Goal: Task Accomplishment & Management: Manage account settings

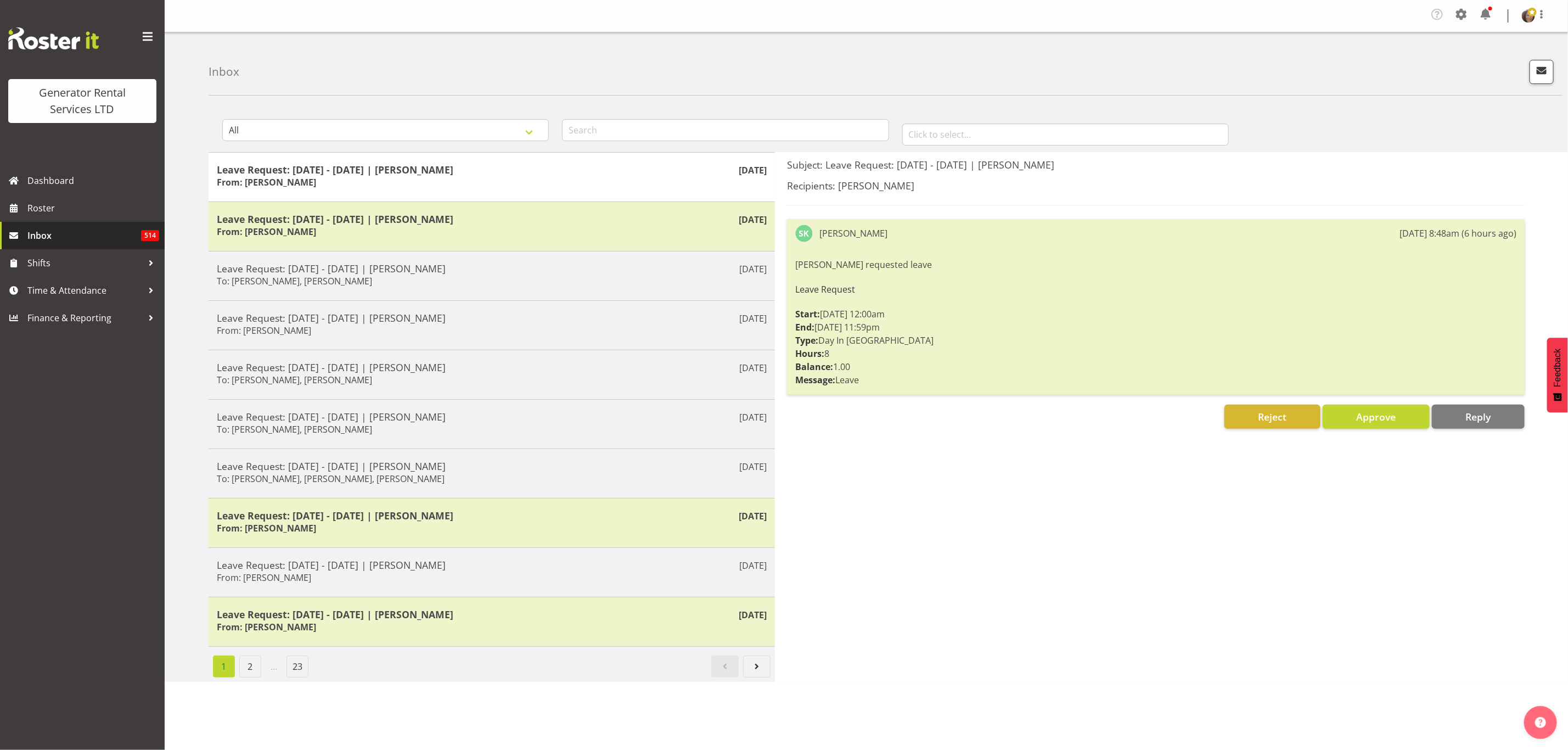
click at [28, 230] on span "Inbox" at bounding box center [84, 235] width 114 height 16
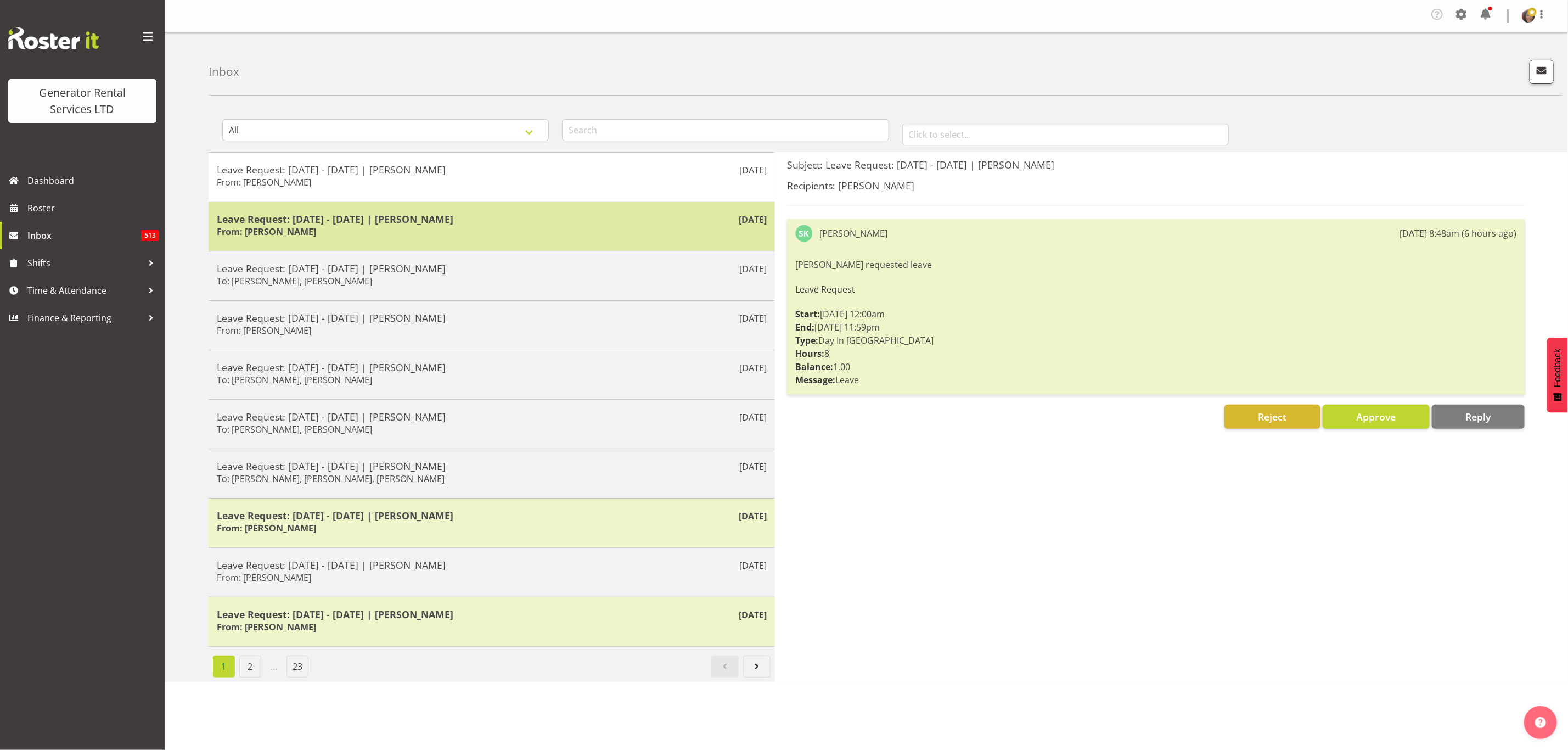
click at [379, 219] on h5 "Leave Request: 22/09/25 - 22/09/25 | Steve Knill" at bounding box center [492, 219] width 550 height 12
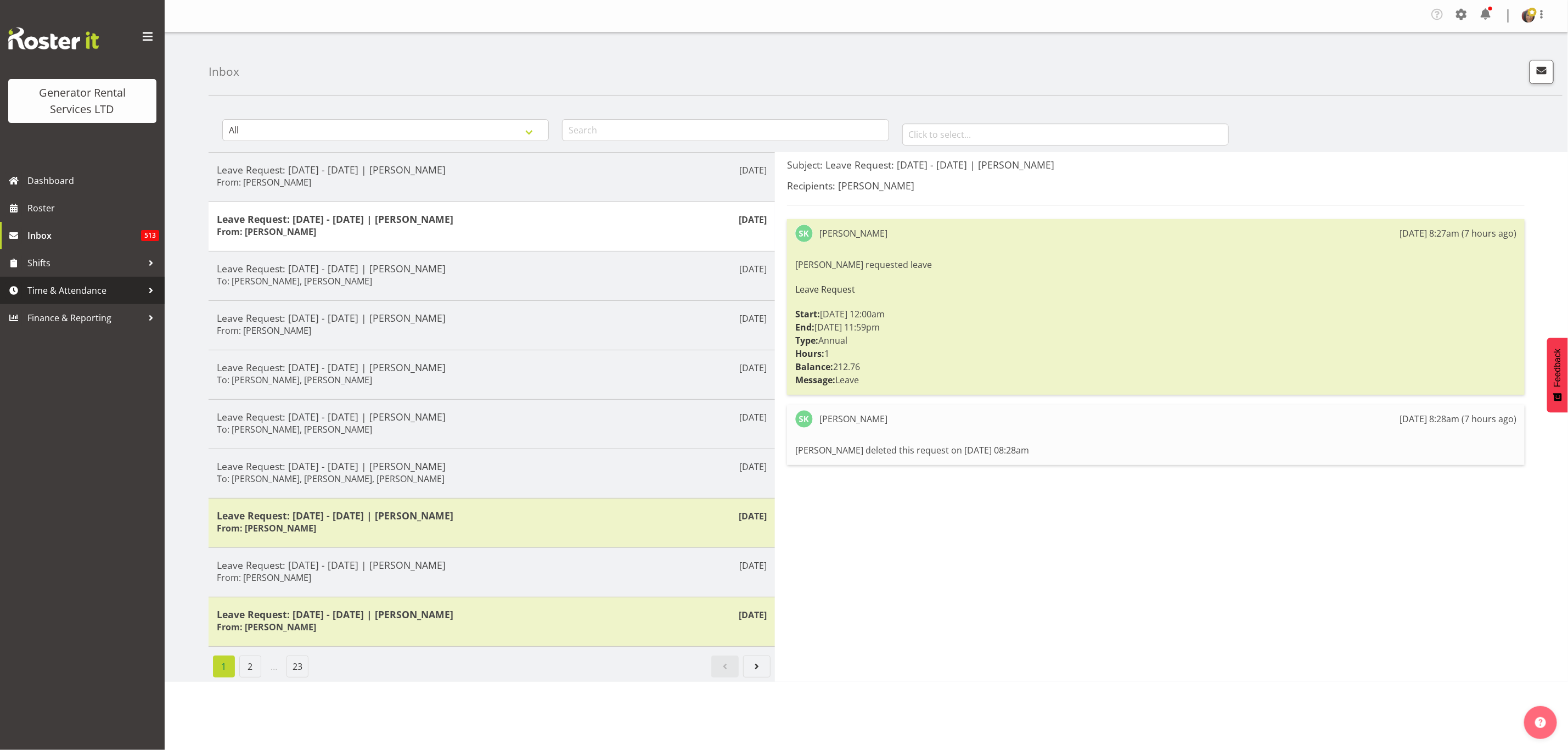
click at [103, 287] on span "Time & Attendance" at bounding box center [85, 290] width 115 height 16
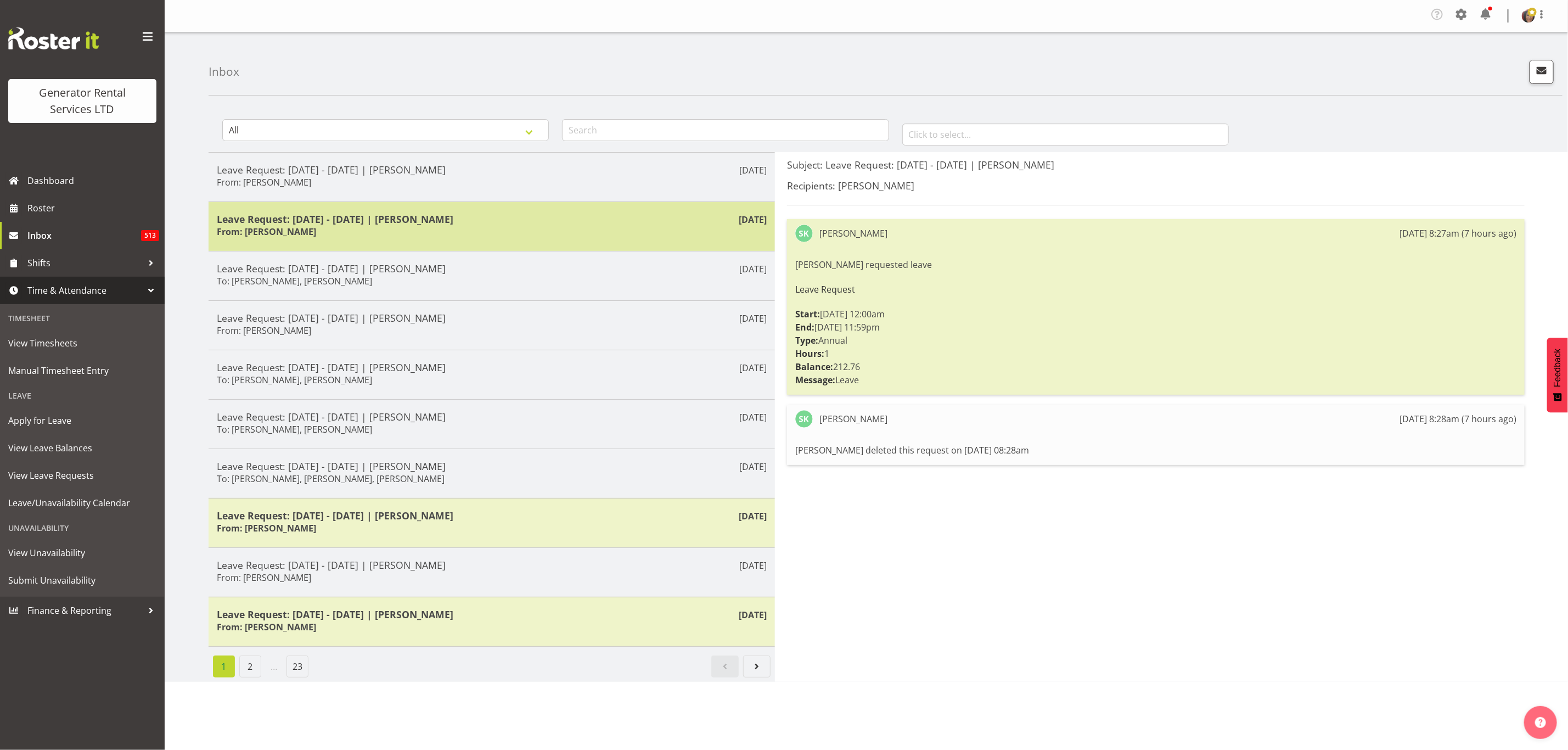
click at [408, 221] on h5 "Leave Request: 22/09/25 - 22/09/25 | Steve Knill" at bounding box center [492, 219] width 550 height 12
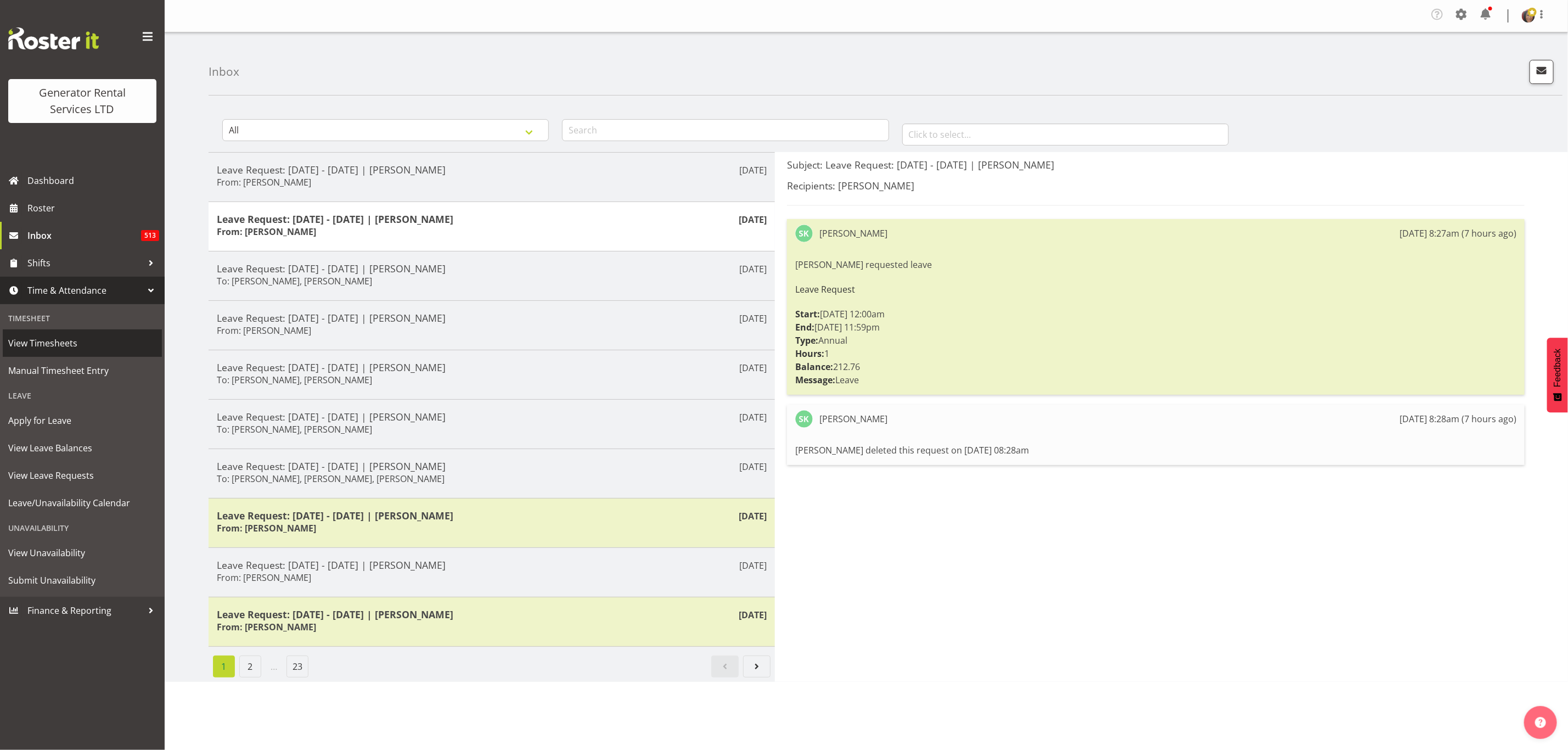
click at [41, 340] on span "View Timesheets" at bounding box center [82, 343] width 148 height 16
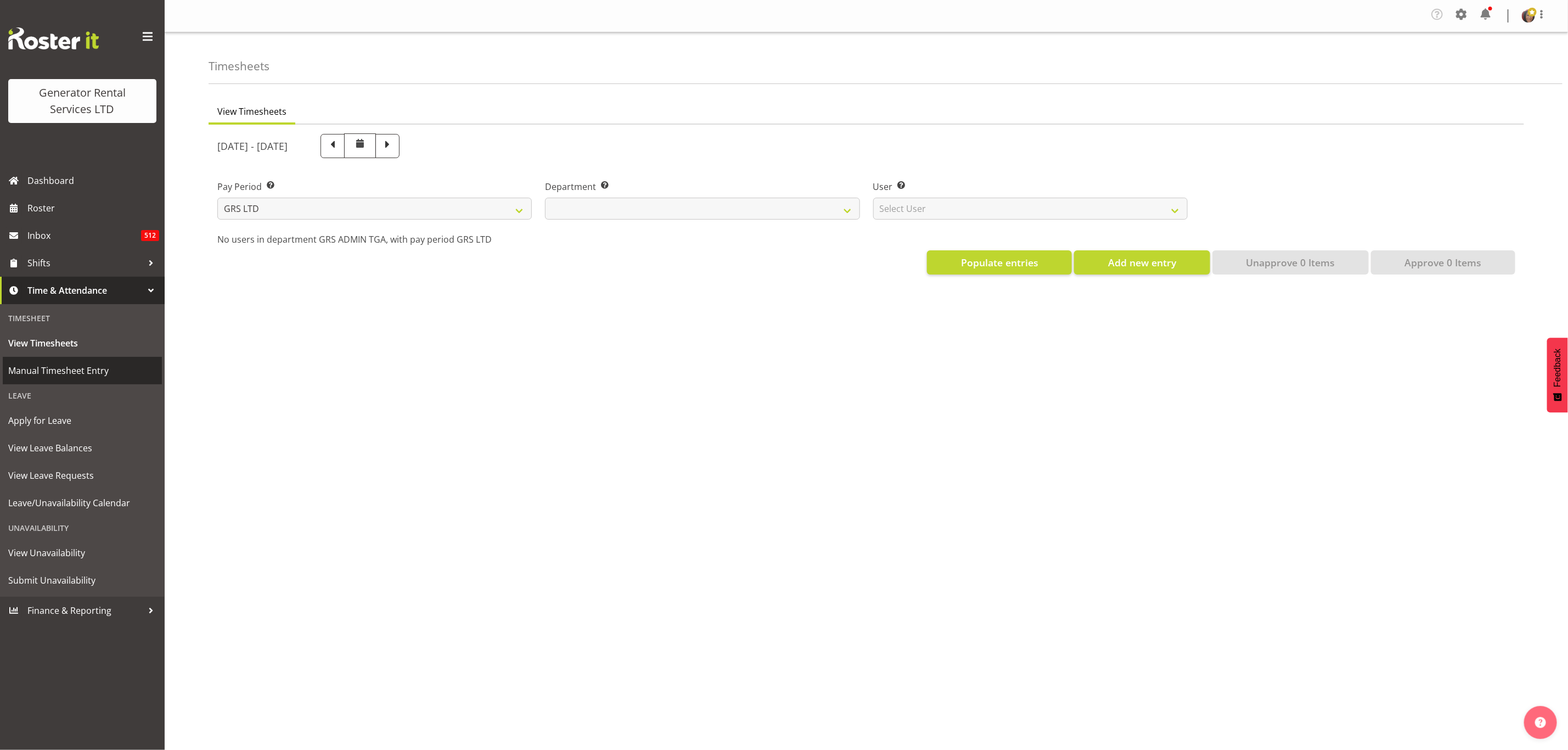
select select
click at [74, 366] on span "Manual Timesheet Entry" at bounding box center [82, 370] width 148 height 16
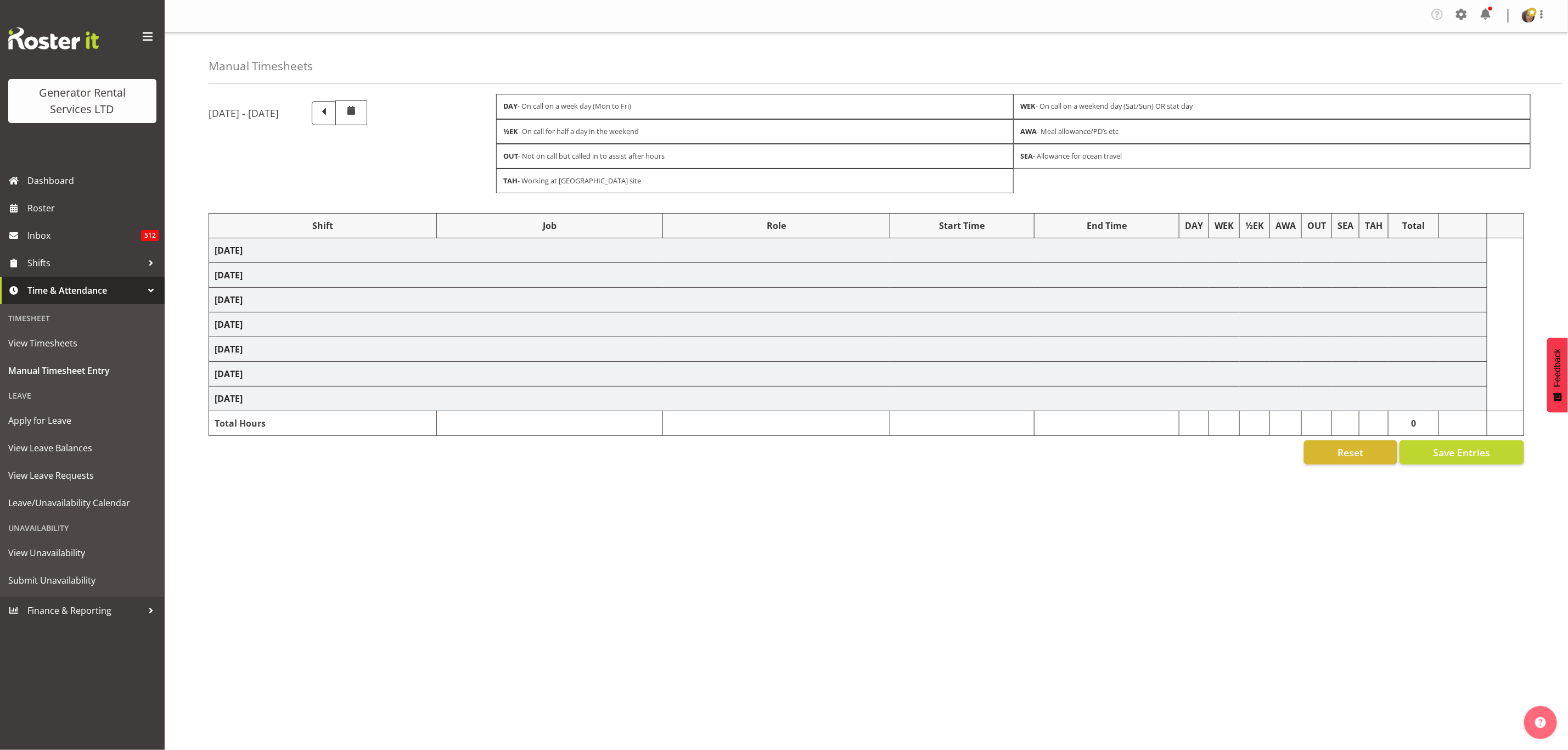
select select "2448"
select select "879"
select select "2448"
select select "879"
select select "2448"
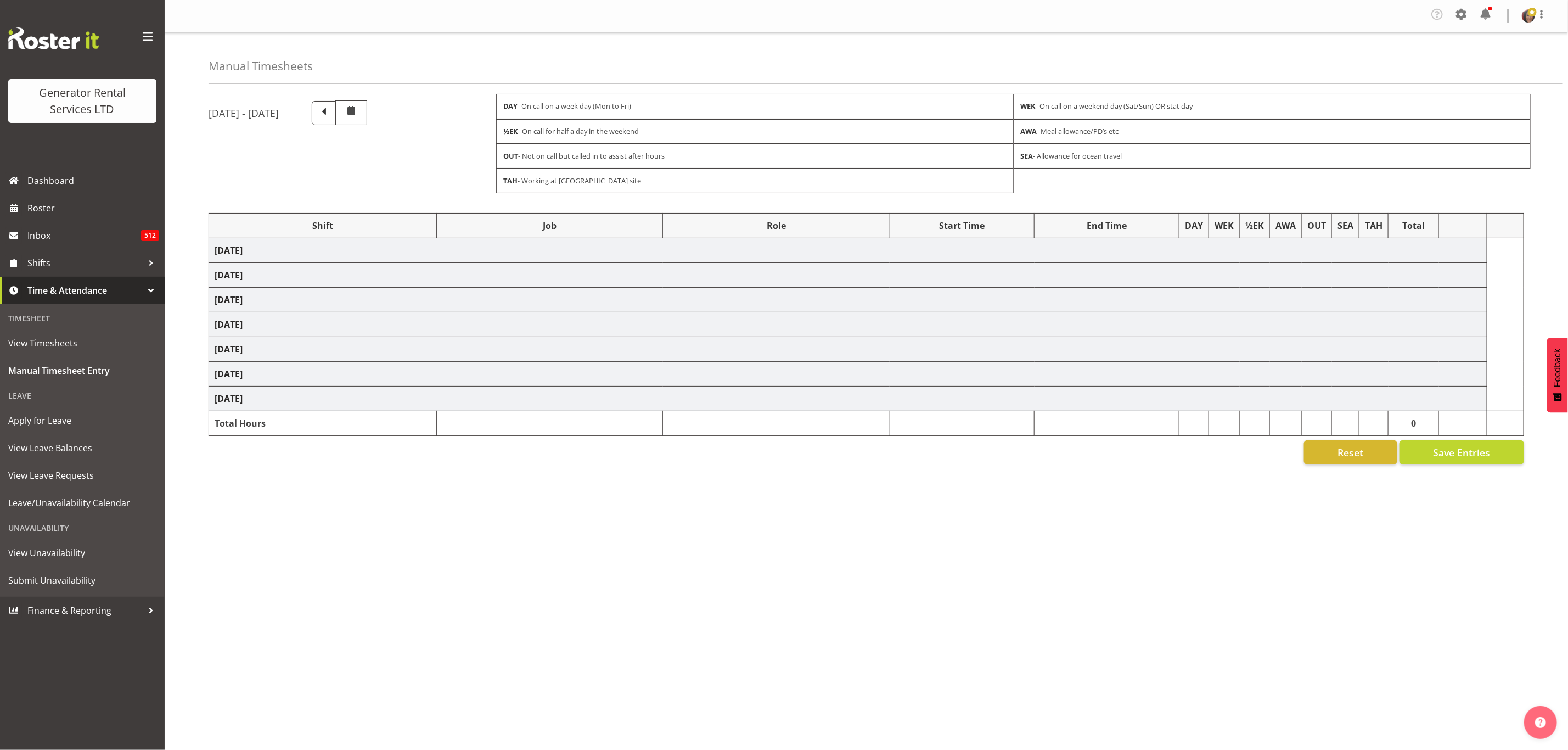
select select "879"
select select "24023"
select select "877"
select select "24023"
select select "877"
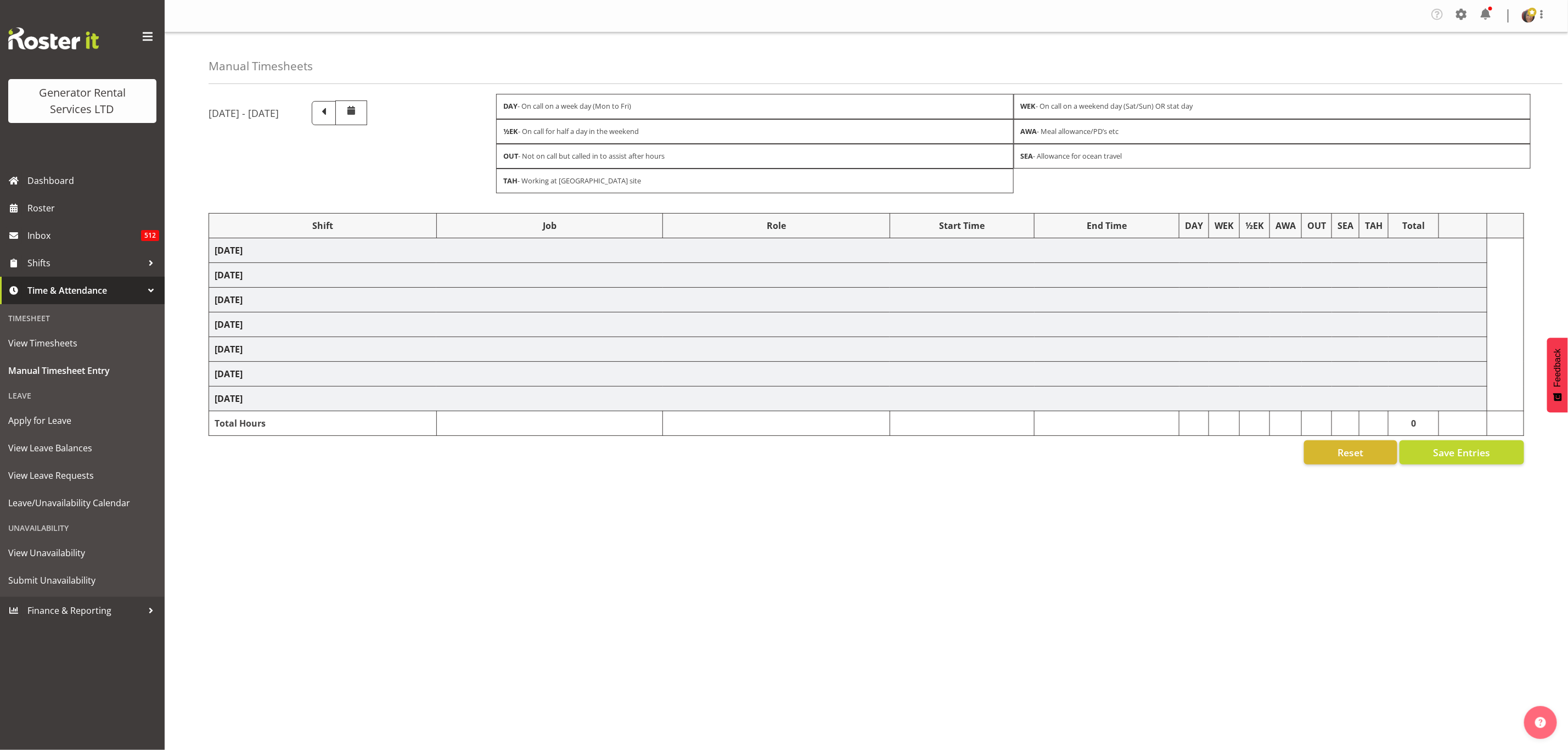
select select "24023"
select select "877"
select select "2448"
select select "879"
select select "2448"
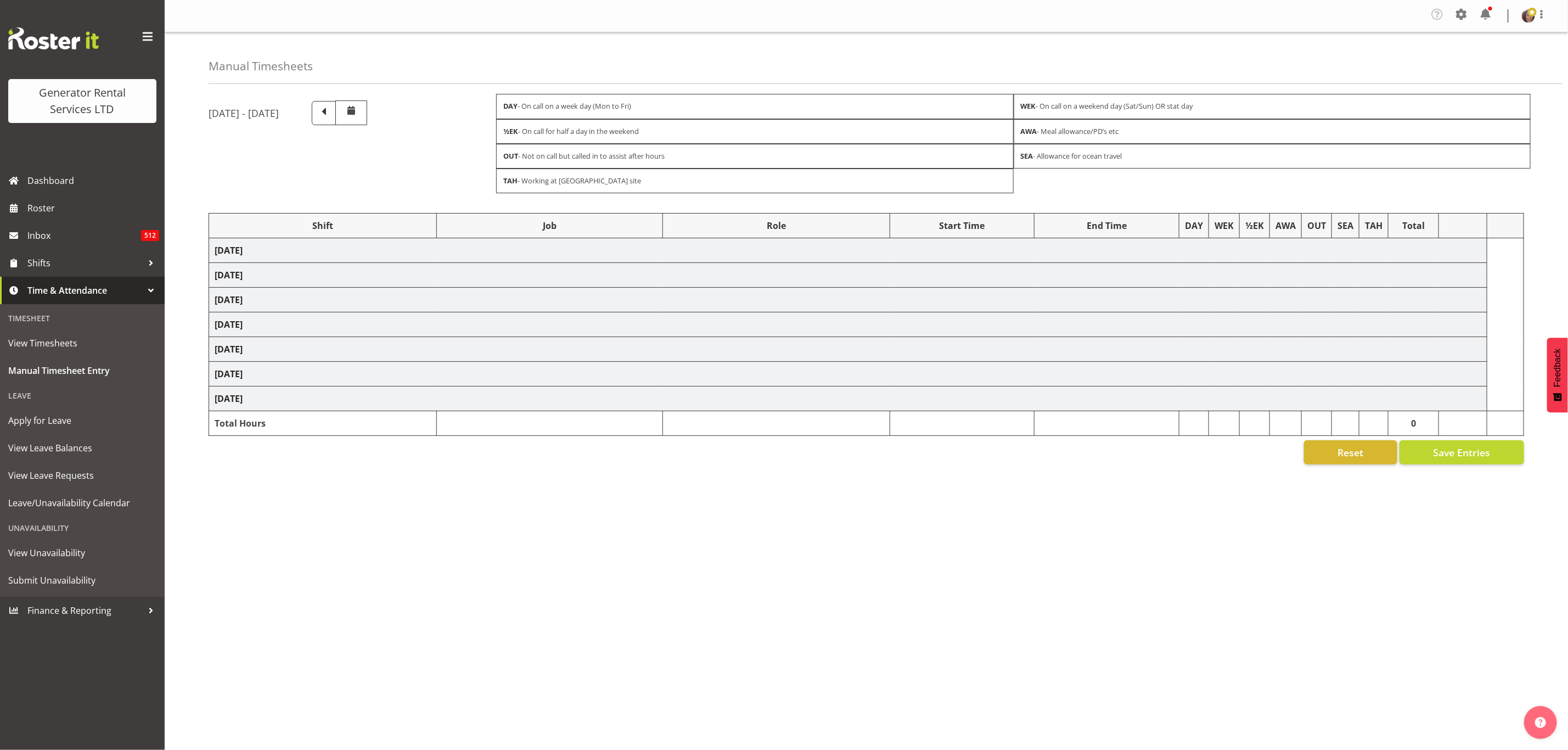
select select "879"
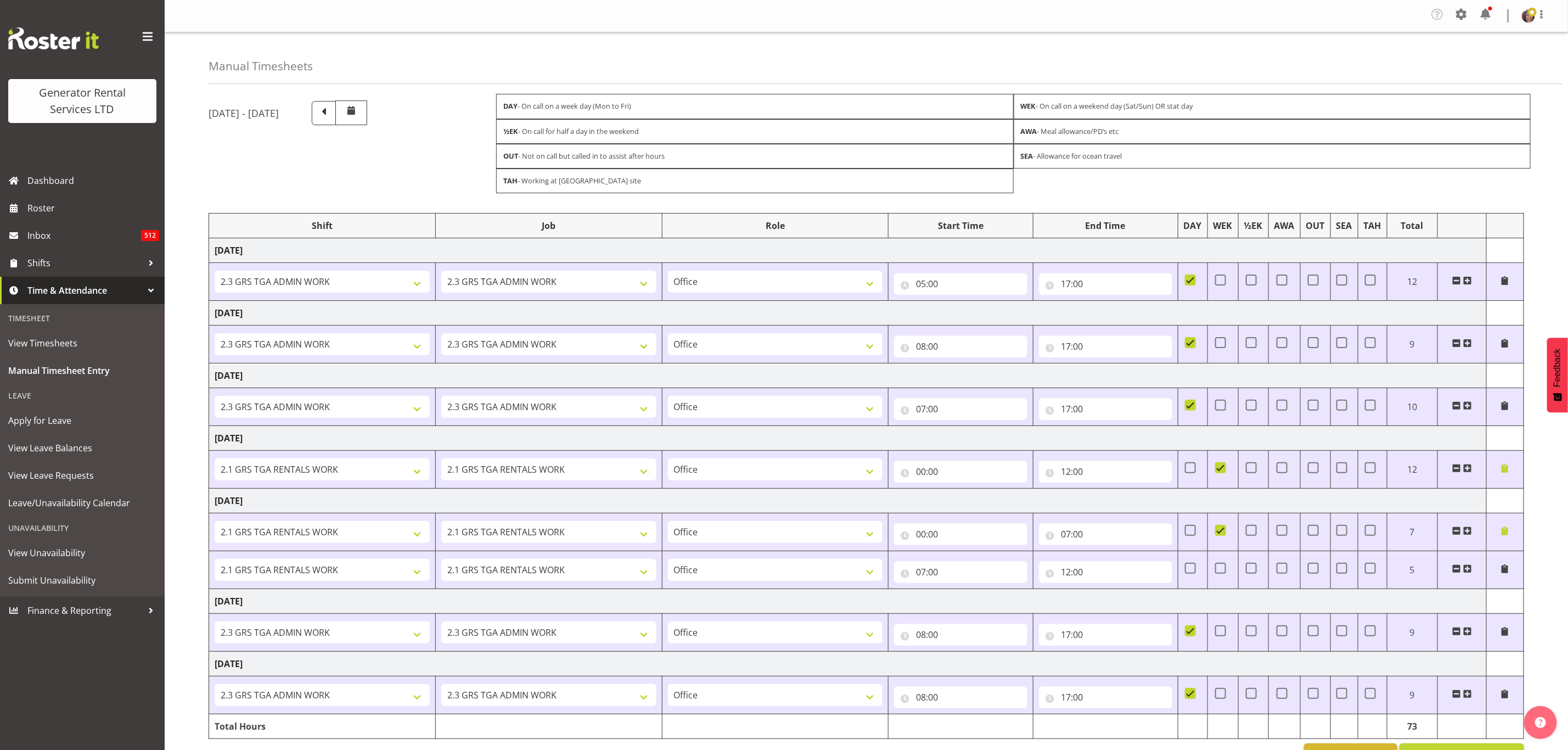
click at [1504, 534] on span at bounding box center [1505, 531] width 9 height 9
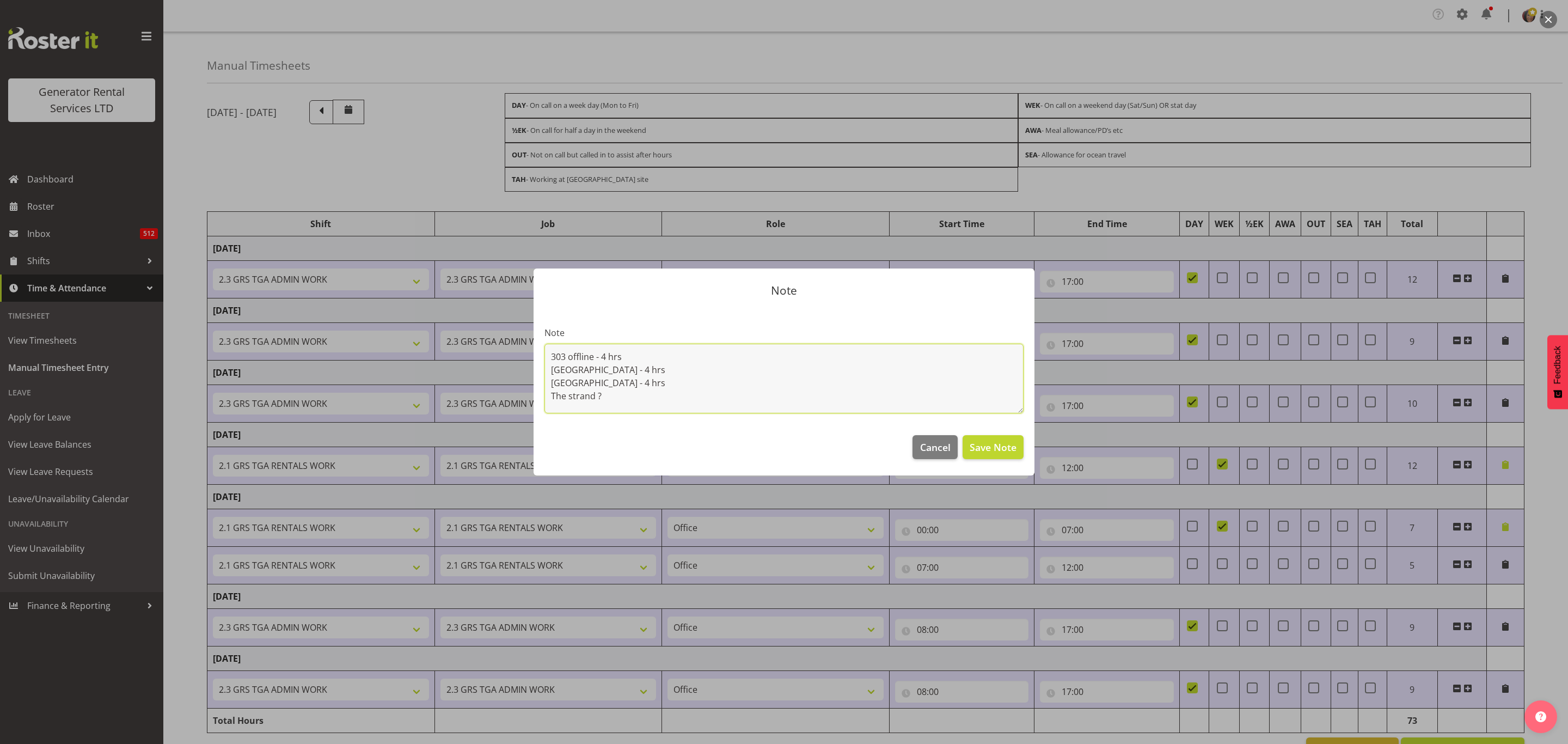
click at [608, 393] on textarea "303 offline - 4 hrs Dinsdale - 4 hrs Matamata - 4 hrs The strand ?" at bounding box center [784, 379] width 479 height 70
click at [597, 370] on textarea "303 offline - 4 hrs Dinsdale - 4 hrs Matamata - 4 hrs The strand - 3hrs" at bounding box center [784, 379] width 479 height 70
type textarea "303 offline - 4 hrs Dinsdale - 3 hrs Matamata - 4 hrs The strand - 3hrs"
click at [1004, 446] on span "Save Note" at bounding box center [993, 447] width 47 height 14
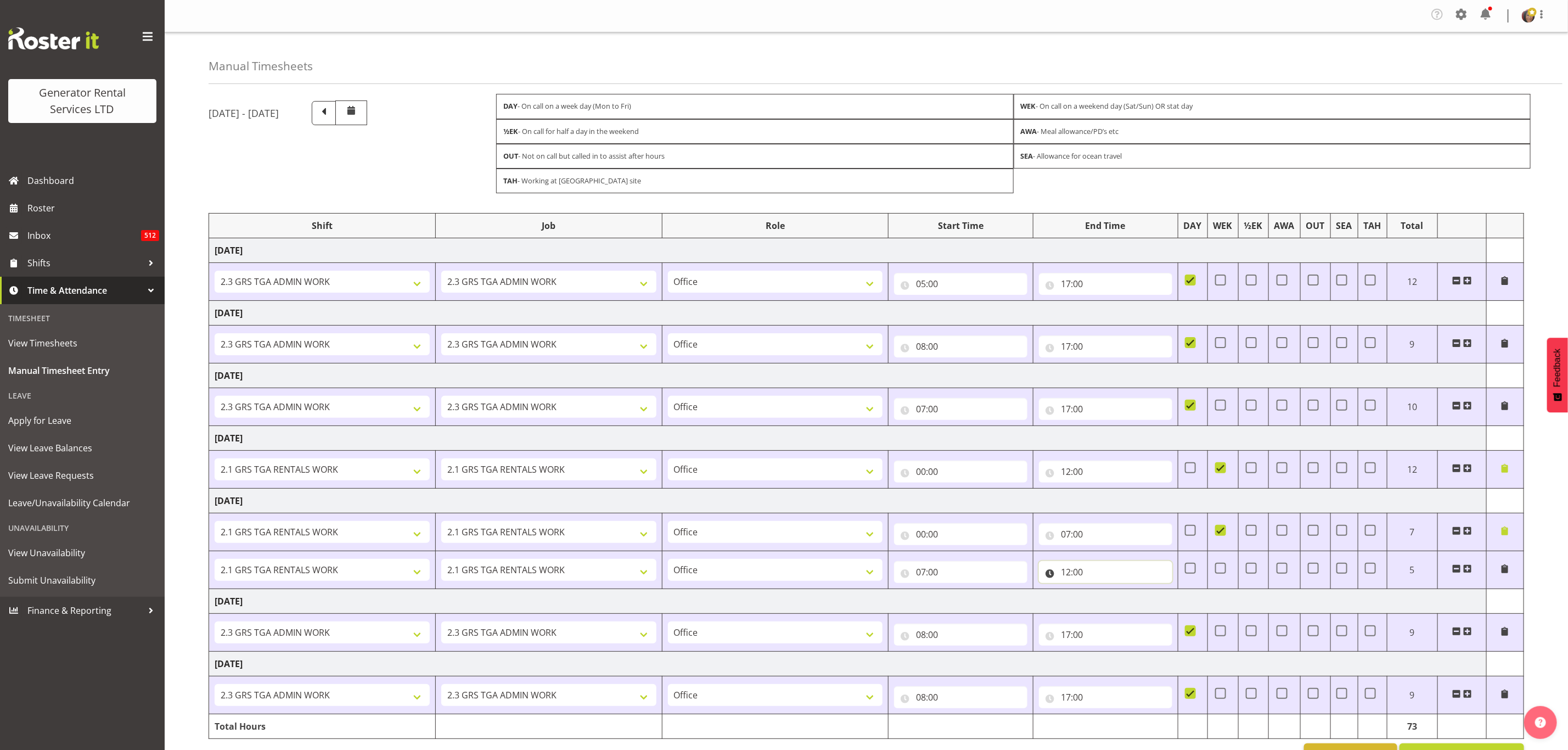
click at [1074, 579] on input "12:00" at bounding box center [1106, 572] width 133 height 22
click at [934, 579] on input "07:00" at bounding box center [961, 572] width 133 height 22
click at [965, 607] on select "00 01 02 03 04 05 06 07 08 09 10 11 12 13 14 15 16 17 18 19 20 21 22 23" at bounding box center [969, 600] width 25 height 22
select select "5"
click at [957, 595] on select "00 01 02 03 04 05 06 07 08 09 10 11 12 13 14 15 16 17 18 19 20 21 22 23" at bounding box center [969, 600] width 25 height 22
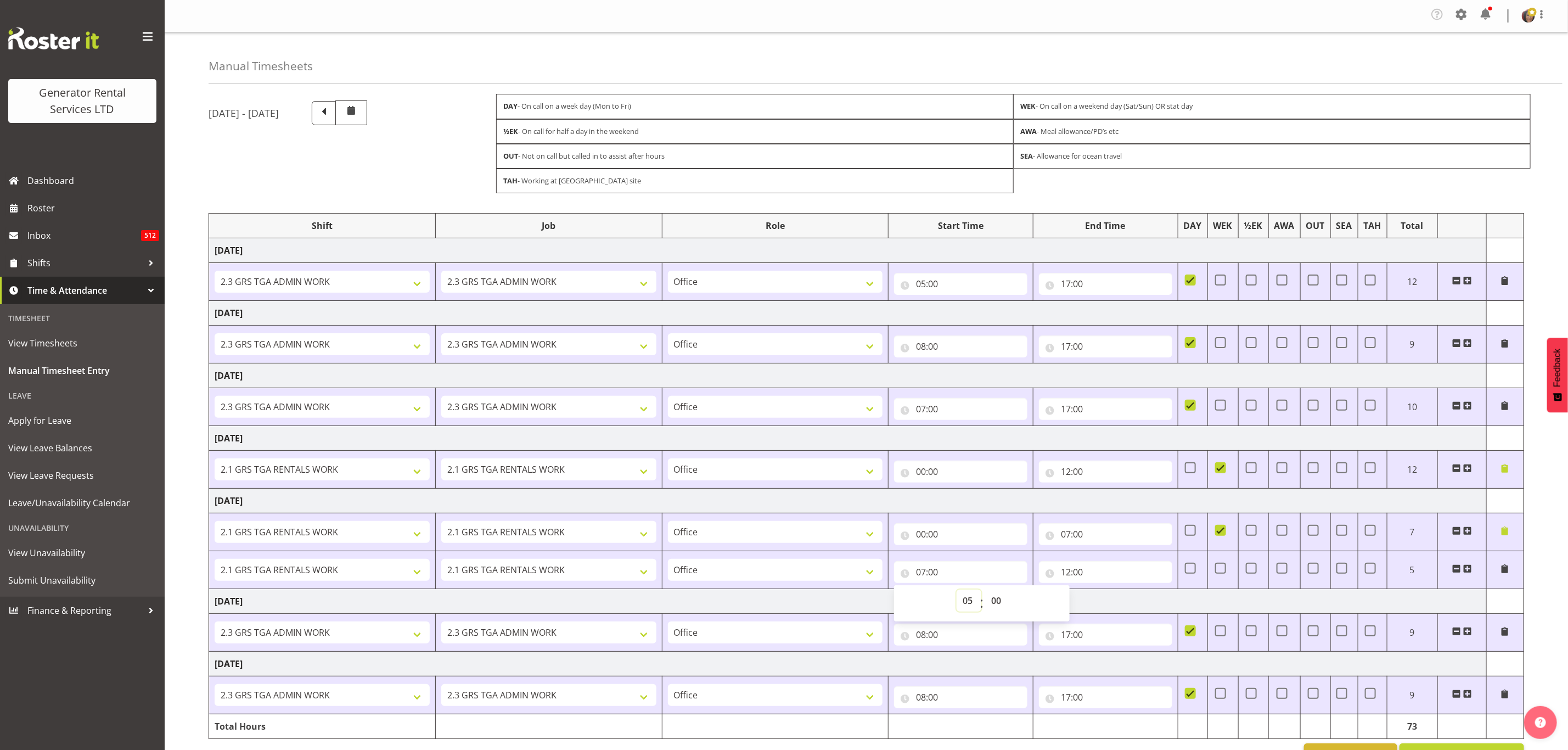
type input "05:00"
click at [1067, 541] on input "07:00" at bounding box center [1106, 534] width 133 height 22
click at [1560, 506] on div "September 3rd - September 9th 2025 DAY - On call on a week day (Mon to Fri) WEK…" at bounding box center [888, 434] width 1359 height 684
click at [1505, 473] on span at bounding box center [1505, 468] width 9 height 9
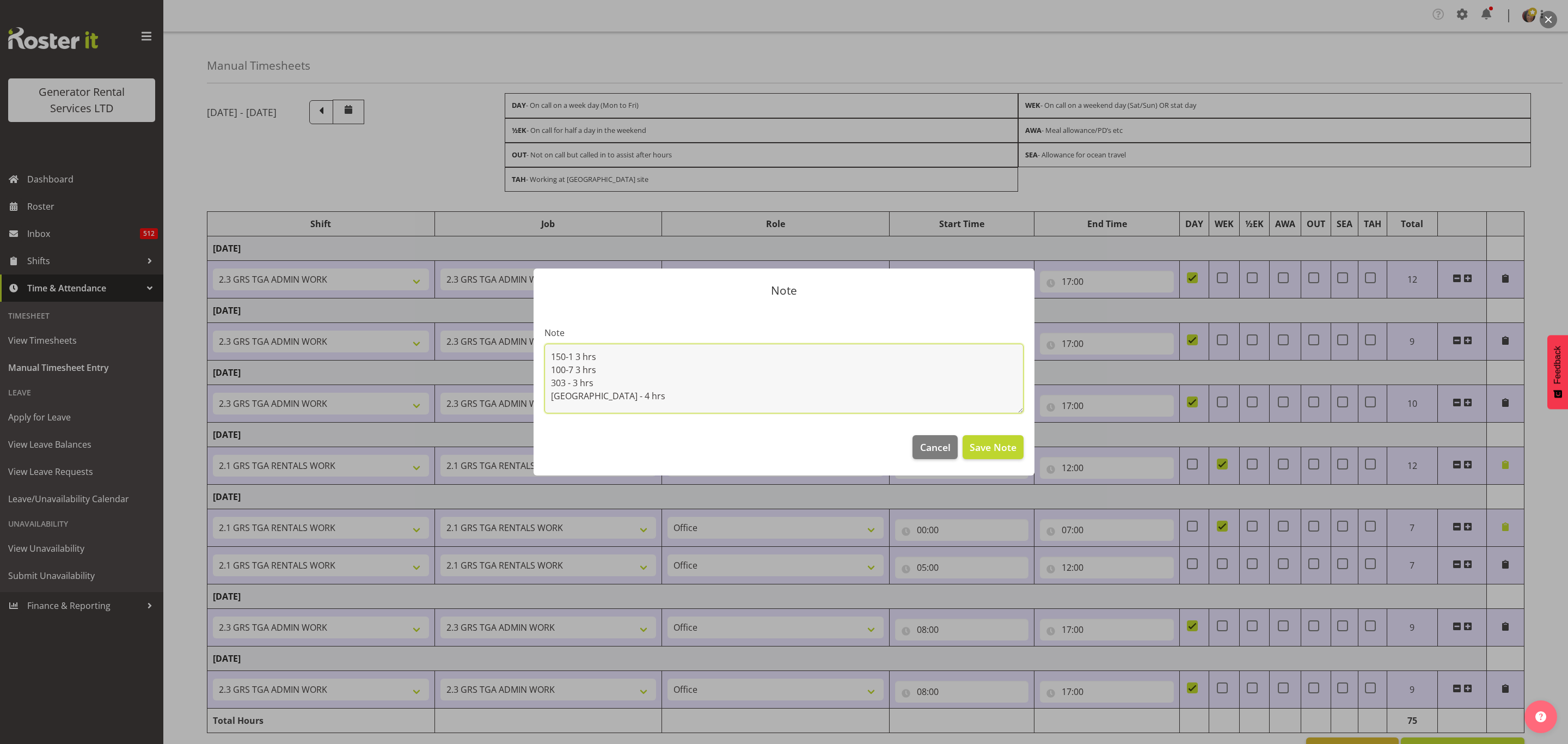
click at [597, 396] on textarea "150-1 3 hrs 100-7 3 hrs 303 - 3 hrs Dinsdale - 4 hrs" at bounding box center [784, 379] width 479 height 70
type textarea "150-1 3 hrs 100-7 3 hrs 303 - 3 hrs Dinsdale - 3 hrs"
click at [1003, 442] on span "Save Note" at bounding box center [993, 447] width 47 height 14
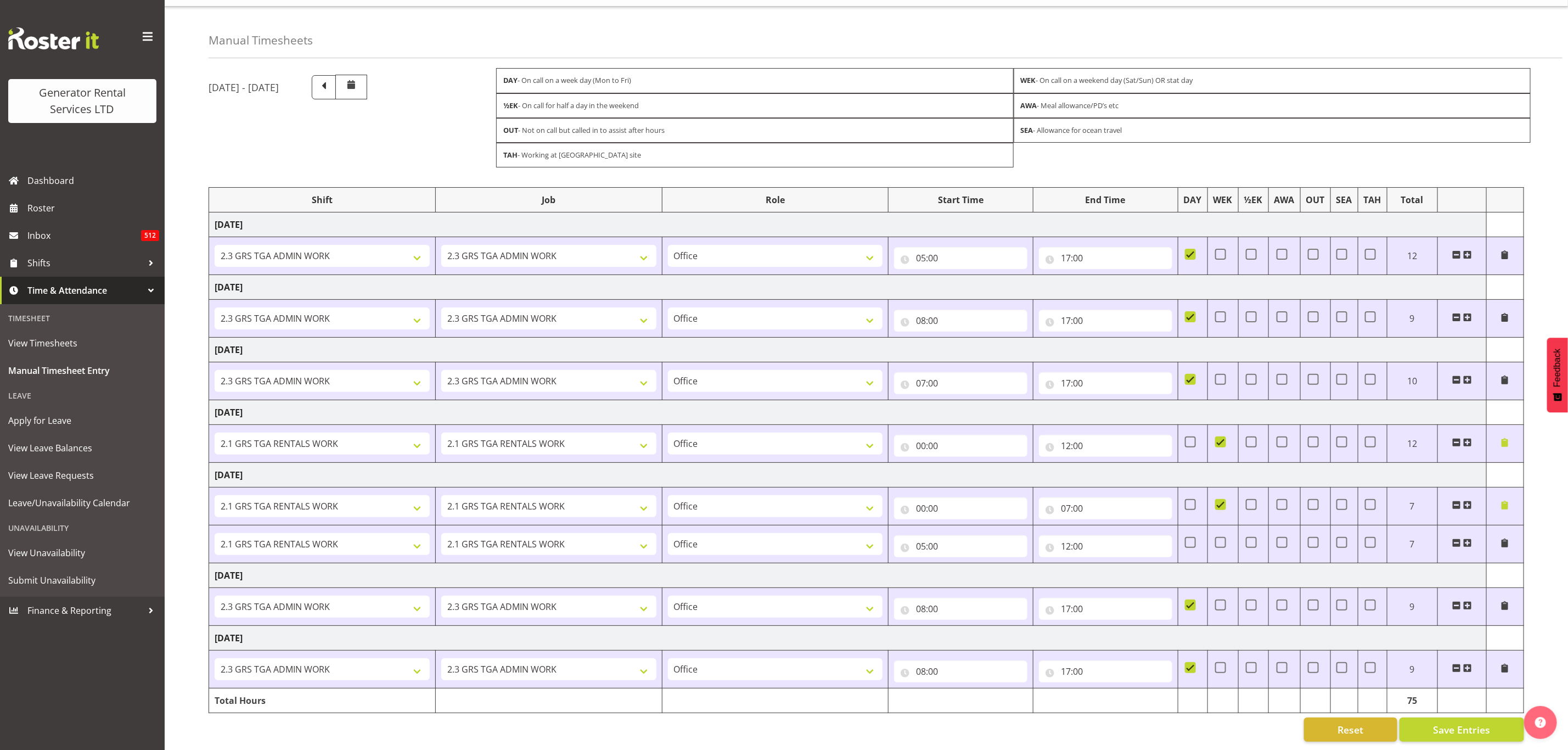
scroll to position [45, 0]
click at [1480, 723] on span "Save Entries" at bounding box center [1461, 730] width 57 height 14
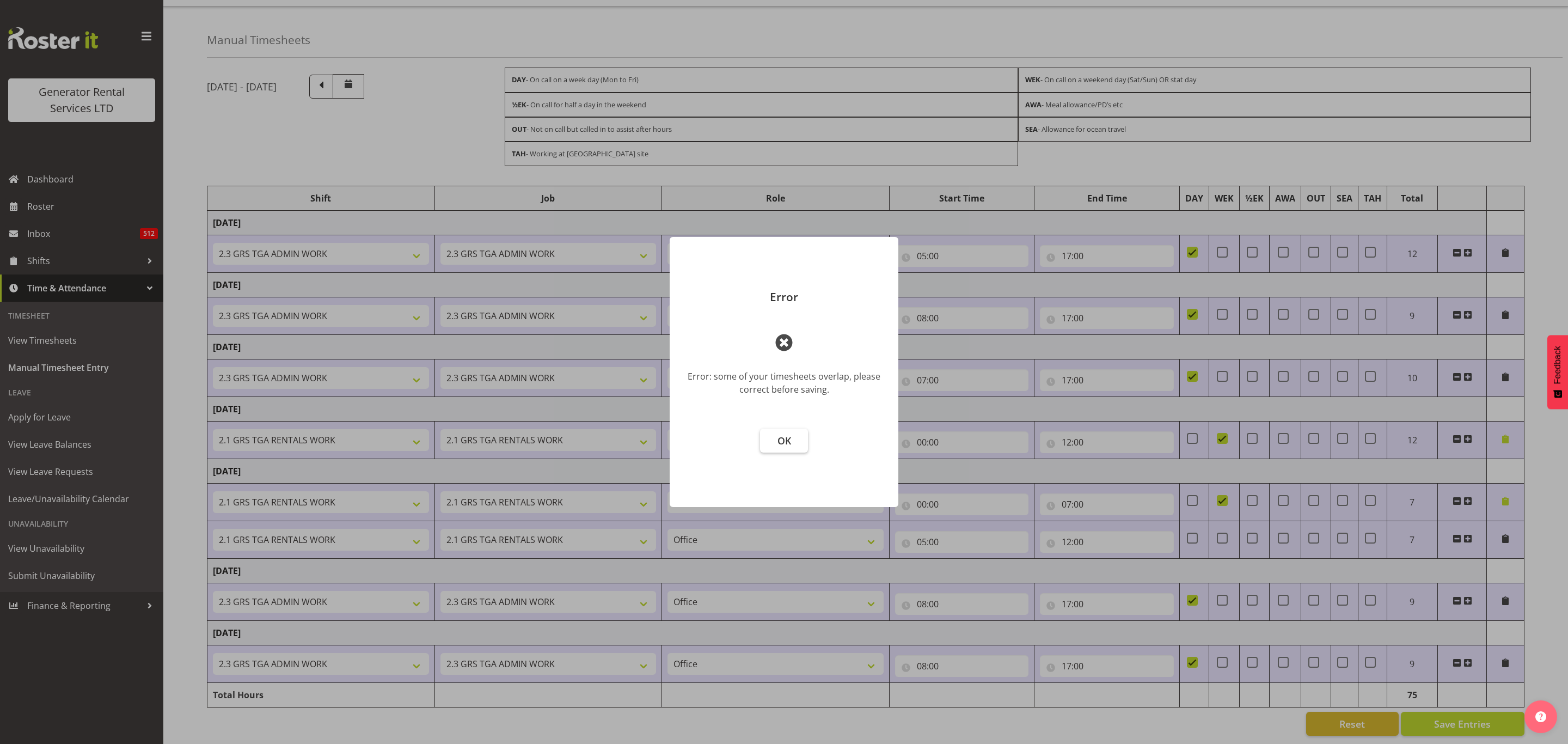
click at [783, 436] on span "OK" at bounding box center [785, 441] width 14 height 13
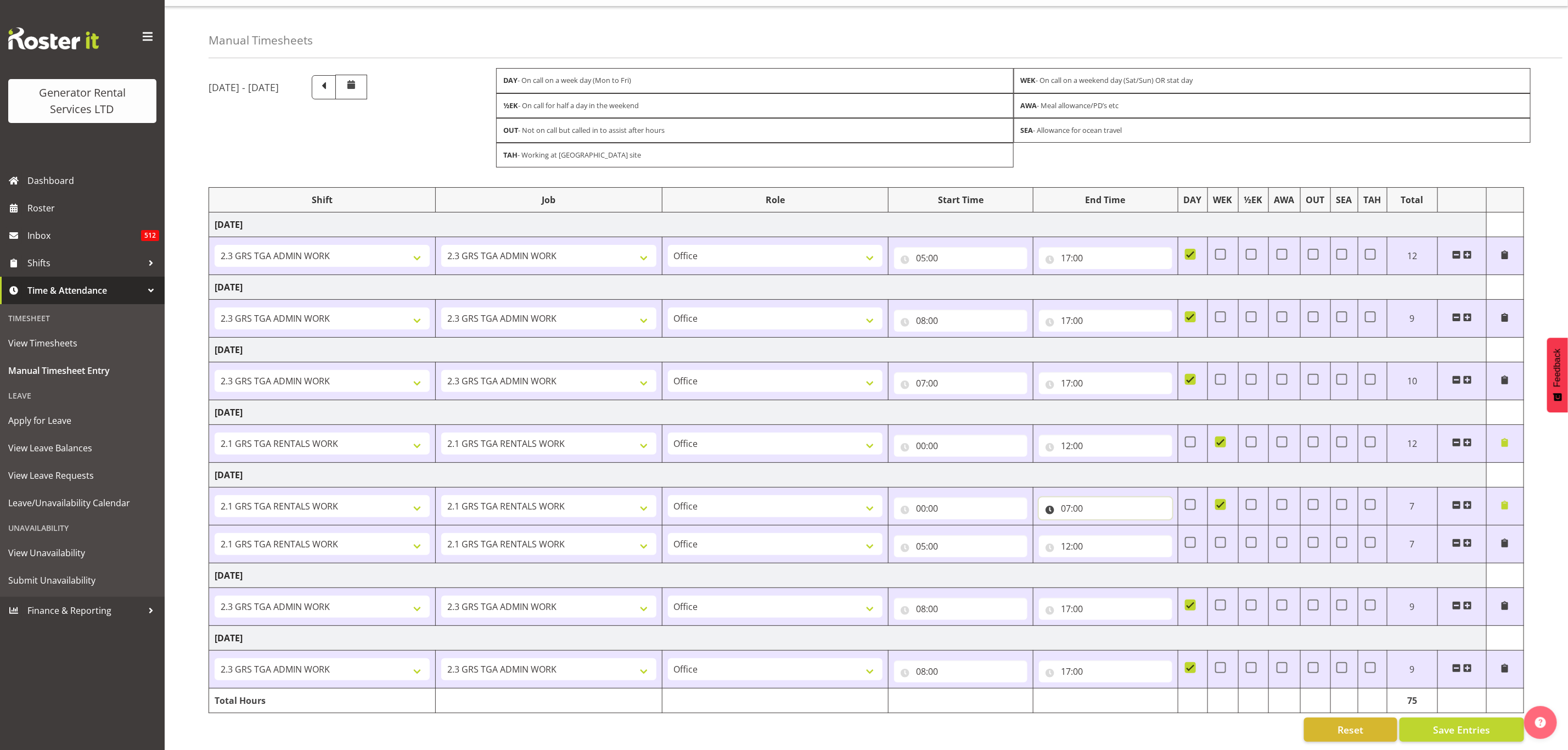
click at [1080, 498] on input "07:00" at bounding box center [1106, 508] width 133 height 22
click at [1109, 526] on select "00 01 02 03 04 05 06 07 08 09 10 11 12 13 14 15 16 17 18 19 20 21 22 23" at bounding box center [1113, 537] width 25 height 22
select select "5"
click at [1102, 526] on select "00 01 02 03 04 05 06 07 08 09 10 11 12 13 14 15 16 17 18 19 20 21 22 23" at bounding box center [1113, 537] width 25 height 22
type input "05:00"
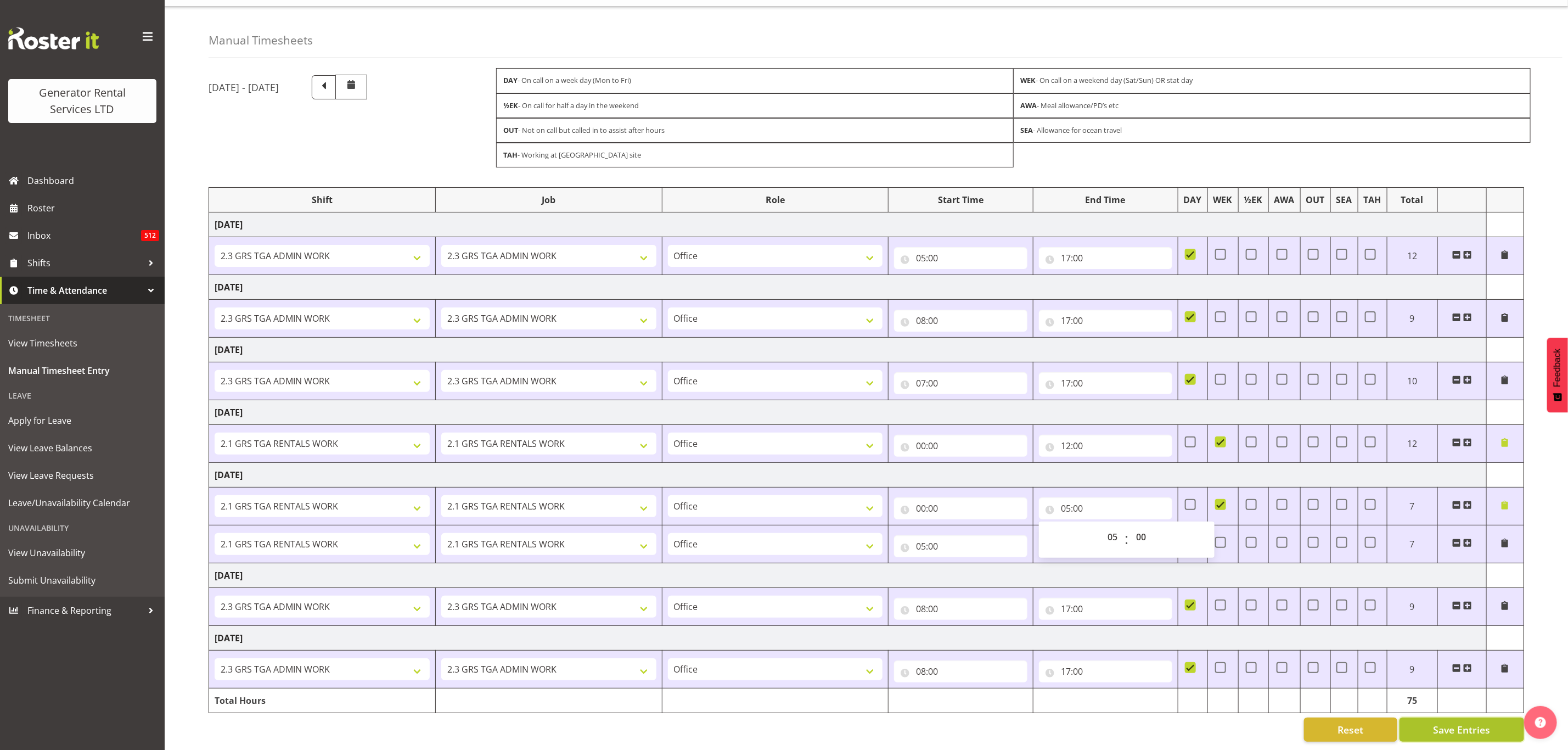
click at [1461, 723] on span "Save Entries" at bounding box center [1461, 730] width 57 height 14
type input "07:00"
select select "24023"
select select "877"
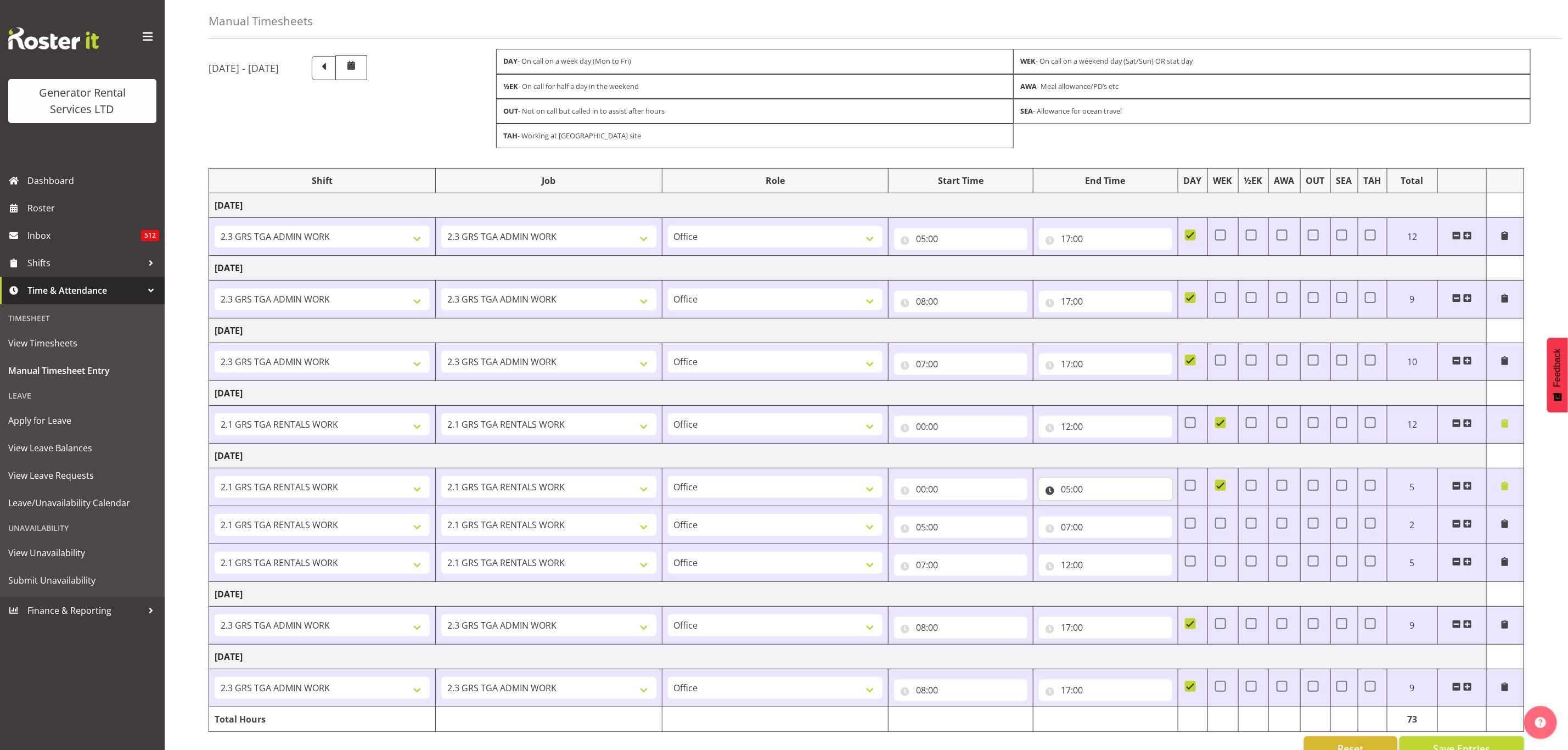
click at [1077, 493] on input "05:00" at bounding box center [1106, 489] width 133 height 22
click at [1110, 521] on select "00 01 02 03 04 05 06 07 08 09 10 11 12 13 14 15 16 17 18 19 20 21 22 23" at bounding box center [1113, 517] width 25 height 22
click at [935, 430] on input "00:00" at bounding box center [961, 426] width 133 height 22
click at [1505, 424] on span at bounding box center [1505, 423] width 9 height 9
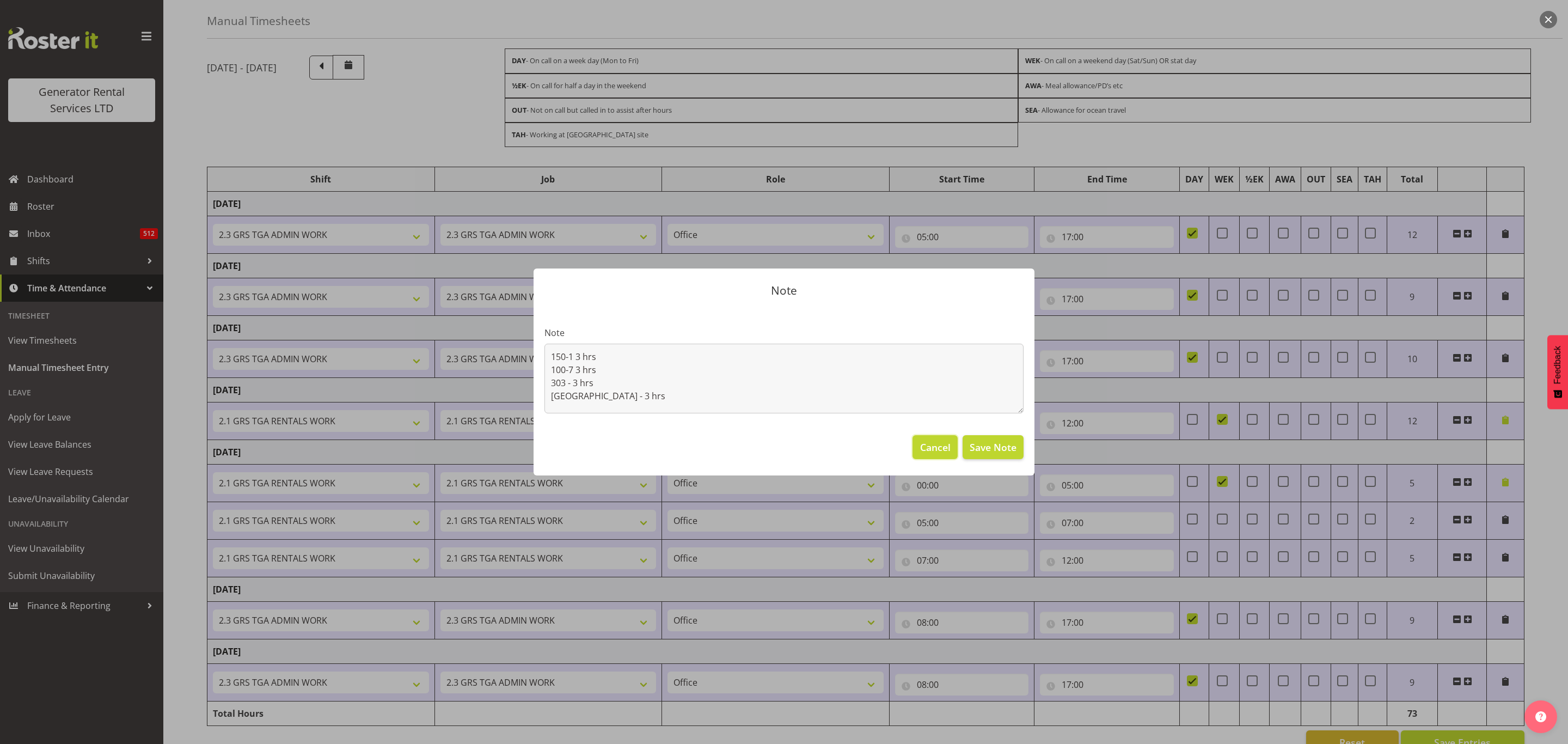
click at [928, 443] on span "Cancel" at bounding box center [935, 447] width 31 height 14
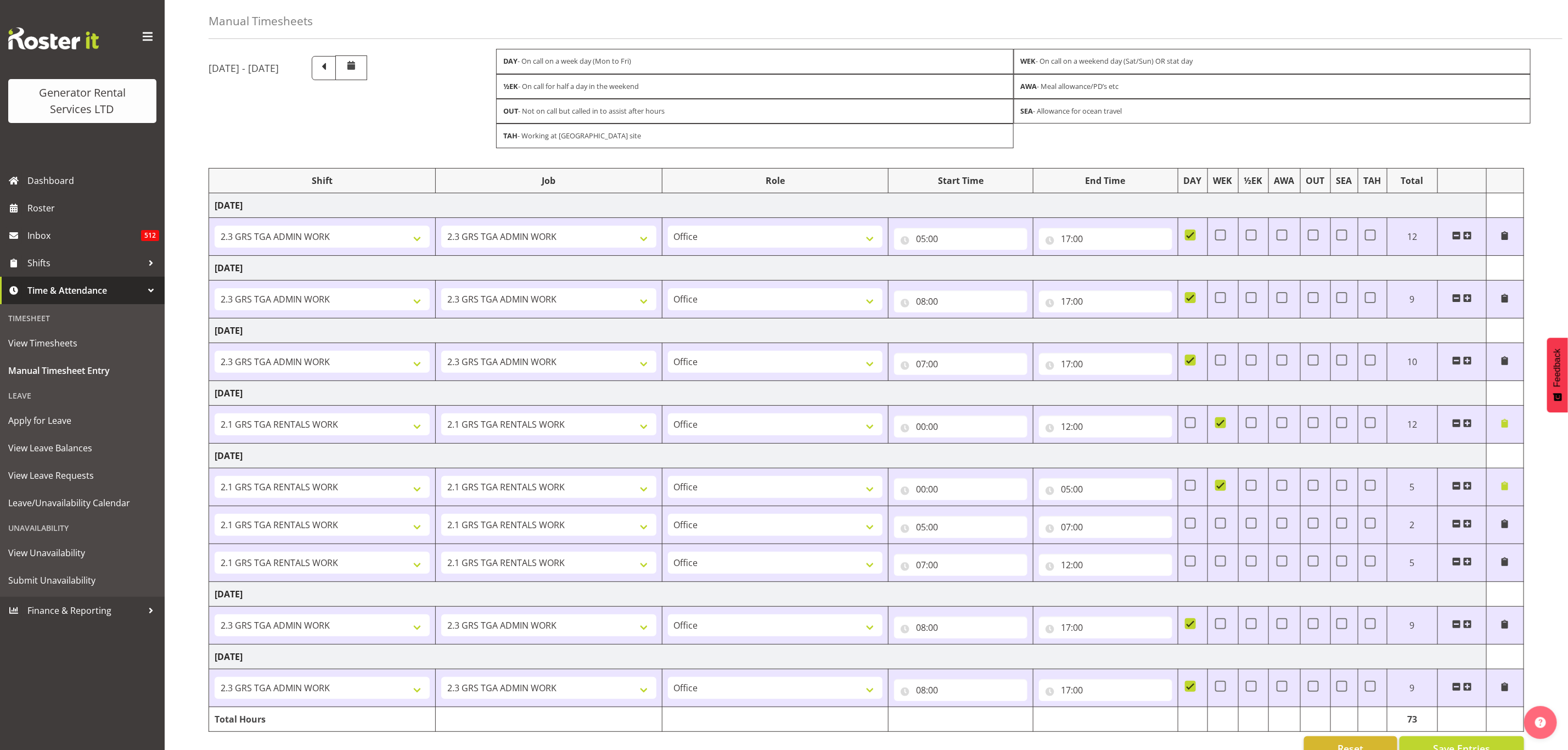
click at [1468, 428] on span at bounding box center [1468, 423] width 9 height 9
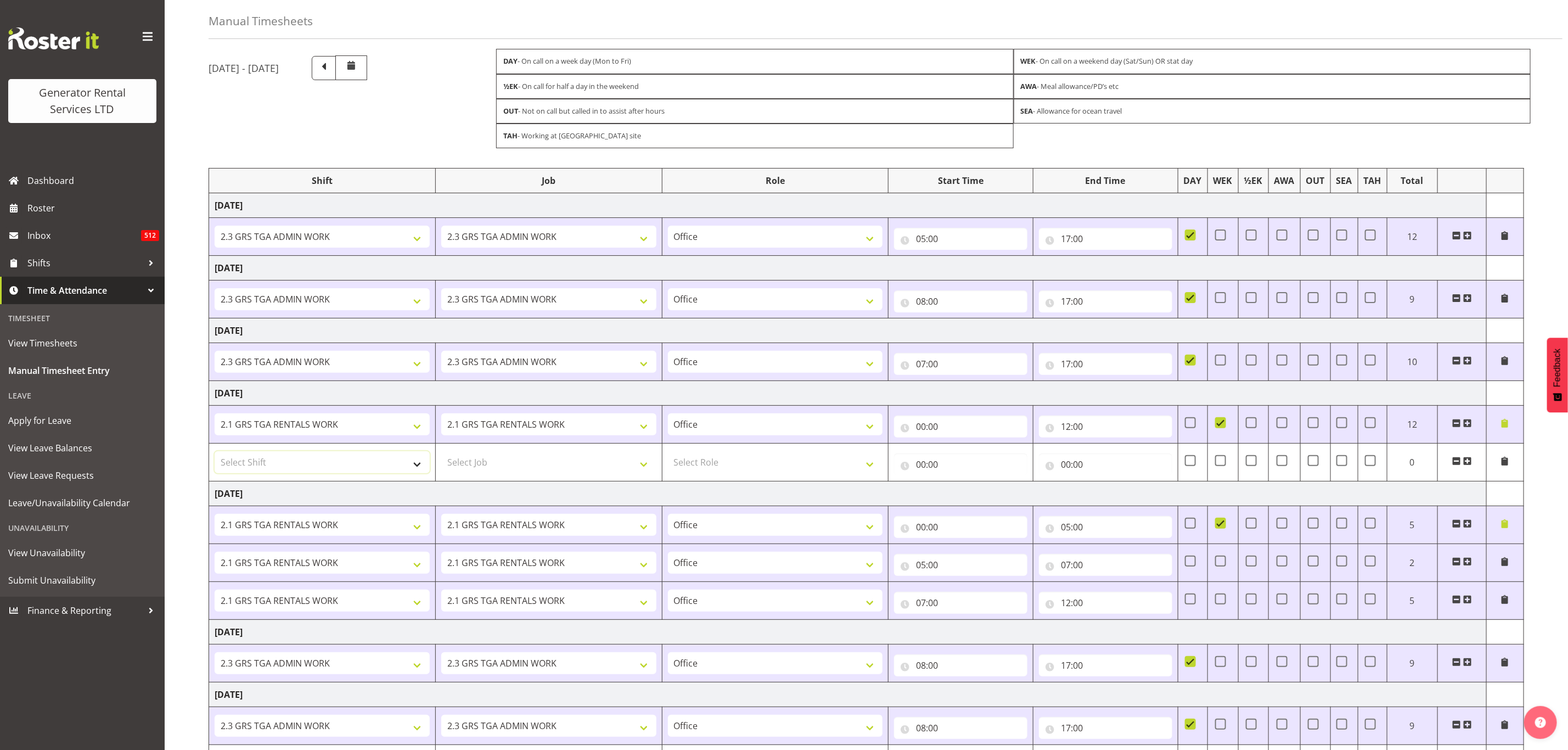
click at [313, 463] on select "Select Shift 1.3 GRS TAHAROA WORK 2.1 GRS TGA RENTALS WORK 2.1 GRS TGA RENTALS …" at bounding box center [322, 462] width 215 height 22
select select "24023"
click at [215, 456] on select "Select Shift 1.3 GRS TAHAROA WORK 2.1 GRS TGA RENTALS WORK 2.1 GRS TGA RENTALS …" at bounding box center [322, 462] width 215 height 22
click at [532, 470] on select "Select Job 1.1 GRS AKL RENTALS 1.1 GRS AKL RENTALS AC 1.1 GRS AKL RENTALS CT 1.…" at bounding box center [549, 462] width 215 height 22
select select "877"
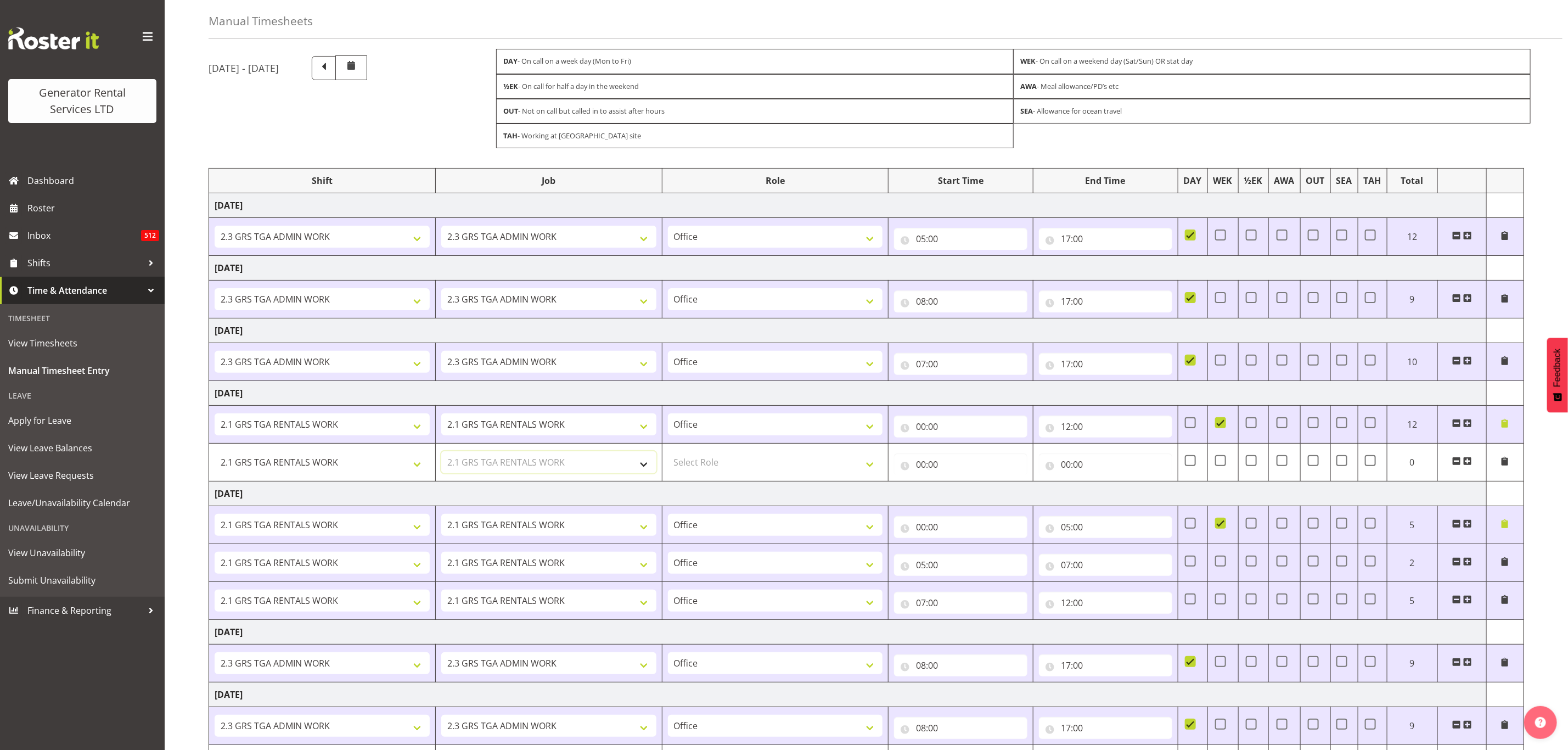
click at [441, 456] on select "Select Job 1.1 GRS AKL RENTALS 1.1 GRS AKL RENTALS AC 1.1 GRS AKL RENTALS CT 1.…" at bounding box center [549, 462] width 215 height 22
click at [699, 466] on select "Select Role Office" at bounding box center [776, 462] width 215 height 22
select select "22"
click at [668, 456] on select "Select Role Office" at bounding box center [776, 462] width 215 height 22
click at [1078, 422] on input "12:00" at bounding box center [1106, 426] width 133 height 22
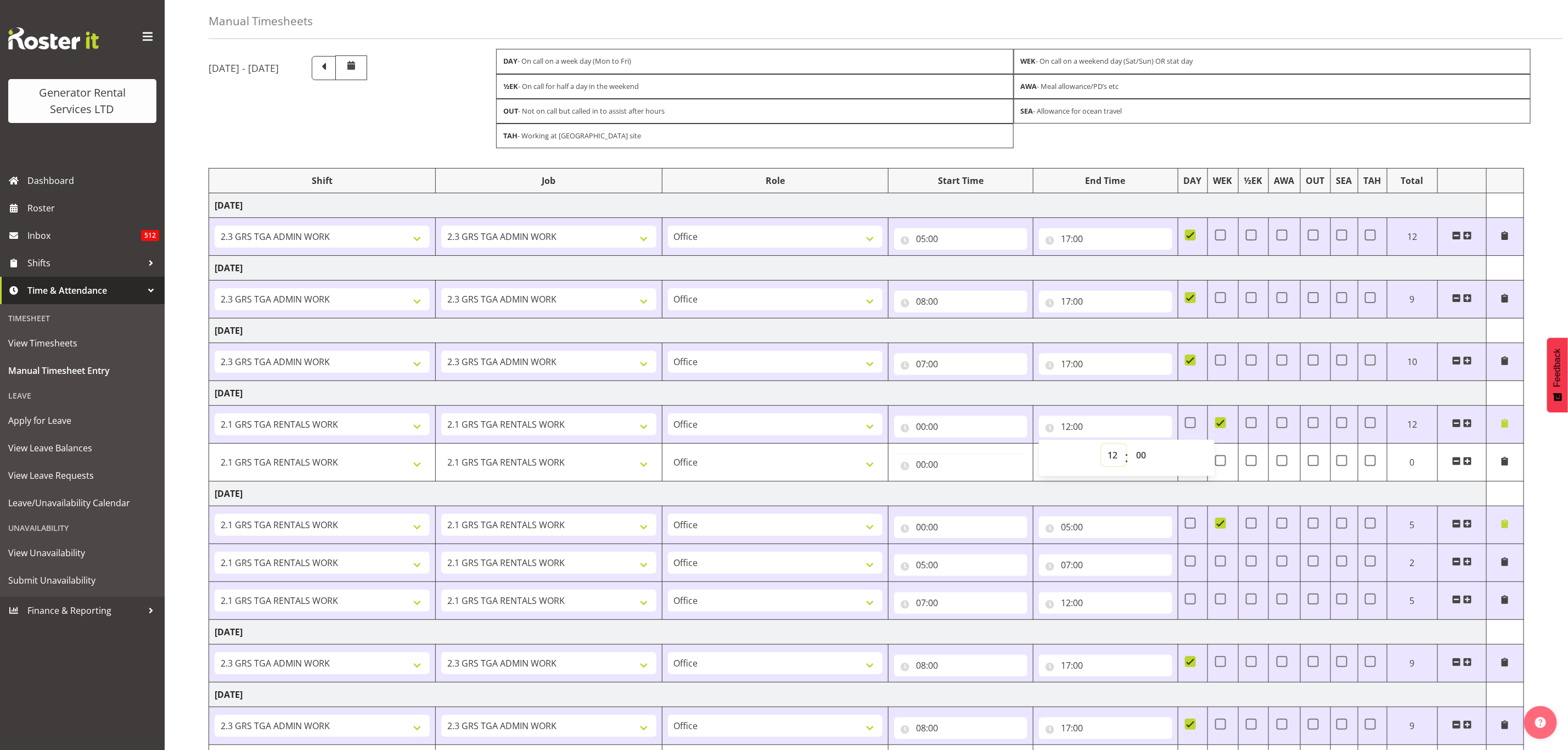
click at [1110, 461] on select "00 01 02 03 04 05 06 07 08 09 10 11 12 13 14 15 16 17 18 19 20 21 22 23" at bounding box center [1113, 455] width 25 height 22
click at [924, 434] on input "00:00" at bounding box center [961, 426] width 133 height 22
click at [963, 458] on select "00 01 02 03 04 05 06 07 08 09 10 11 12 13 14 15 16 17 18 19 20 21 22 23" at bounding box center [969, 455] width 25 height 22
select select "6"
click at [957, 448] on select "00 01 02 03 04 05 06 07 08 09 10 11 12 13 14 15 16 17 18 19 20 21 22 23" at bounding box center [969, 455] width 25 height 22
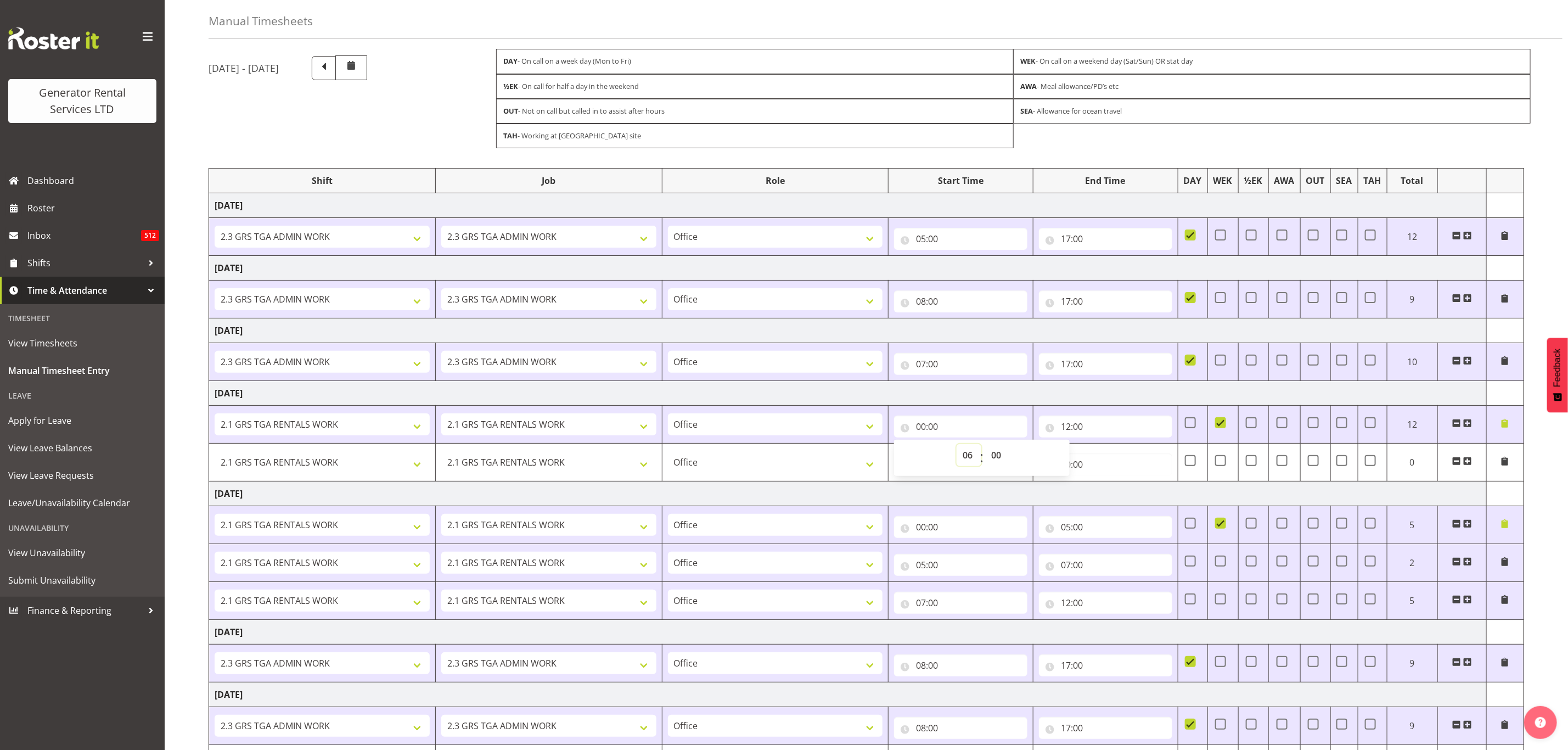
type input "06:00"
click at [1073, 428] on input "12:00" at bounding box center [1106, 426] width 133 height 22
click at [1111, 453] on select "00 01 02 03 04 05 06 07 08 09 10 11 12 13 14 15 16 17 18 19 20 21 22 23" at bounding box center [1113, 455] width 25 height 22
select select "9"
click at [1102, 448] on select "00 01 02 03 04 05 06 07 08 09 10 11 12 13 14 15 16 17 18 19 20 21 22 23" at bounding box center [1113, 455] width 25 height 22
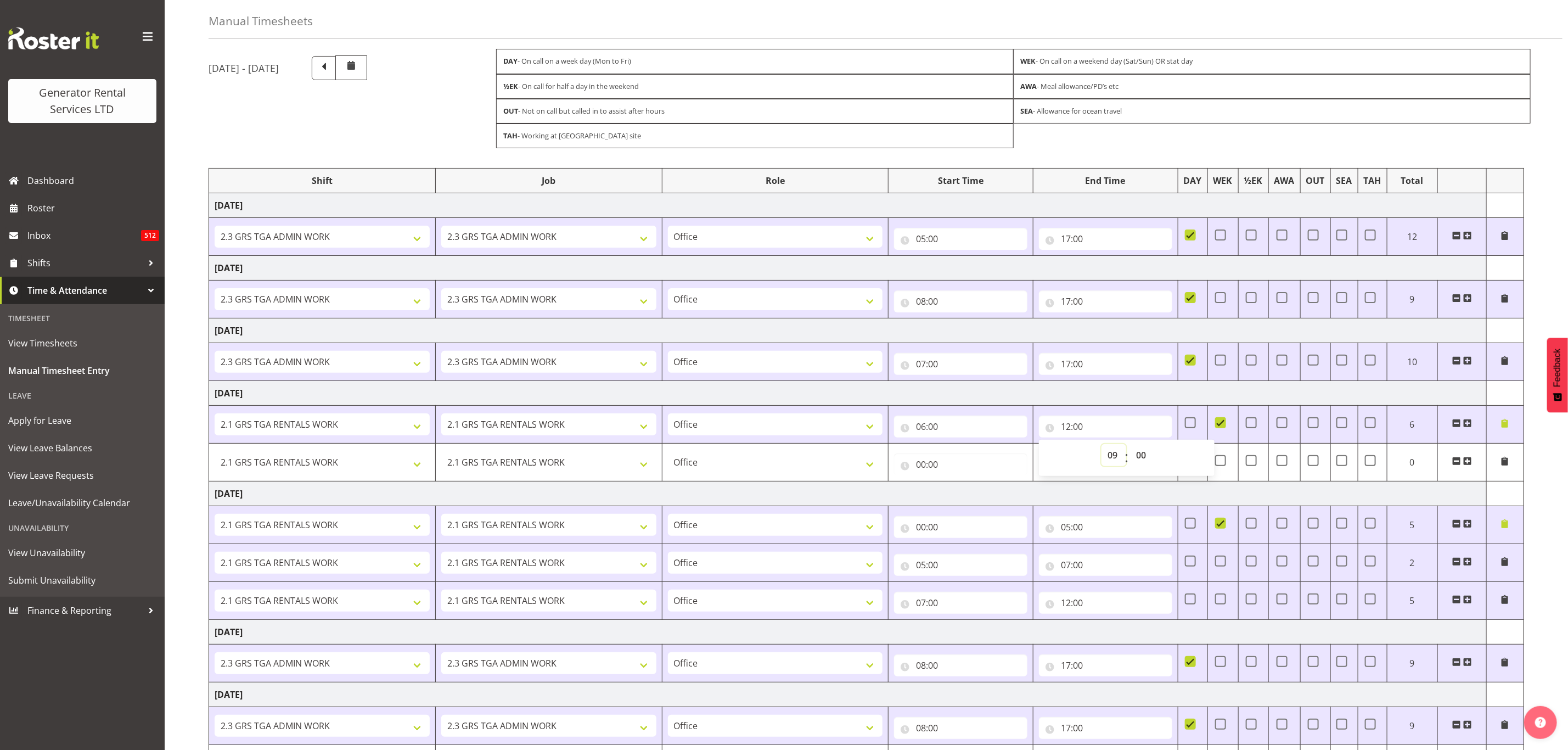
type input "09:00"
click at [925, 462] on input "00:00" at bounding box center [961, 464] width 133 height 22
click at [962, 493] on select "00 01 02 03 04 05 06 07 08 09 10 11 12 13 14 15 16 17 18 19 20 21 22 23" at bounding box center [969, 493] width 25 height 22
select select "9"
click at [957, 487] on select "00 01 02 03 04 05 06 07 08 09 10 11 12 13 14 15 16 17 18 19 20 21 22 23" at bounding box center [969, 493] width 25 height 22
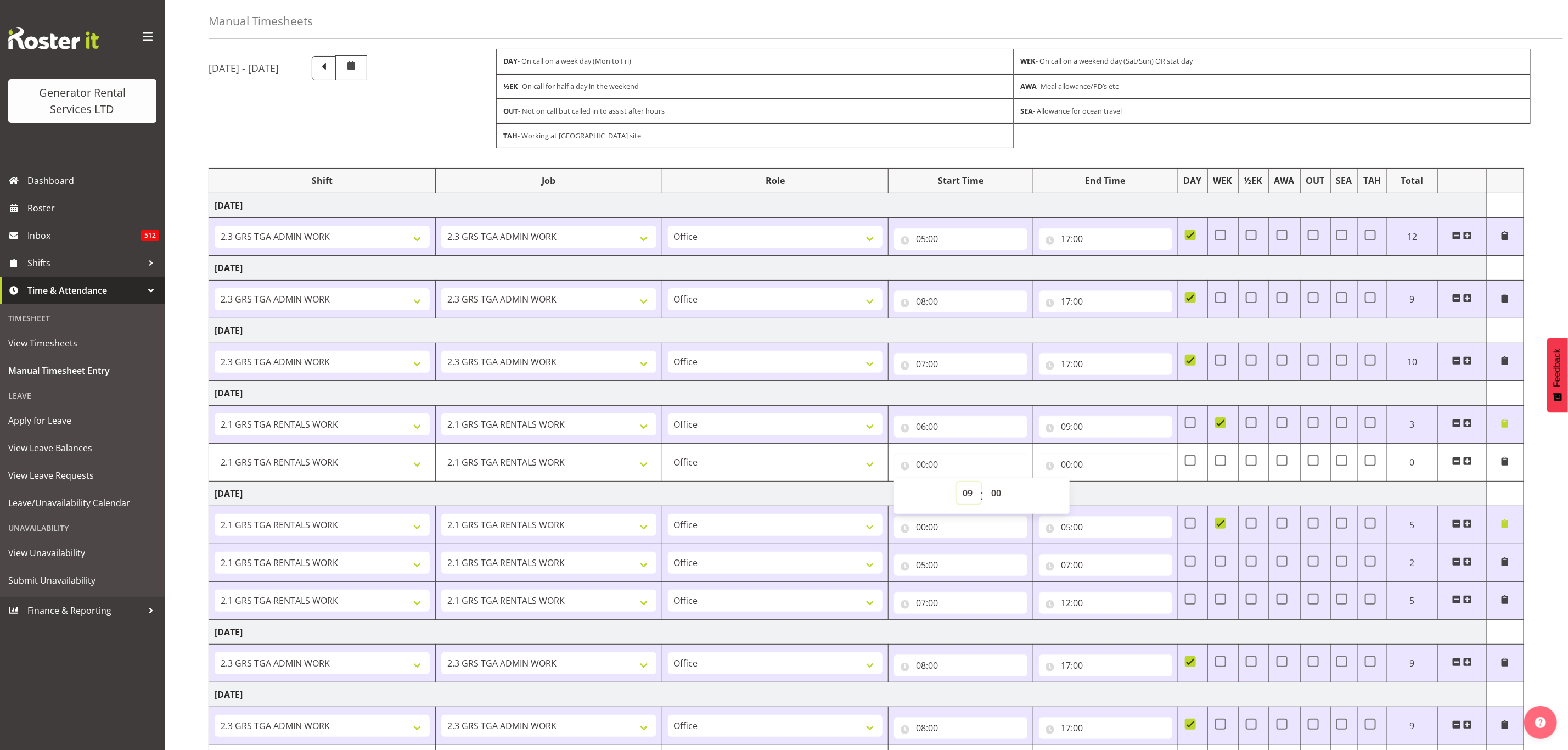
type input "09:00"
click at [1071, 465] on input "00:00" at bounding box center [1106, 464] width 133 height 22
click at [1110, 498] on select "00 01 02 03 04 05 06 07 08 09 10 11 12 13 14 15 16 17 18 19 20 21 22 23" at bounding box center [1113, 493] width 25 height 22
select select "12"
click at [1102, 487] on select "00 01 02 03 04 05 06 07 08 09 10 11 12 13 14 15 16 17 18 19 20 21 22 23" at bounding box center [1113, 493] width 25 height 22
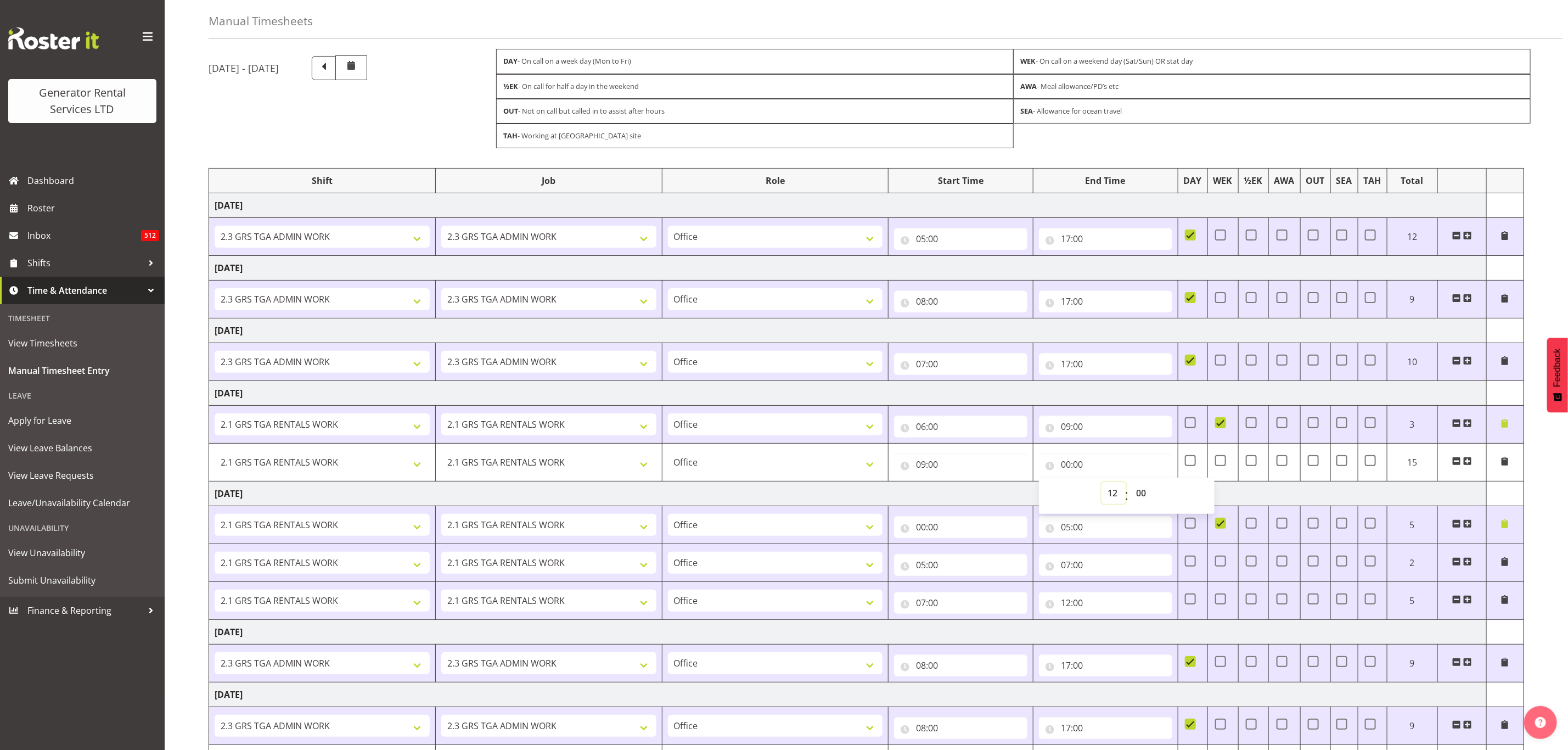
type input "12:00"
click at [1470, 466] on span at bounding box center [1468, 461] width 9 height 9
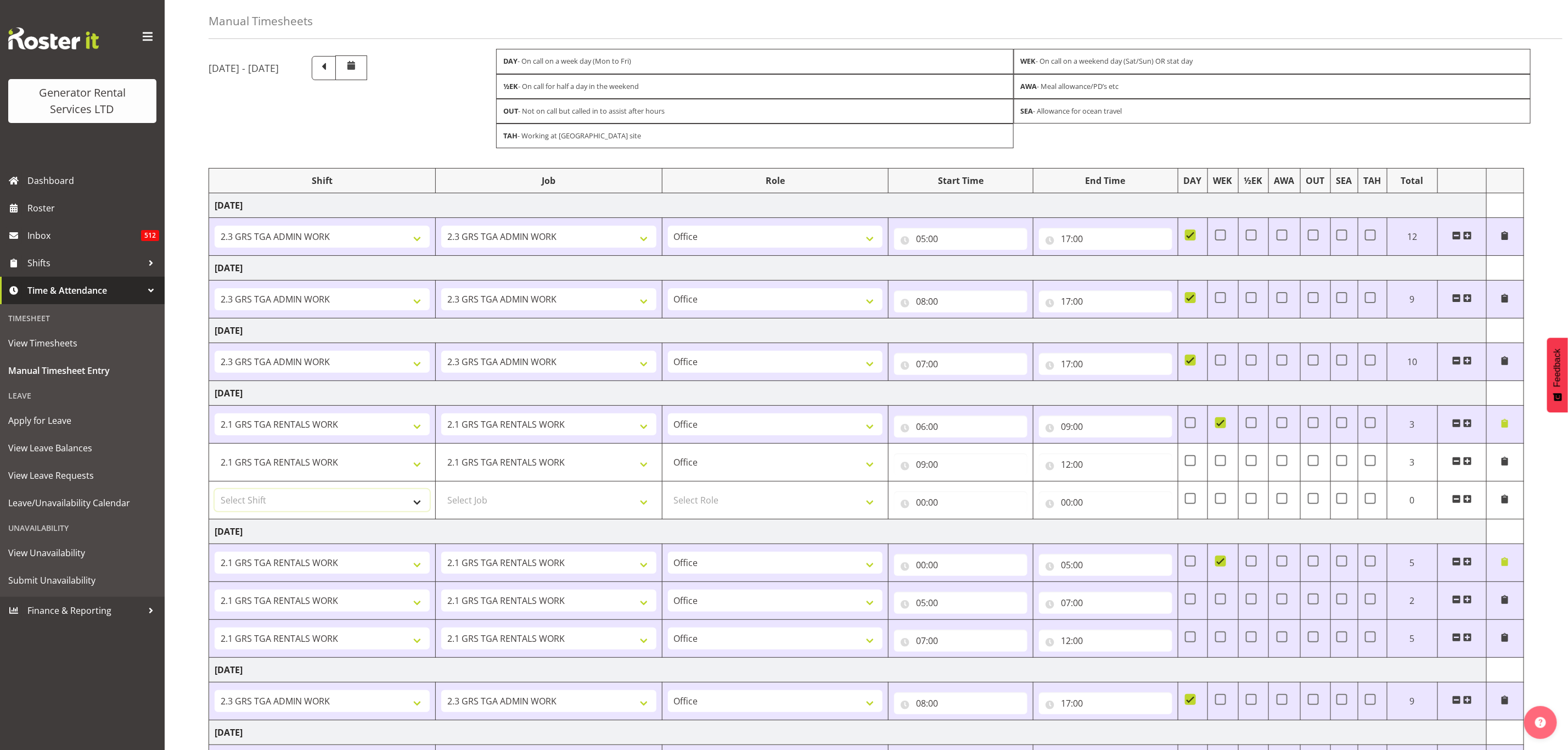
click at [277, 501] on select "Select Shift 1.3 GRS TAHAROA WORK 2.1 GRS TGA RENTALS WORK 2.1 GRS TGA RENTALS …" at bounding box center [322, 500] width 215 height 22
select select "24023"
click at [215, 494] on select "Select Shift 1.3 GRS TAHAROA WORK 2.1 GRS TGA RENTALS WORK 2.1 GRS TGA RENTALS …" at bounding box center [322, 500] width 215 height 22
click at [488, 498] on select "Select Job 1.1 GRS AKL RENTALS 1.1 GRS AKL RENTALS AC 1.1 GRS AKL RENTALS CT 1.…" at bounding box center [549, 500] width 215 height 22
select select "877"
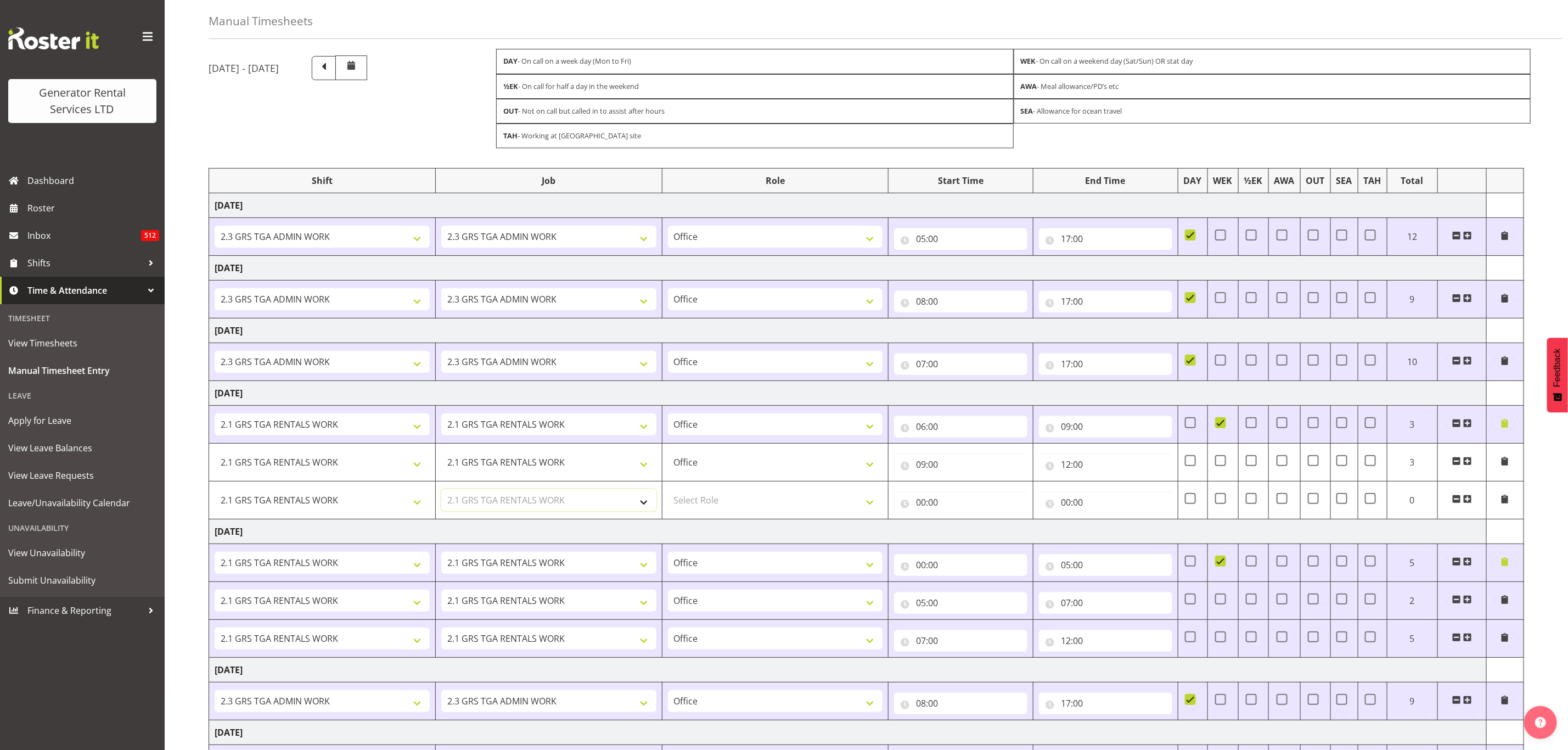
click at [441, 494] on select "Select Job 1.1 GRS AKL RENTALS 1.1 GRS AKL RENTALS AC 1.1 GRS AKL RENTALS CT 1.…" at bounding box center [549, 500] width 215 height 22
click at [694, 508] on select "Select Role Office" at bounding box center [776, 500] width 215 height 22
select select "22"
click at [668, 494] on select "Select Role Office" at bounding box center [776, 500] width 215 height 22
click at [962, 509] on input "00:00" at bounding box center [961, 502] width 133 height 22
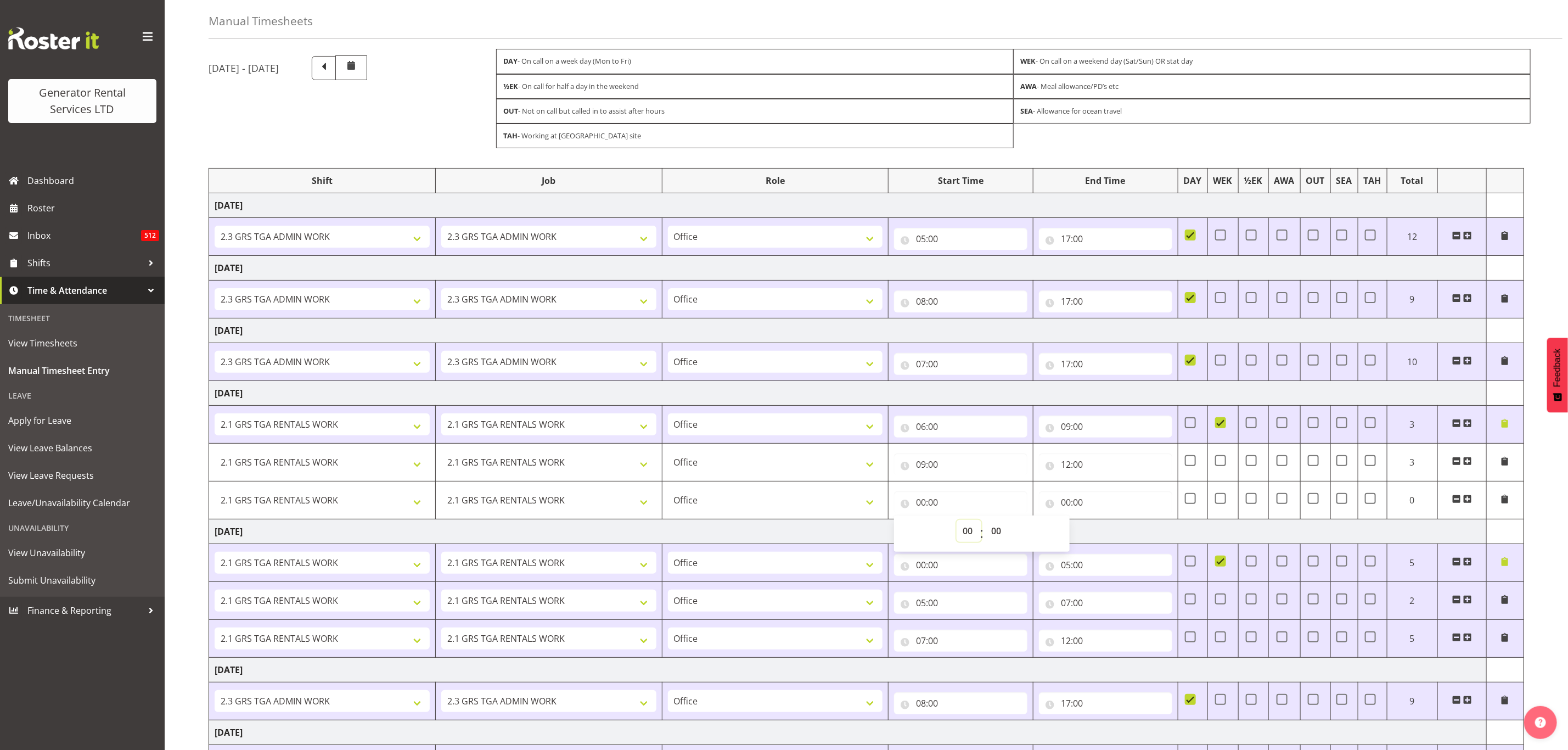
click at [965, 533] on select "00 01 02 03 04 05 06 07 08 09 10 11 12 13 14 15 16 17 18 19 20 21 22 23" at bounding box center [969, 531] width 25 height 22
select select "12"
click at [957, 525] on select "00 01 02 03 04 05 06 07 08 09 10 11 12 13 14 15 16 17 18 19 20 21 22 23" at bounding box center [969, 531] width 25 height 22
type input "12:00"
click at [1073, 501] on input "00:00" at bounding box center [1106, 502] width 133 height 22
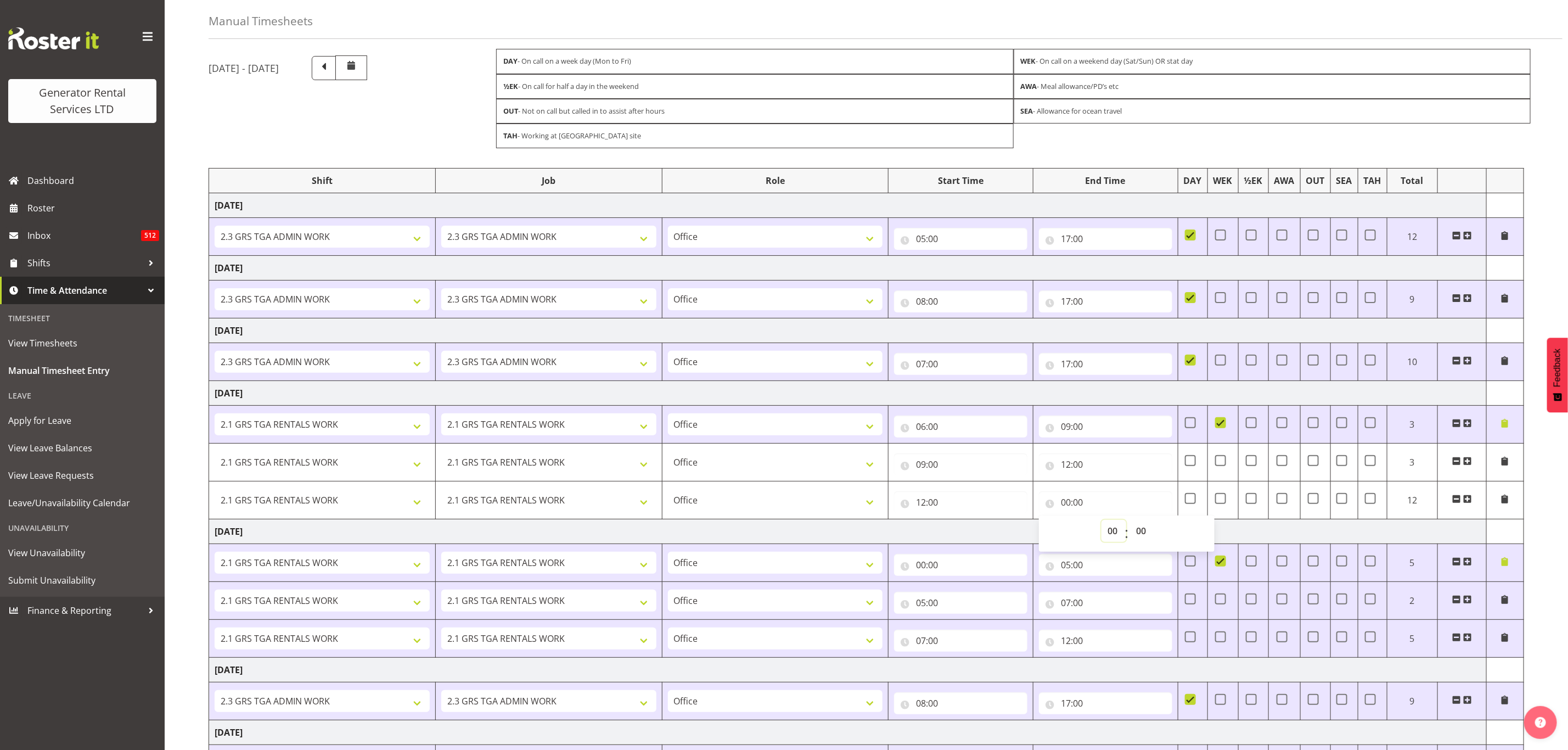
click at [1116, 536] on select "00 01 02 03 04 05 06 07 08 09 10 11 12 13 14 15 16 17 18 19 20 21 22 23" at bounding box center [1113, 531] width 25 height 22
select select "15"
click at [1102, 525] on select "00 01 02 03 04 05 06 07 08 09 10 11 12 13 14 15 16 17 18 19 20 21 22 23" at bounding box center [1113, 531] width 25 height 22
type input "15:00"
click at [1466, 503] on span at bounding box center [1468, 499] width 9 height 9
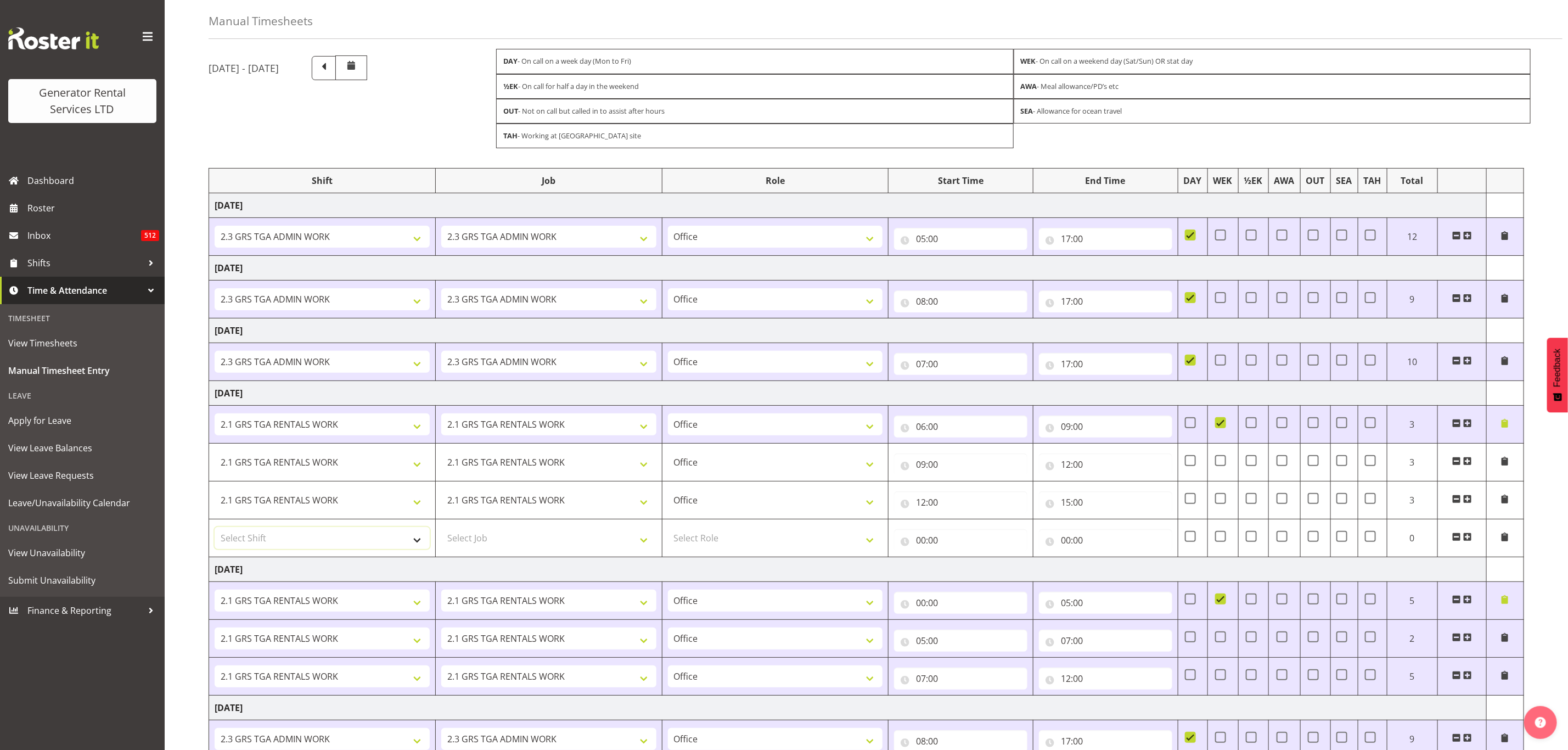
click at [273, 545] on select "Select Shift 1.3 GRS TAHAROA WORK 2.1 GRS TGA RENTALS WORK 2.1 GRS TGA RENTALS …" at bounding box center [322, 538] width 215 height 22
select select "24023"
click at [215, 533] on select "Select Shift 1.3 GRS TAHAROA WORK 2.1 GRS TGA RENTALS WORK 2.1 GRS TGA RENTALS …" at bounding box center [322, 538] width 215 height 22
click at [516, 544] on select "Select Job 1.1 GRS AKL RENTALS 1.1 GRS AKL RENTALS AC 1.1 GRS AKL RENTALS CT 1.…" at bounding box center [549, 538] width 215 height 22
select select "877"
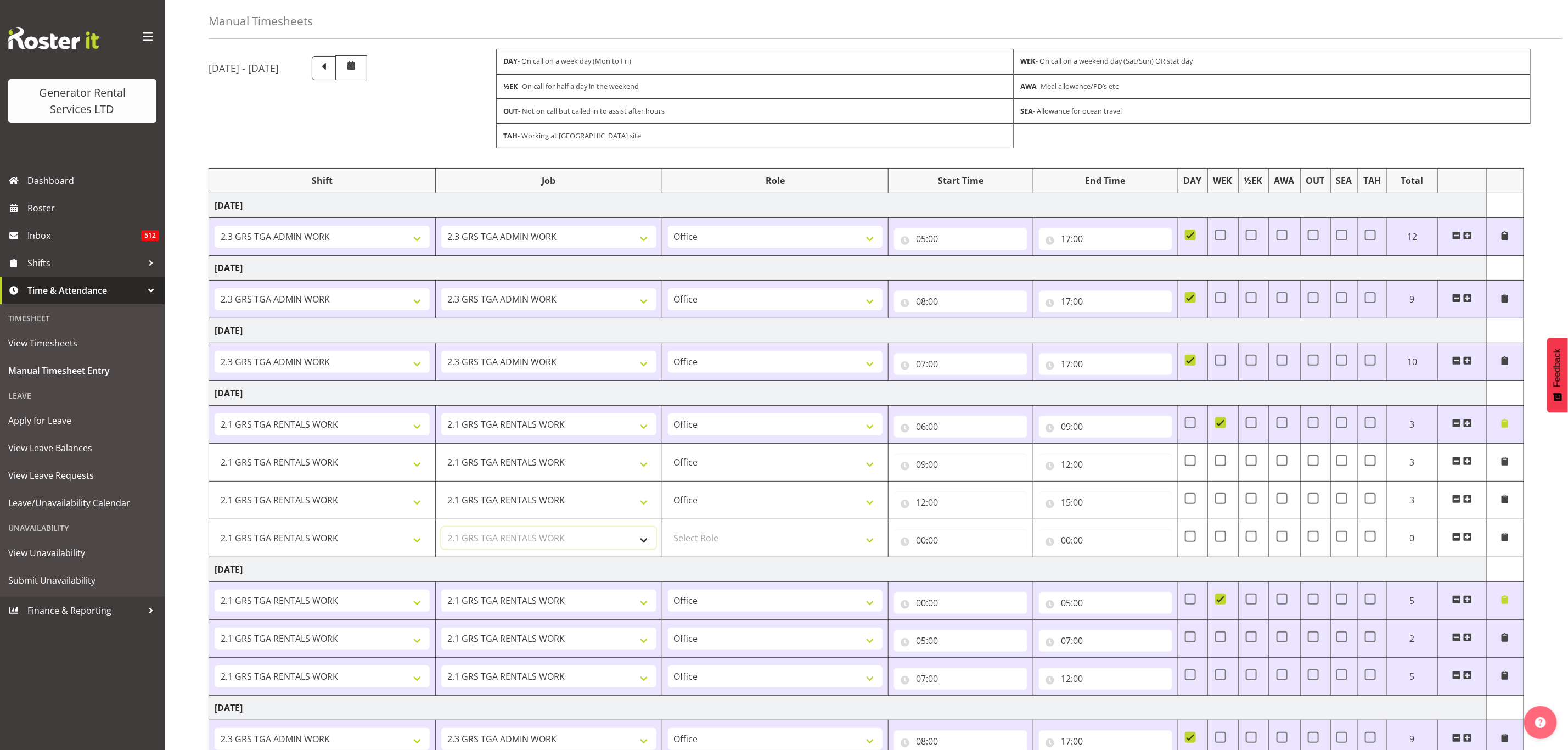
click at [441, 533] on select "Select Job 1.1 GRS AKL RENTALS 1.1 GRS AKL RENTALS AC 1.1 GRS AKL RENTALS CT 1.…" at bounding box center [549, 538] width 215 height 22
click at [702, 547] on select "Select Role Office" at bounding box center [776, 538] width 215 height 22
select select "22"
click at [668, 533] on select "Select Role Office" at bounding box center [776, 538] width 215 height 22
click at [934, 545] on input "00:00" at bounding box center [961, 540] width 133 height 22
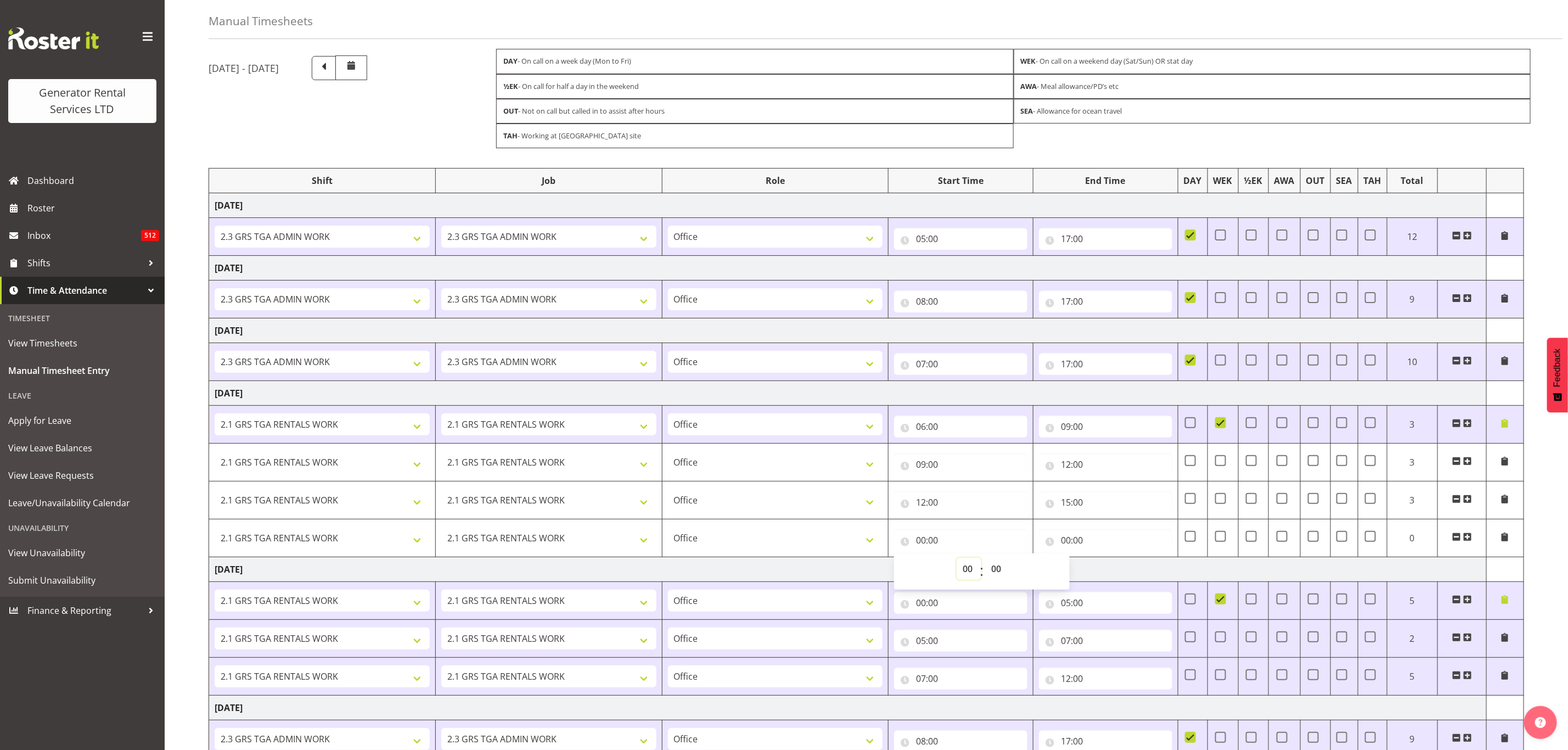
click at [968, 569] on select "00 01 02 03 04 05 06 07 08 09 10 11 12 13 14 15 16 17 18 19 20 21 22 23" at bounding box center [969, 569] width 25 height 22
select select "15"
click at [957, 564] on select "00 01 02 03 04 05 06 07 08 09 10 11 12 13 14 15 16 17 18 19 20 21 22 23" at bounding box center [969, 569] width 25 height 22
type input "15:00"
click at [1079, 543] on input "00:00" at bounding box center [1106, 540] width 133 height 22
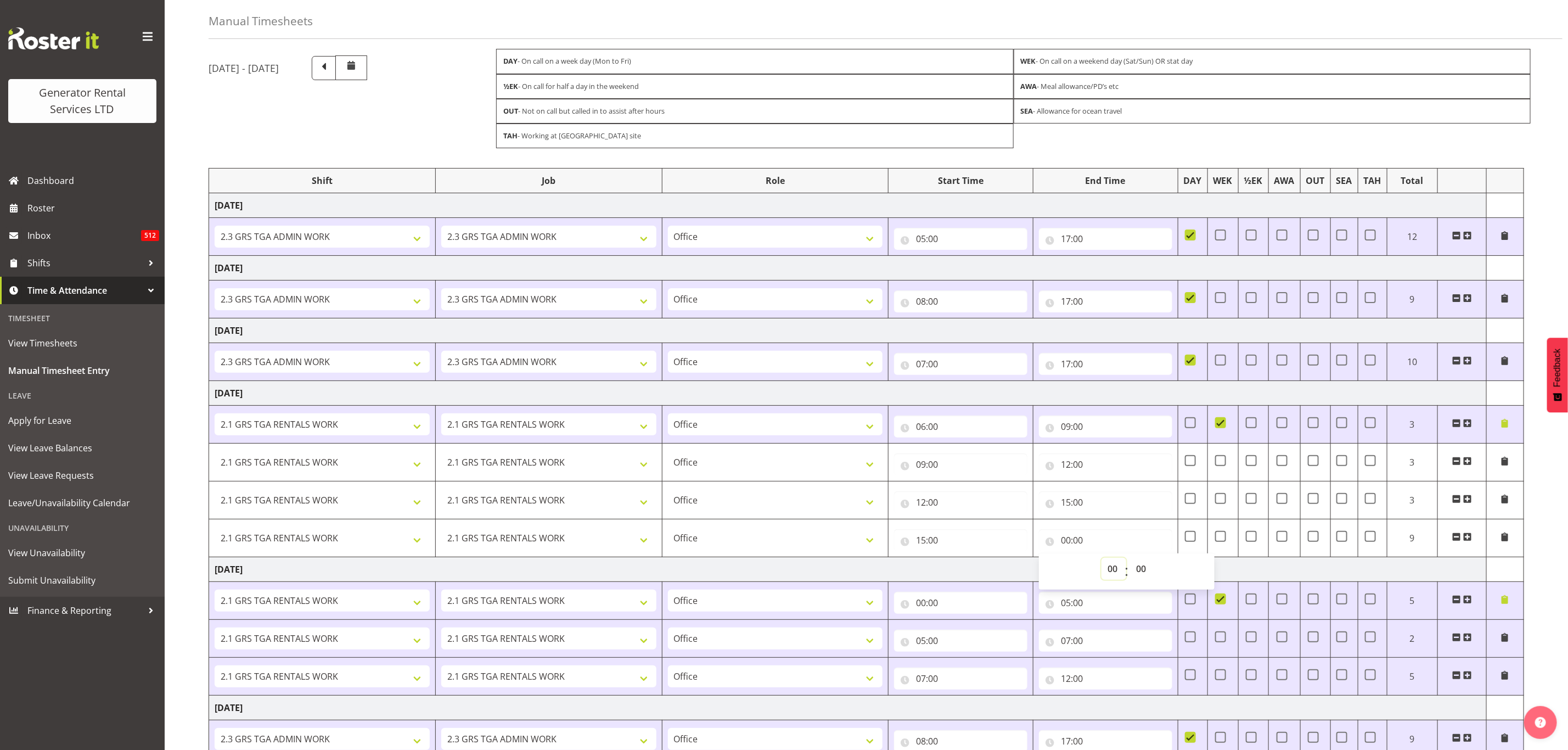
drag, startPoint x: 1113, startPoint y: 576, endPoint x: 1113, endPoint y: 598, distance: 22.0
click at [1113, 576] on select "00 01 02 03 04 05 06 07 08 09 10 11 12 13 14 15 16 17 18 19 20 21 22 23" at bounding box center [1113, 569] width 25 height 22
select select "18"
click at [1102, 564] on select "00 01 02 03 04 05 06 07 08 09 10 11 12 13 14 15 16 17 18 19 20 21 22 23" at bounding box center [1113, 569] width 25 height 22
type input "18:00"
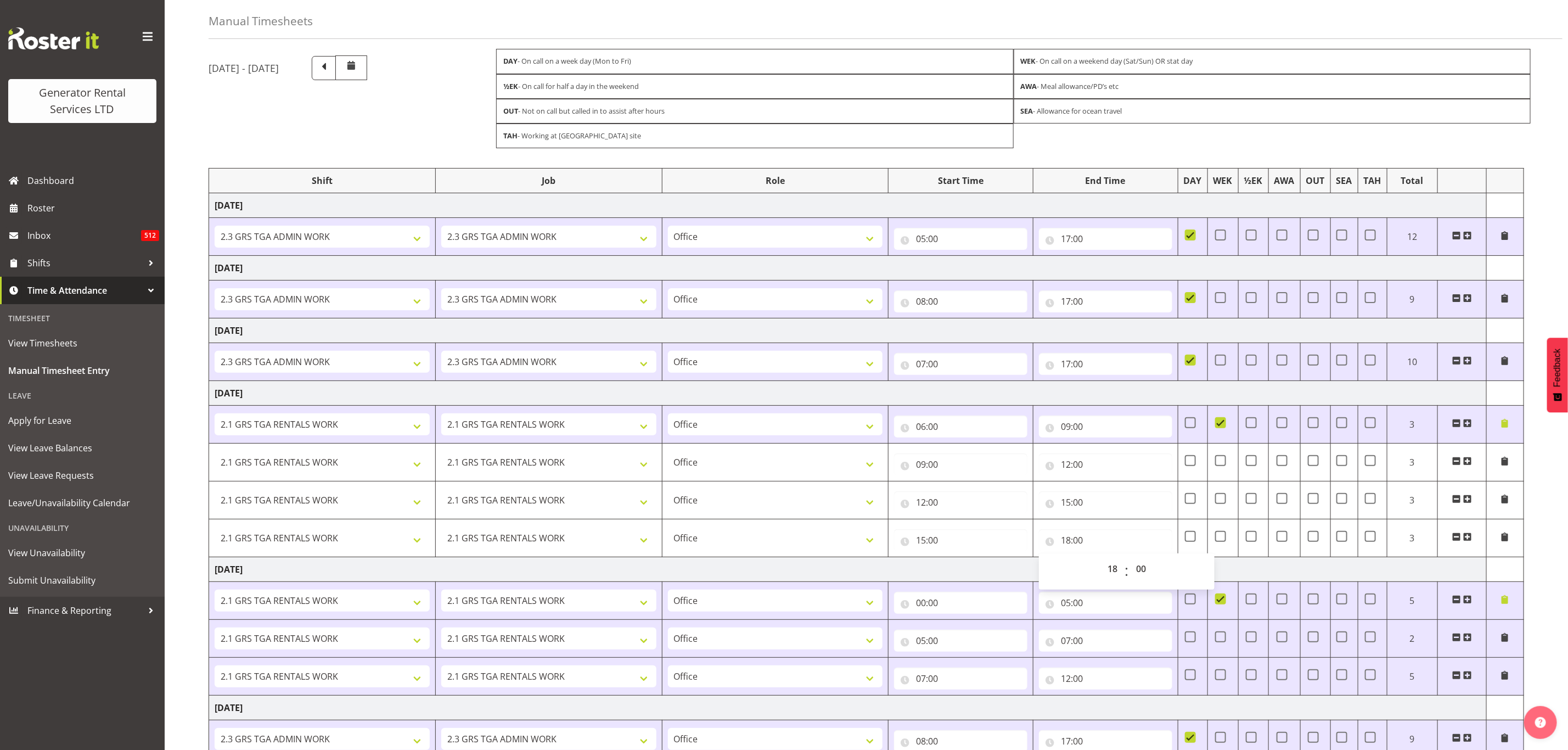
click at [1508, 427] on span at bounding box center [1505, 423] width 9 height 9
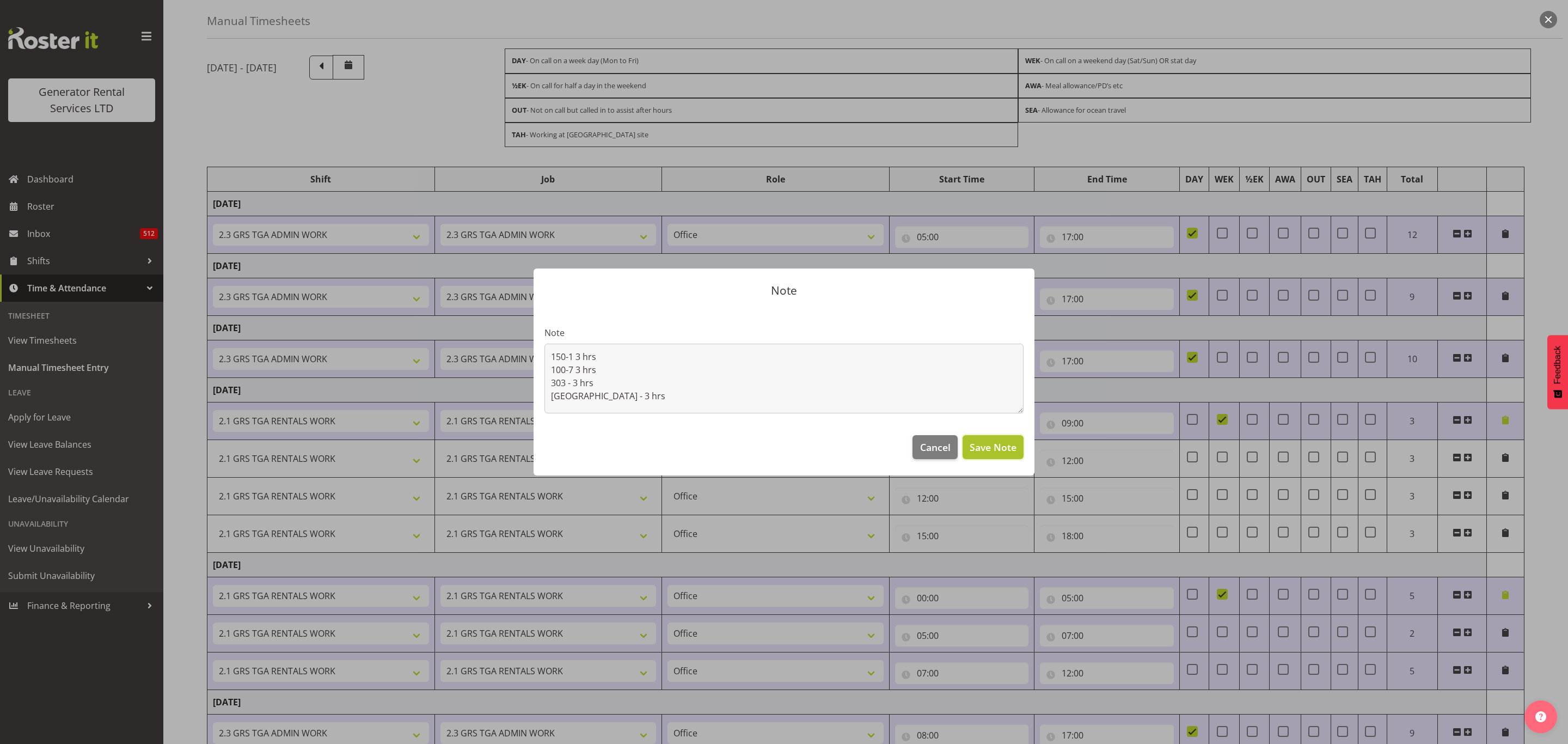
click at [1007, 448] on span "Save Note" at bounding box center [993, 447] width 47 height 14
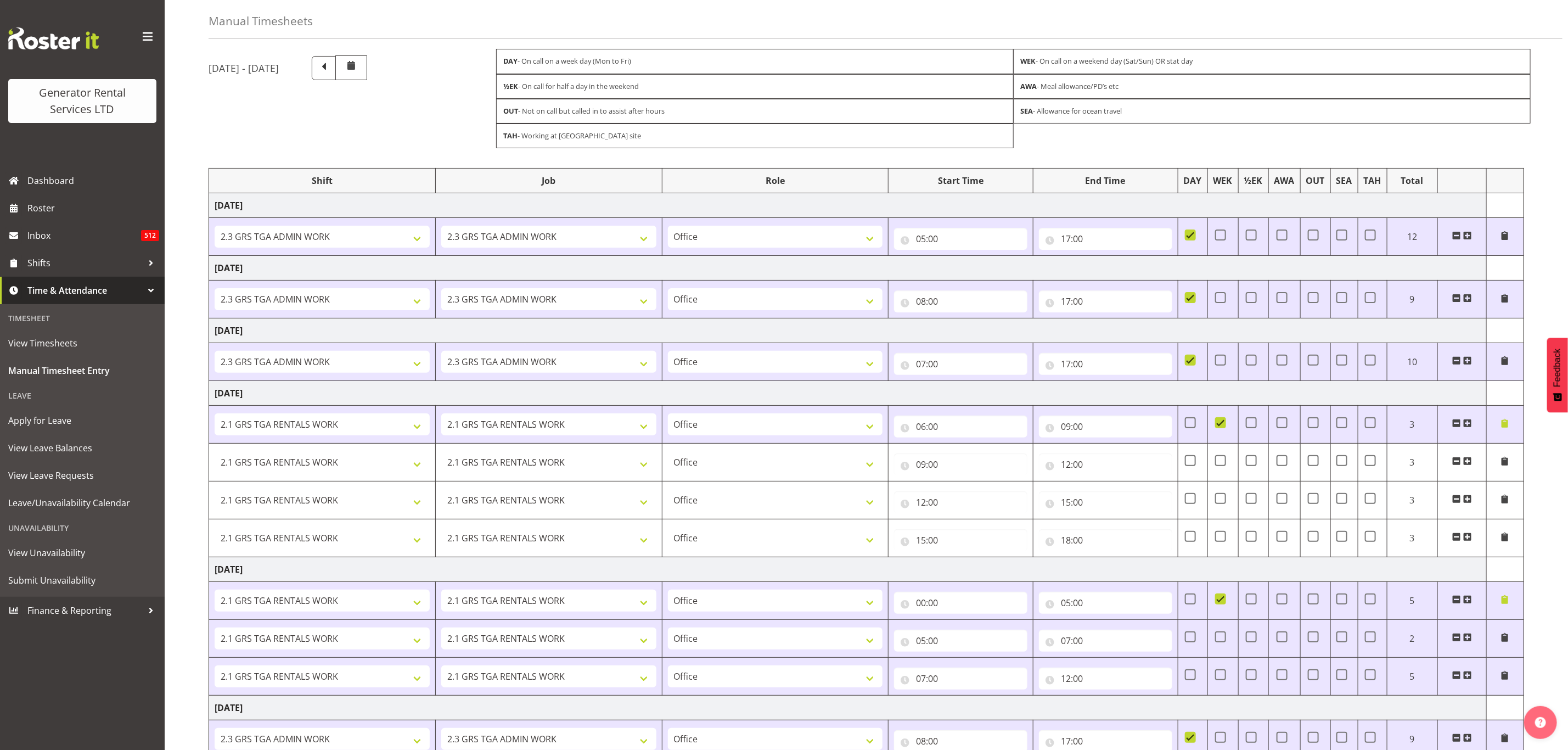
click at [1502, 236] on span at bounding box center [1505, 235] width 9 height 9
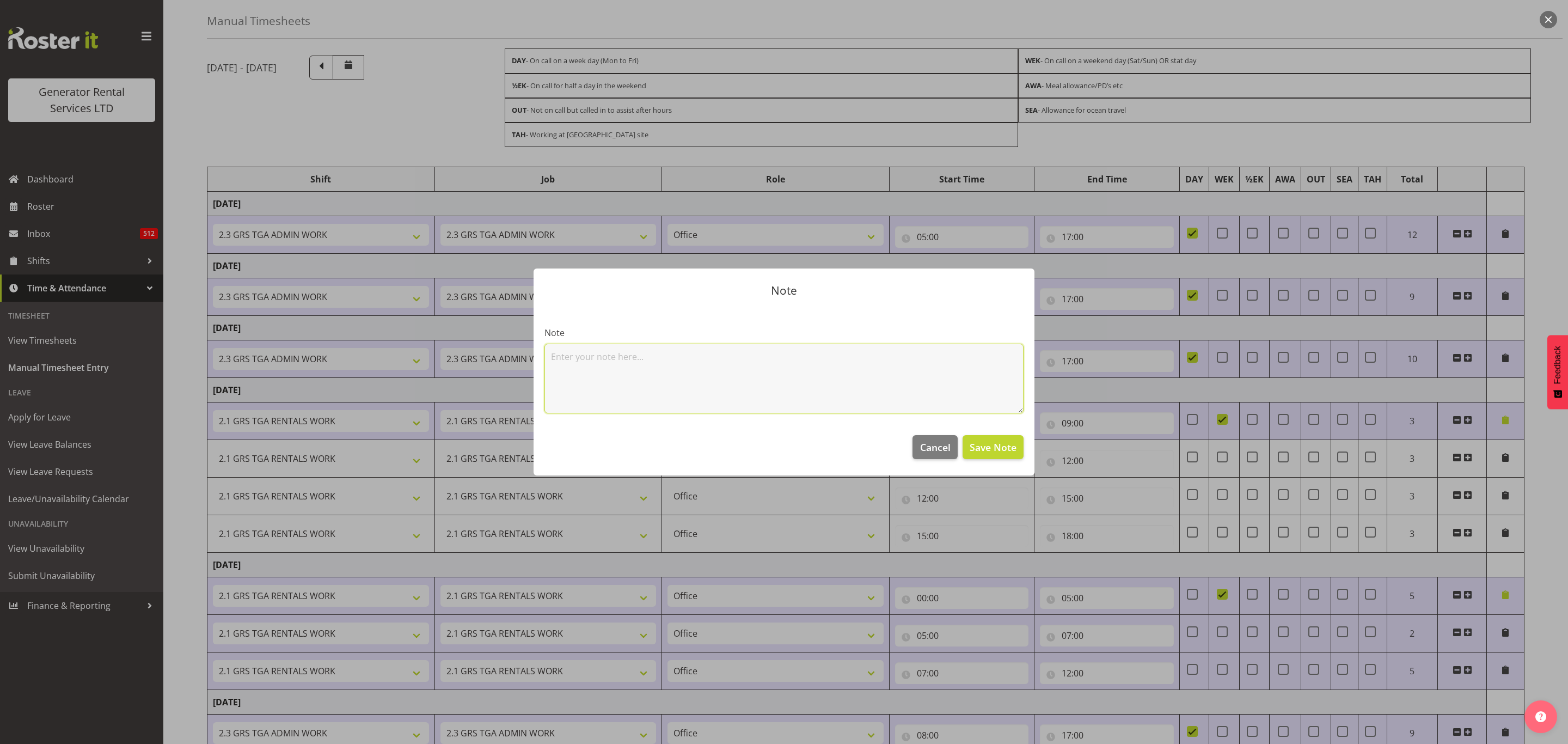
click at [686, 372] on textarea at bounding box center [784, 379] width 479 height 70
click at [670, 350] on textarea at bounding box center [784, 379] width 479 height 70
type textarea "5am start to put Dinsdale x 3 machines on line in Hamilton"
click at [1002, 447] on span "Save Note" at bounding box center [993, 447] width 47 height 14
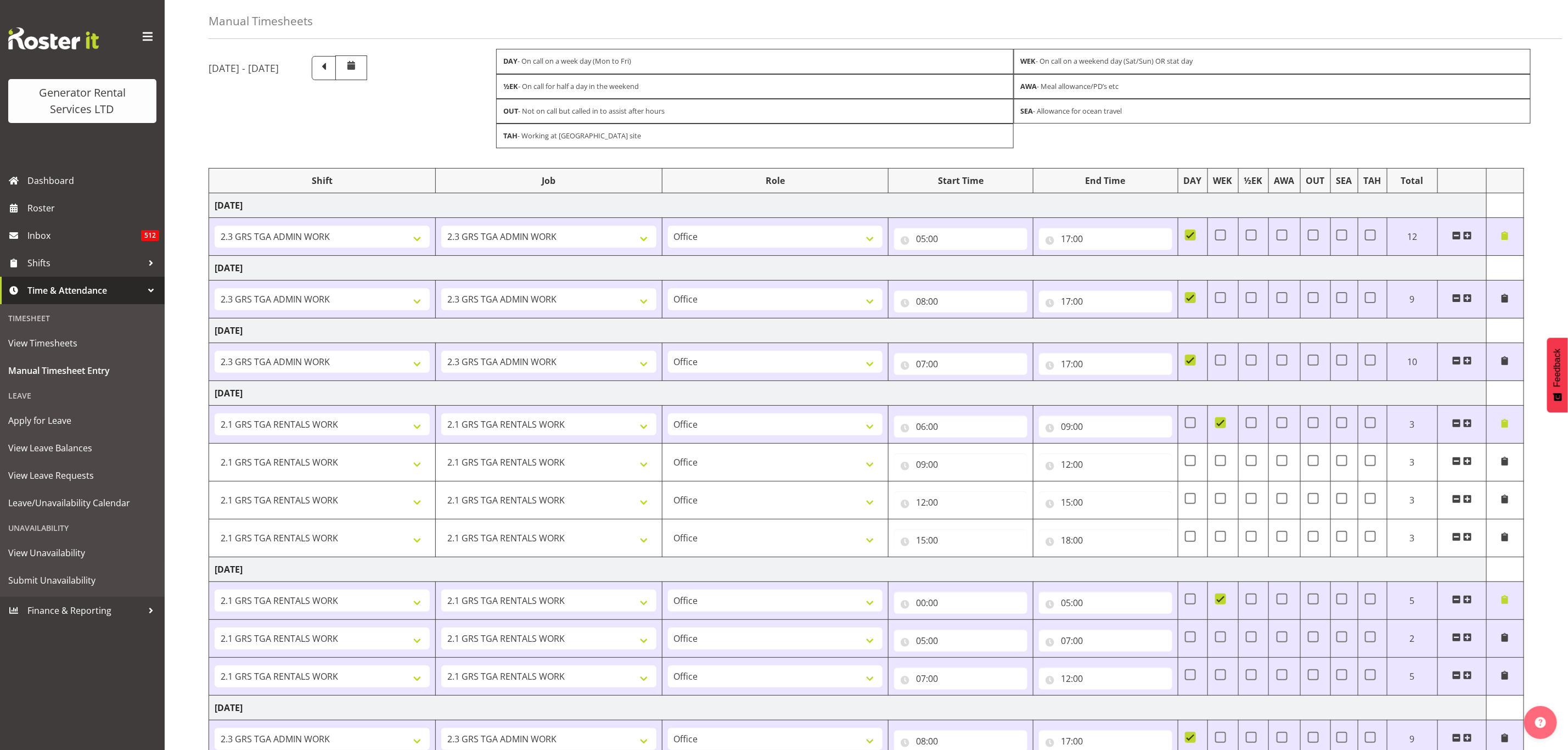
click at [1502, 361] on span at bounding box center [1505, 361] width 9 height 9
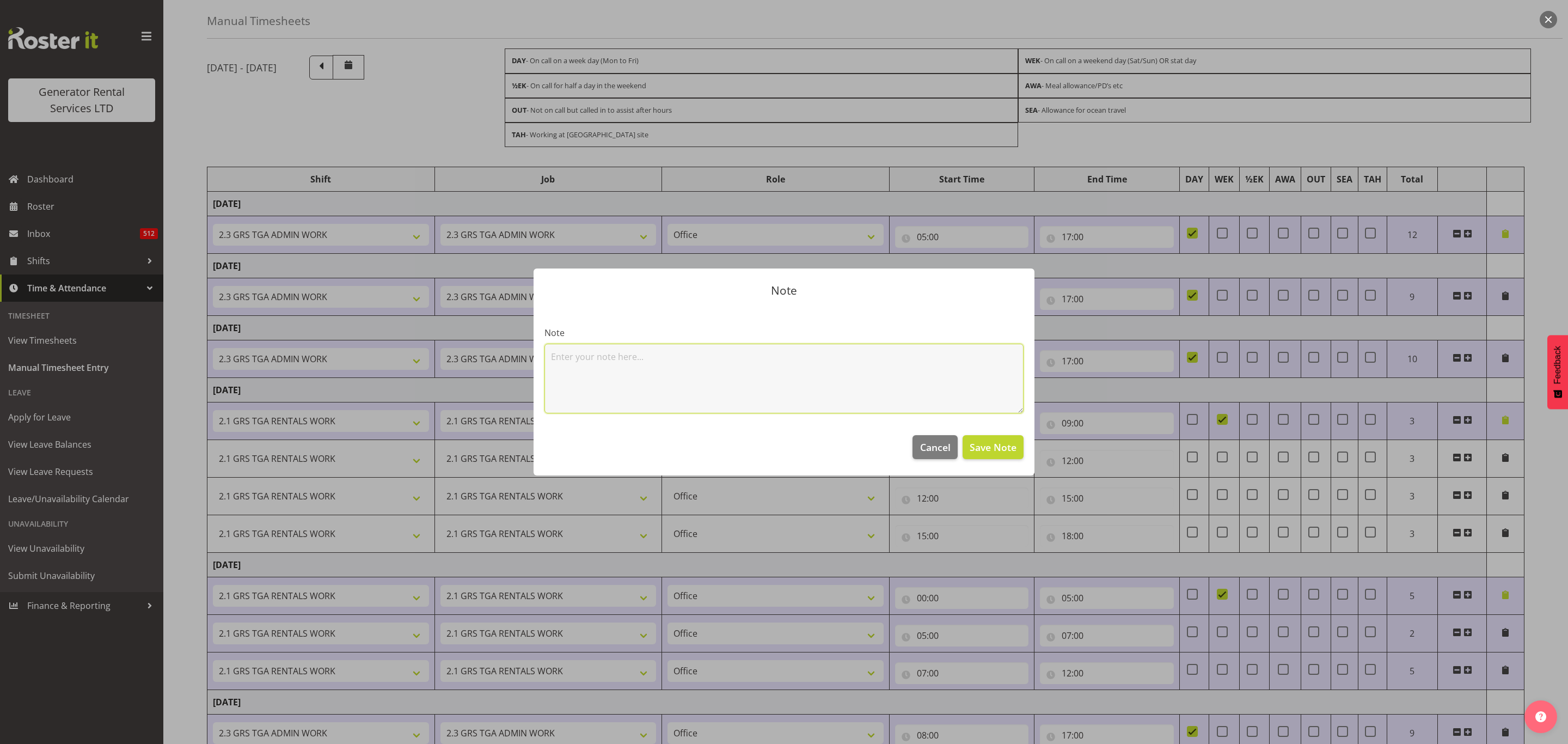
click at [740, 358] on textarea at bounding box center [784, 379] width 479 height 70
type textarea "Refuels in Te Puke / generator to Rotorua"
drag, startPoint x: 987, startPoint y: 448, endPoint x: 1162, endPoint y: 570, distance: 213.3
click at [990, 448] on span "Save Note" at bounding box center [993, 447] width 47 height 14
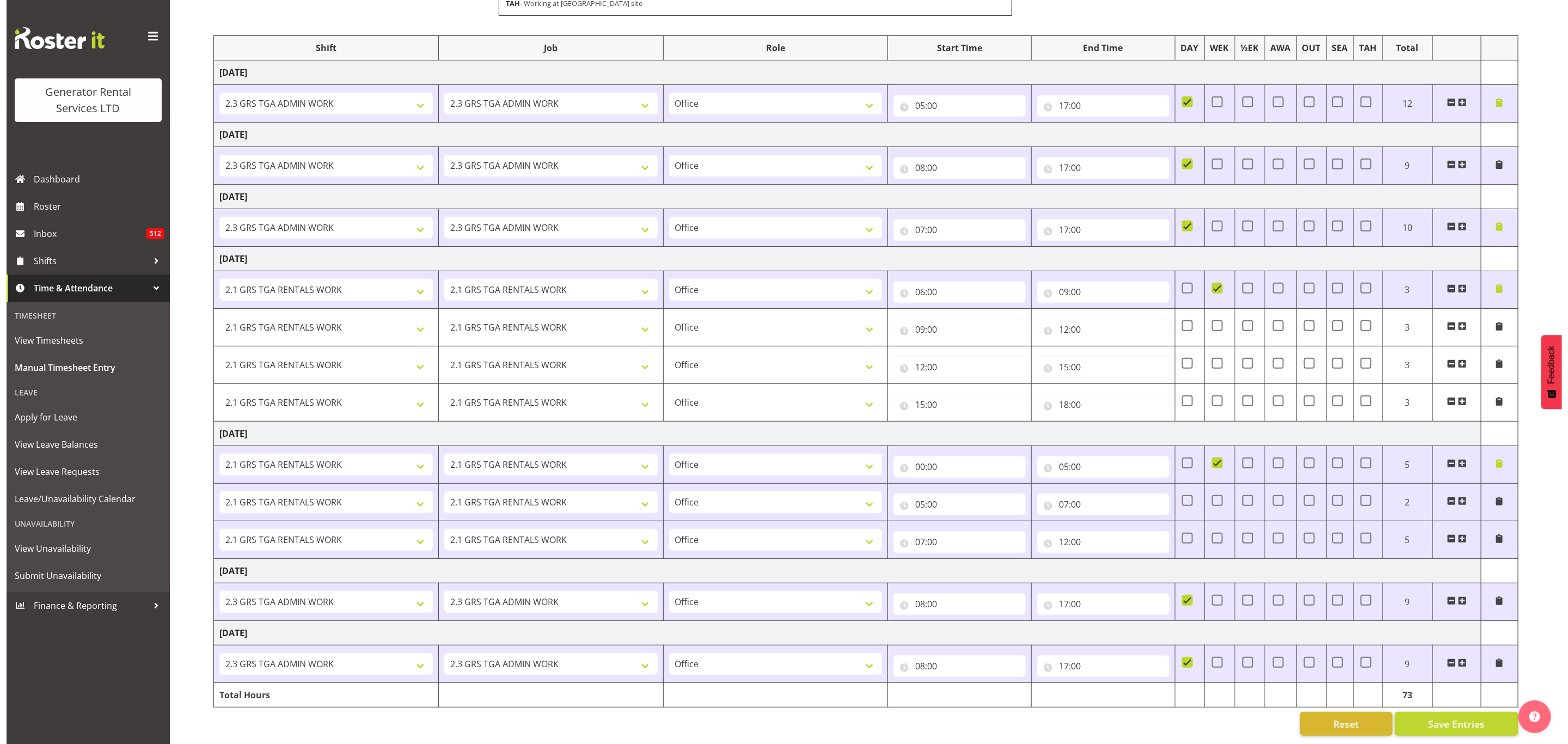
scroll to position [196, 0]
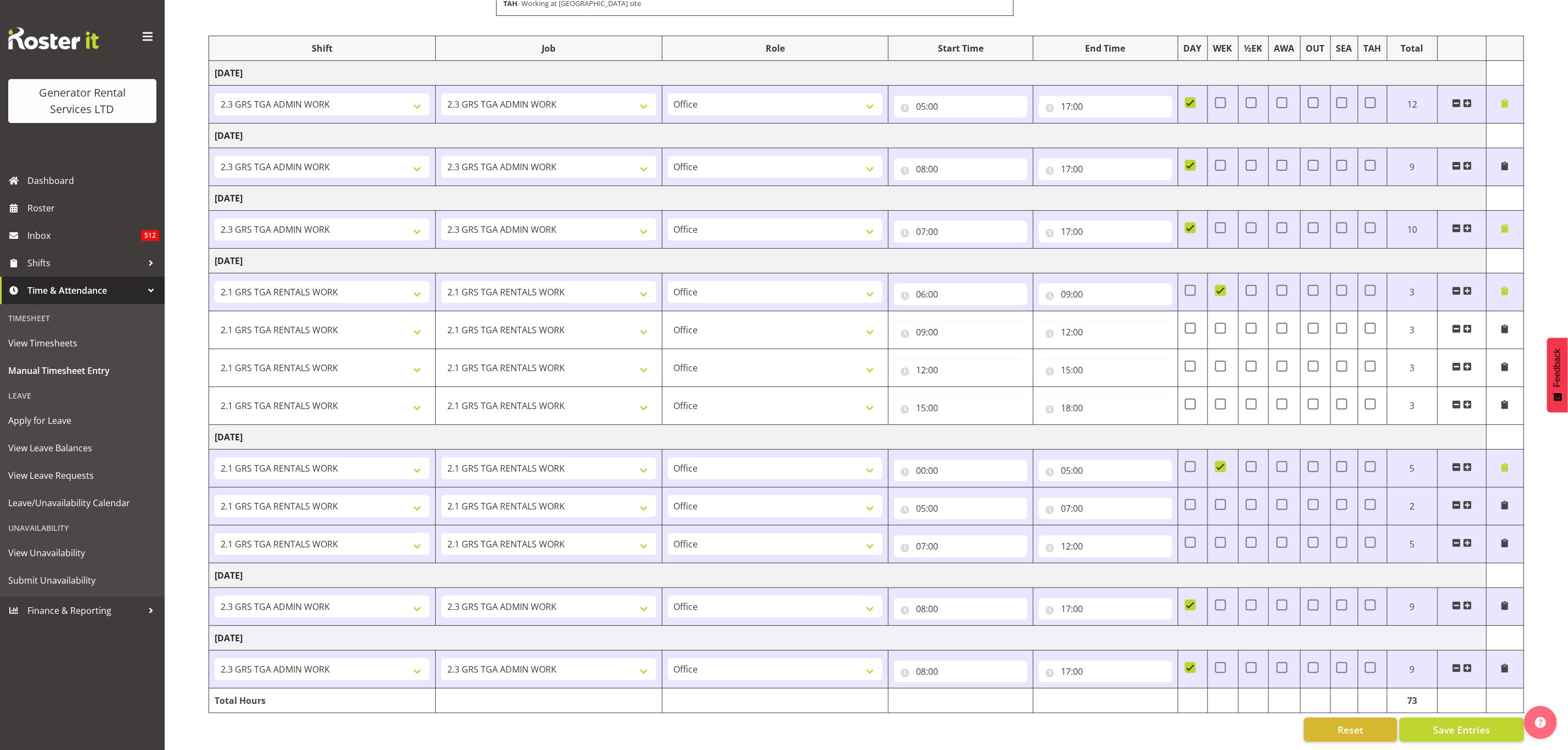
click at [1505, 463] on span at bounding box center [1505, 467] width 9 height 9
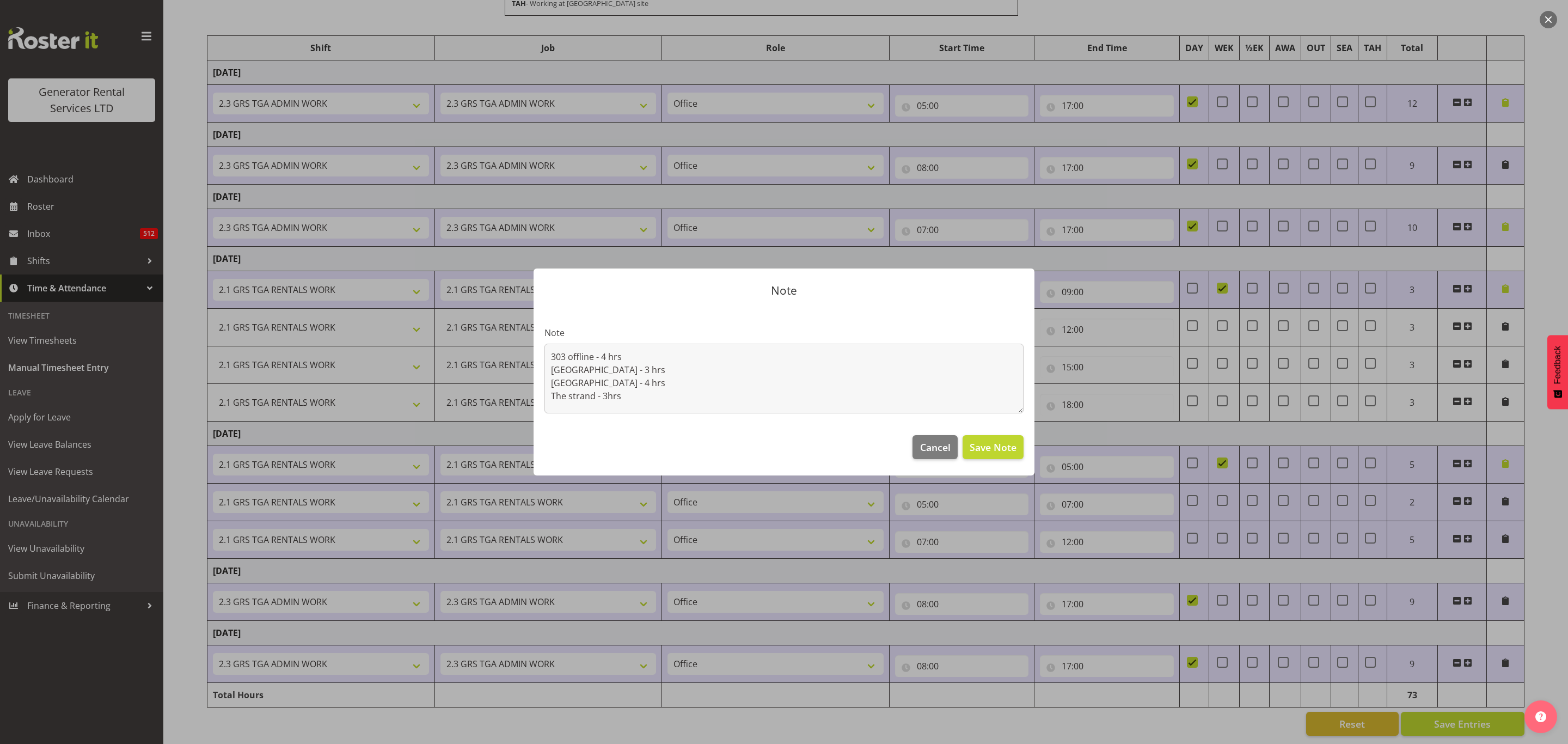
click at [1090, 450] on div at bounding box center [784, 372] width 1568 height 744
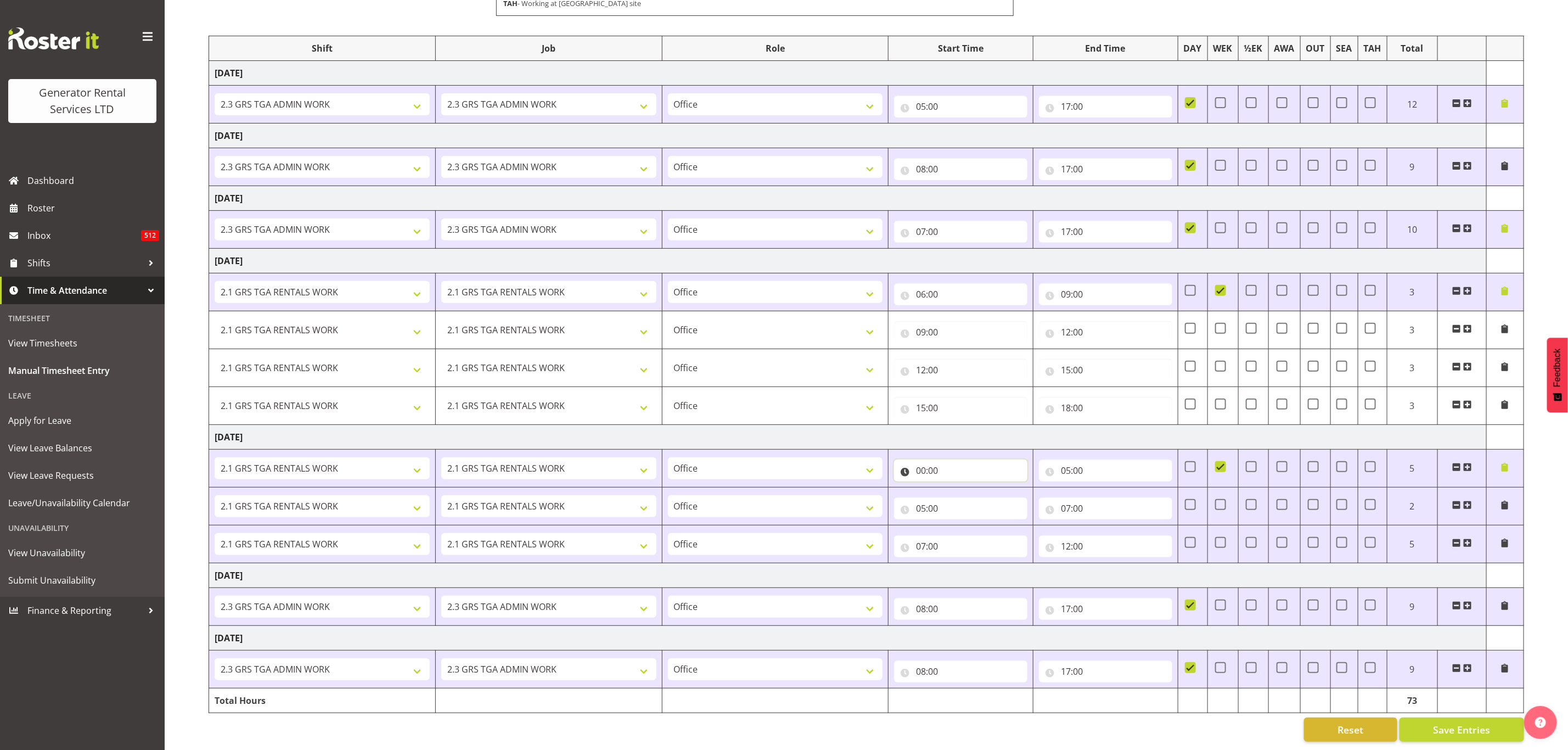
click at [943, 460] on input "00:00" at bounding box center [961, 470] width 133 height 22
click at [967, 489] on select "00 01 02 03 04 05 06 07 08 09 10 11 12 13 14 15 16 17 18 19 20 21 22 23" at bounding box center [969, 499] width 25 height 22
select select "5"
click at [957, 489] on select "00 01 02 03 04 05 06 07 08 09 10 11 12 13 14 15 16 17 18 19 20 21 22 23" at bounding box center [969, 499] width 25 height 22
type input "05:00"
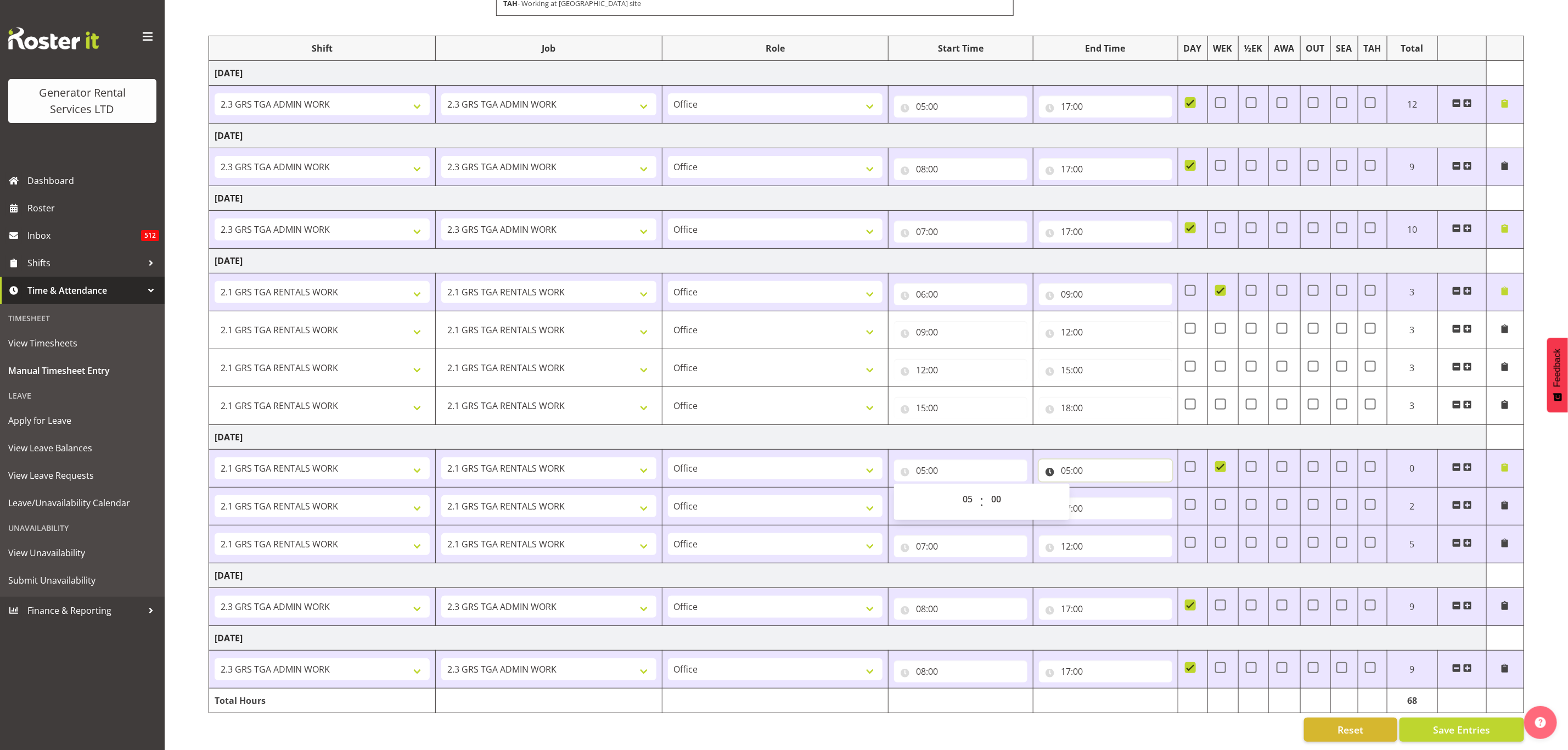
click at [1071, 463] on input "05:00" at bounding box center [1106, 470] width 133 height 22
click at [1109, 489] on select "00 01 02 03 04 05 06 07 08 09 10 11 12 13 14 15 16 17 18 19 20 21 22 23" at bounding box center [1113, 499] width 25 height 22
select select "9"
click at [1102, 489] on select "00 01 02 03 04 05 06 07 08 09 10 11 12 13 14 15 16 17 18 19 20 21 22 23" at bounding box center [1113, 499] width 25 height 22
type input "09:00"
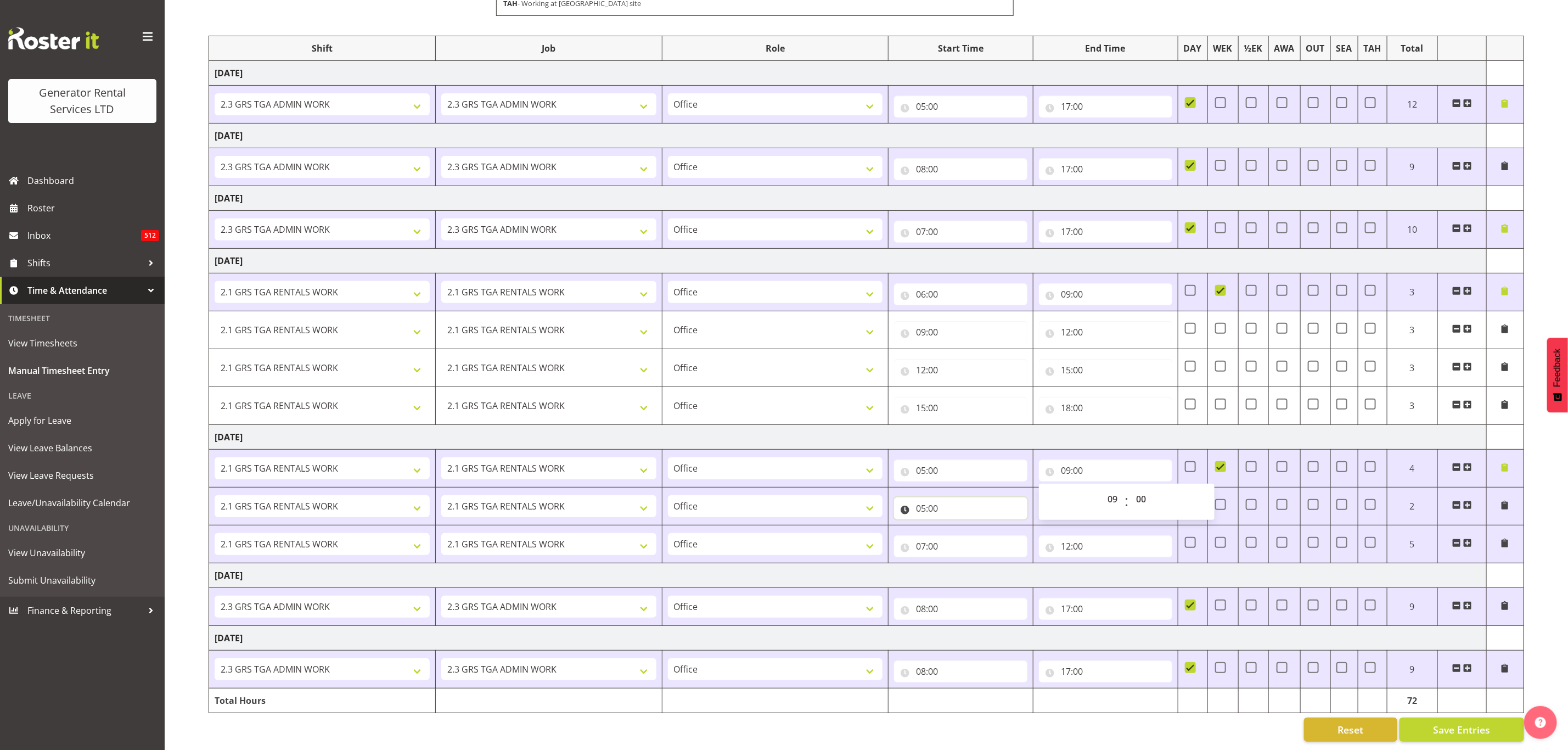
click at [943, 498] on input "05:00" at bounding box center [961, 508] width 133 height 22
click at [965, 526] on select "00 01 02 03 04 05 06 07 08 09 10 11 12 13 14 15 16 17 18 19 20 21 22 23" at bounding box center [969, 537] width 25 height 22
select select "9"
click at [957, 526] on select "00 01 02 03 04 05 06 07 08 09 10 11 12 13 14 15 16 17 18 19 20 21 22 23" at bounding box center [969, 537] width 25 height 22
type input "09:00"
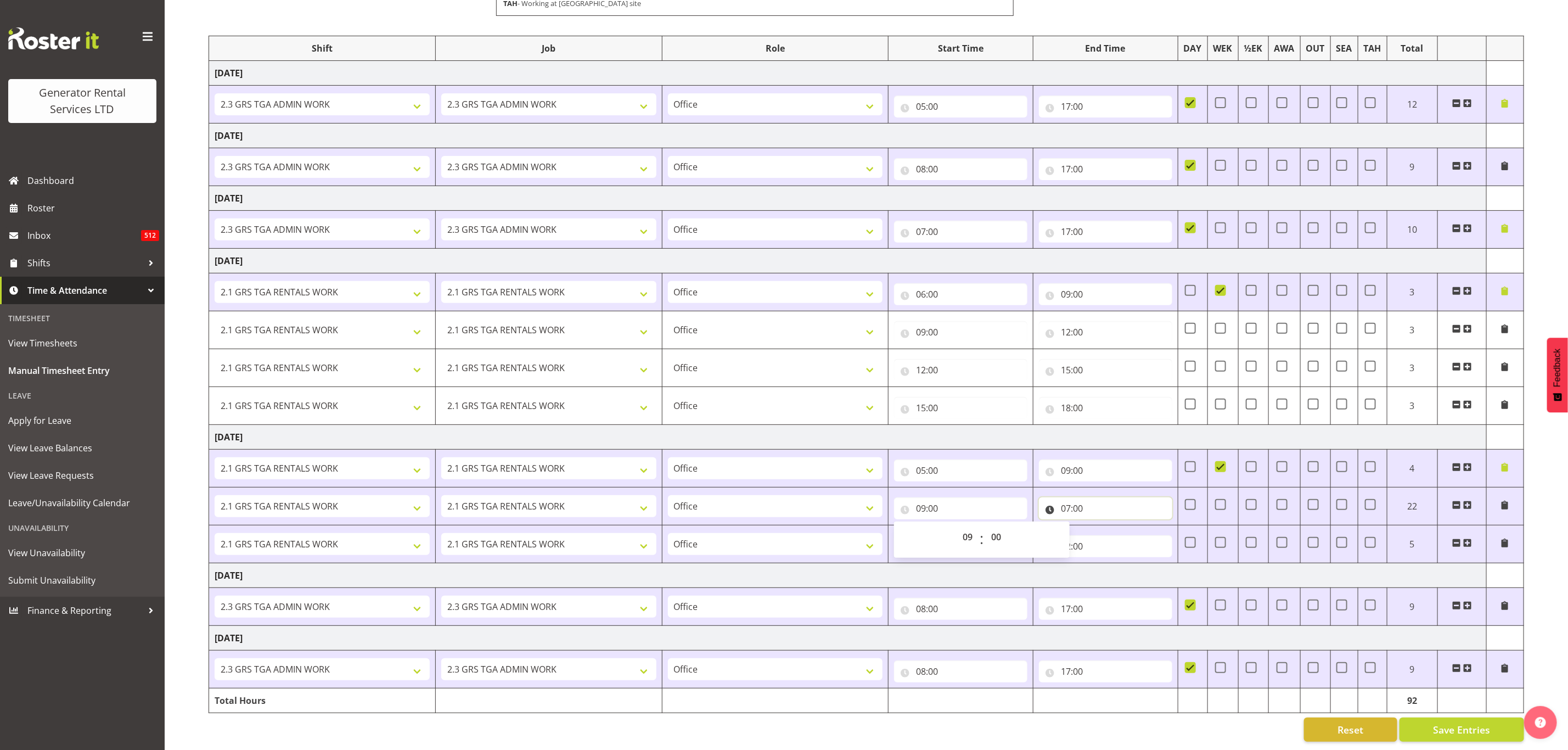
click at [1076, 498] on input "07:00" at bounding box center [1106, 508] width 133 height 22
click at [1113, 526] on select "00 01 02 03 04 05 06 07 08 09 10 11 12 13 14 15 16 17 18 19 20 21 22 23" at bounding box center [1113, 537] width 25 height 22
select select "12"
click at [1102, 526] on select "00 01 02 03 04 05 06 07 08 09 10 11 12 13 14 15 16 17 18 19 20 21 22 23" at bounding box center [1113, 537] width 25 height 22
type input "12:00"
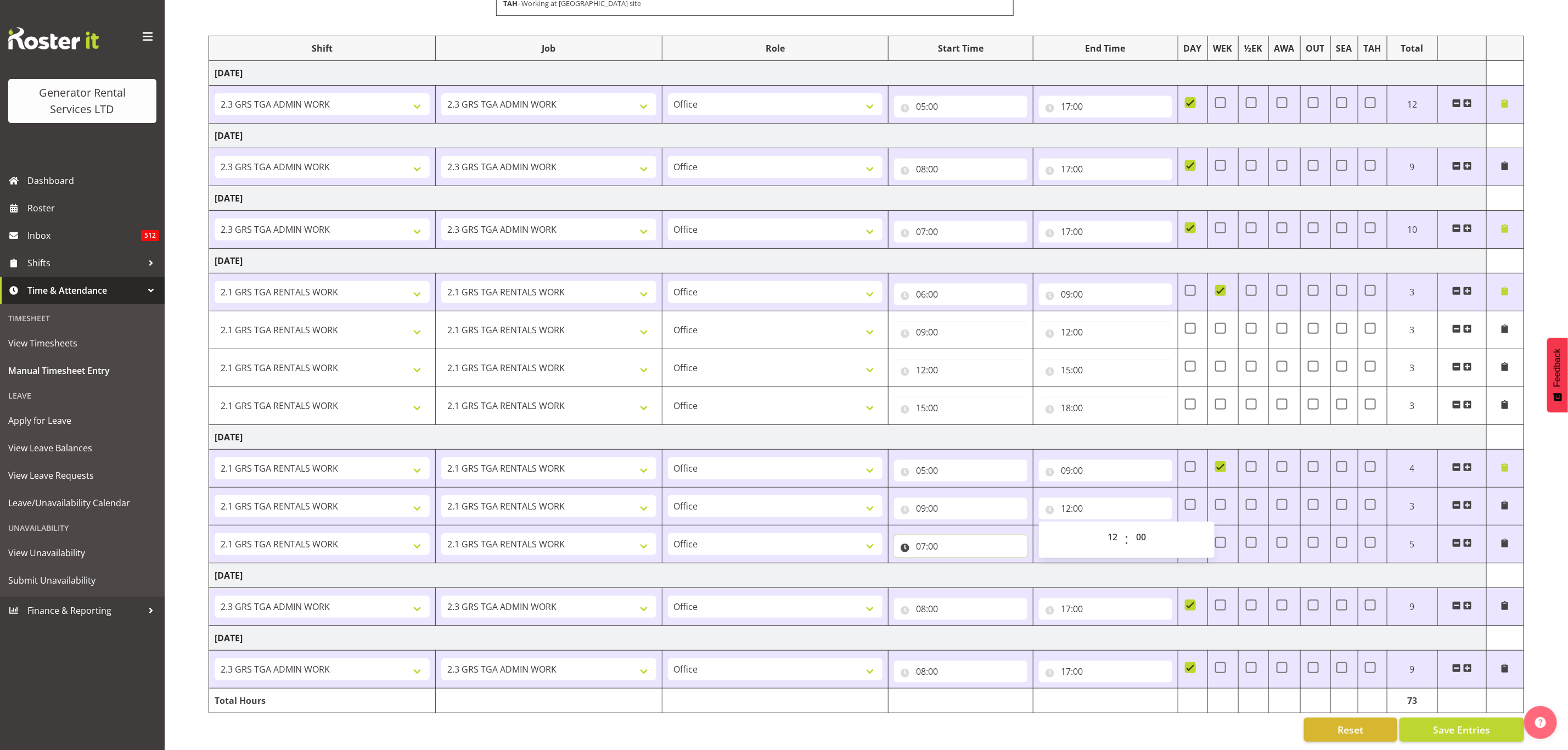
click at [950, 536] on input "07:00" at bounding box center [961, 546] width 133 height 22
click at [970, 564] on select "00 01 02 03 04 05 06 07 08 09 10 11 12 13 14 15 16 17 18 19 20 21 22 23" at bounding box center [969, 574] width 25 height 22
select select "12"
click at [957, 564] on select "00 01 02 03 04 05 06 07 08 09 10 11 12 13 14 15 16 17 18 19 20 21 22 23" at bounding box center [969, 574] width 25 height 22
type input "12:00"
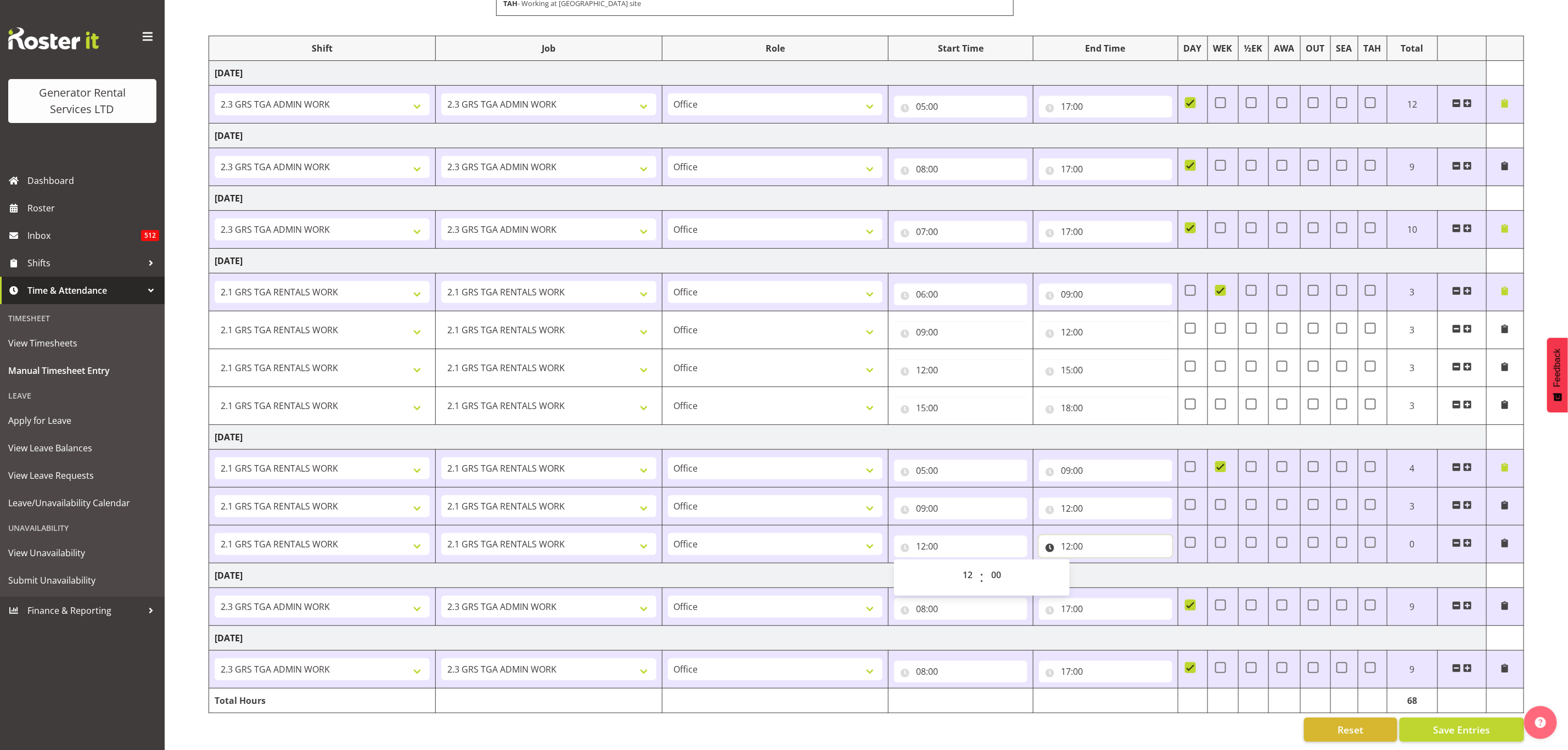
click at [1069, 536] on input "12:00" at bounding box center [1106, 546] width 133 height 22
click at [1109, 564] on select "00 01 02 03 04 05 06 07 08 09 10 11 12 13 14 15 16 17 18 19 20 21 22 23" at bounding box center [1113, 574] width 25 height 22
select select "16"
click at [1102, 564] on select "00 01 02 03 04 05 06 07 08 09 10 11 12 13 14 15 16 17 18 19 20 21 22 23" at bounding box center [1113, 574] width 25 height 22
type input "16:00"
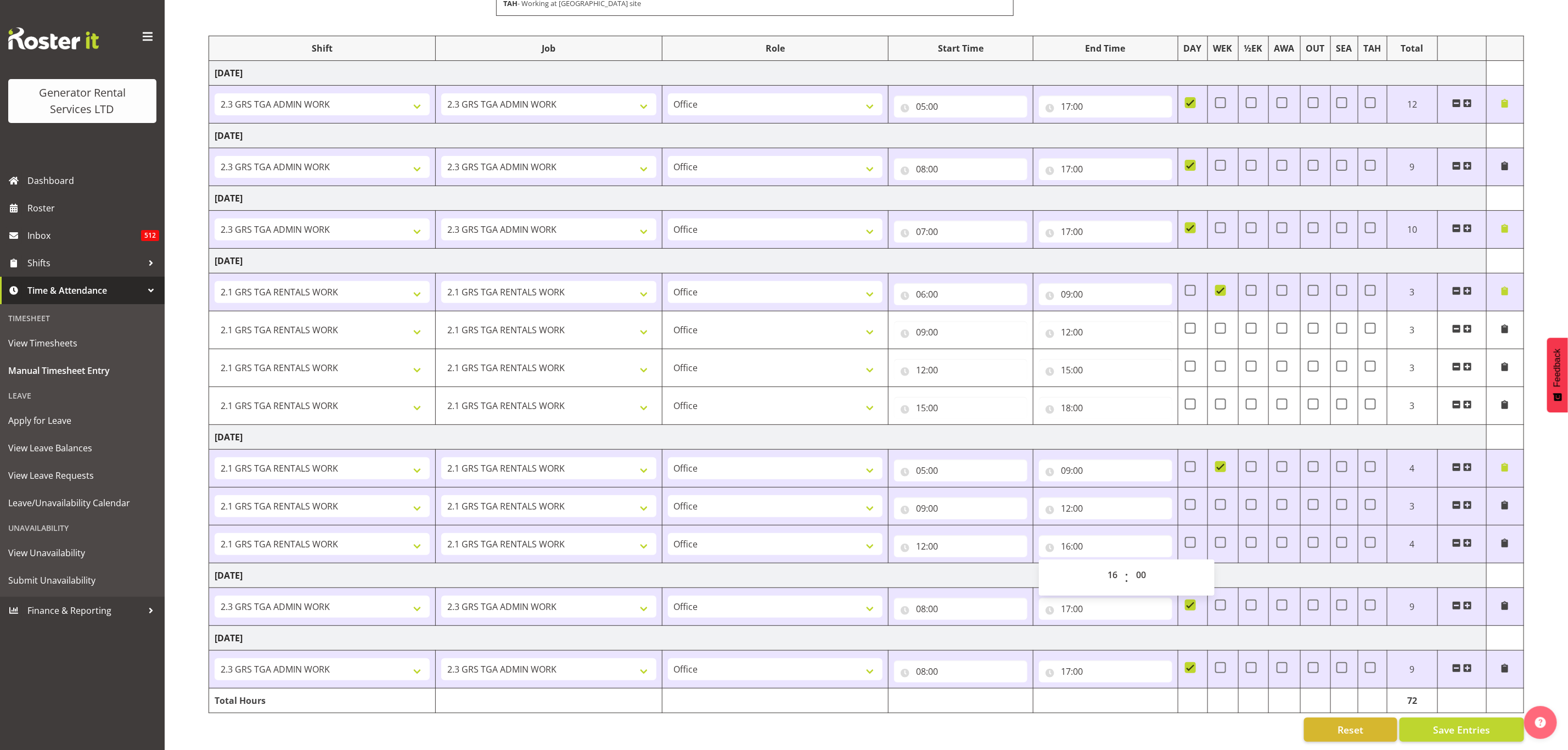
click at [1468, 538] on span at bounding box center [1468, 543] width 9 height 9
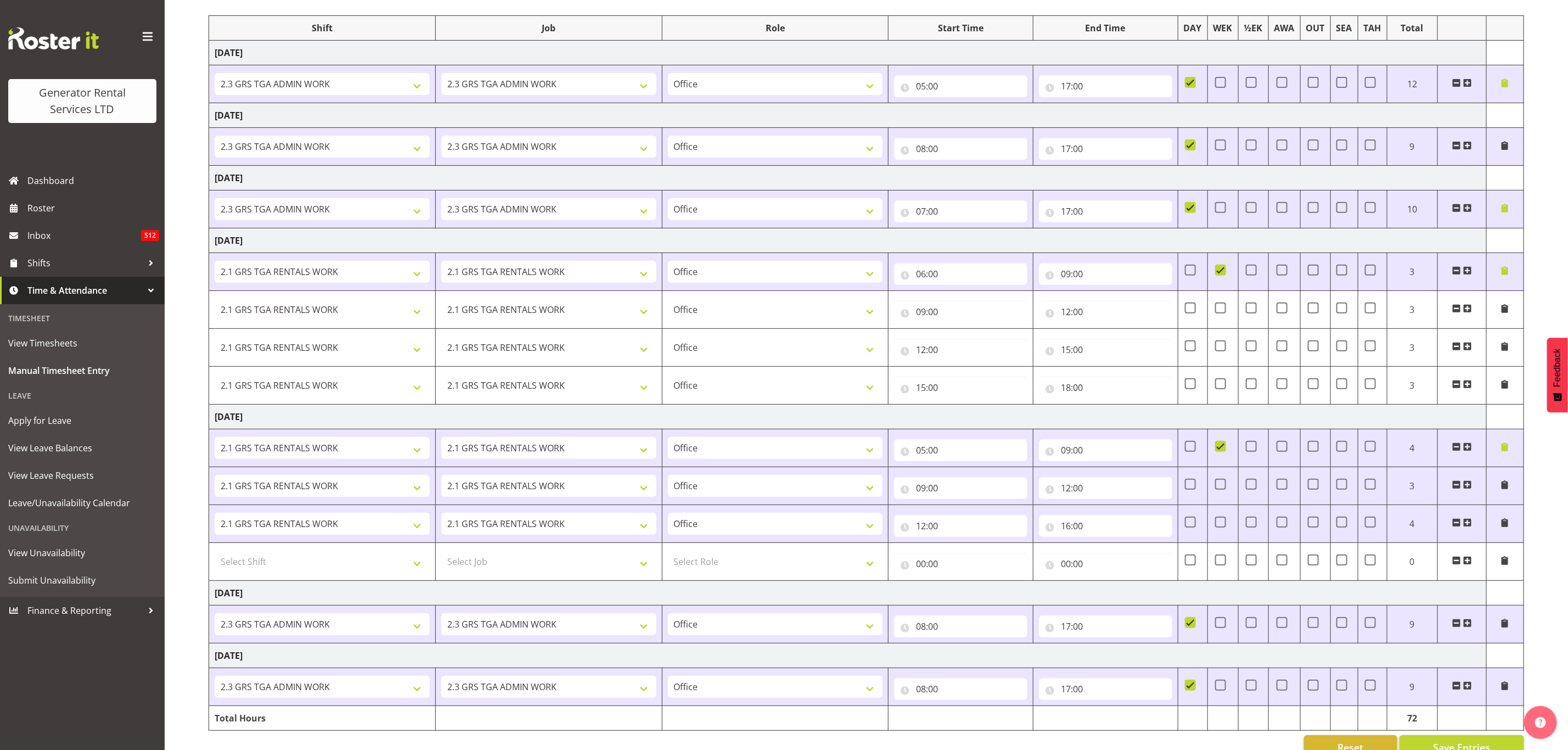
click at [321, 556] on td "Select Shift 1.3 GRS TAHAROA WORK 2.1 GRS TGA RENTALS WORK 2.1 GRS TGA RENTALS …" at bounding box center [322, 562] width 227 height 38
click at [320, 565] on select "Select Shift 1.3 GRS TAHAROA WORK 2.1 GRS TGA RENTALS WORK 2.1 GRS TGA RENTALS …" at bounding box center [322, 562] width 215 height 22
select select "24023"
click at [215, 557] on select "Select Shift 1.3 GRS TAHAROA WORK 2.1 GRS TGA RENTALS WORK 2.1 GRS TGA RENTALS …" at bounding box center [322, 562] width 215 height 22
click at [481, 564] on select "Select Job 1.1 GRS AKL RENTALS 1.1 GRS AKL RENTALS AC 1.1 GRS AKL RENTALS CT 1.…" at bounding box center [549, 562] width 215 height 22
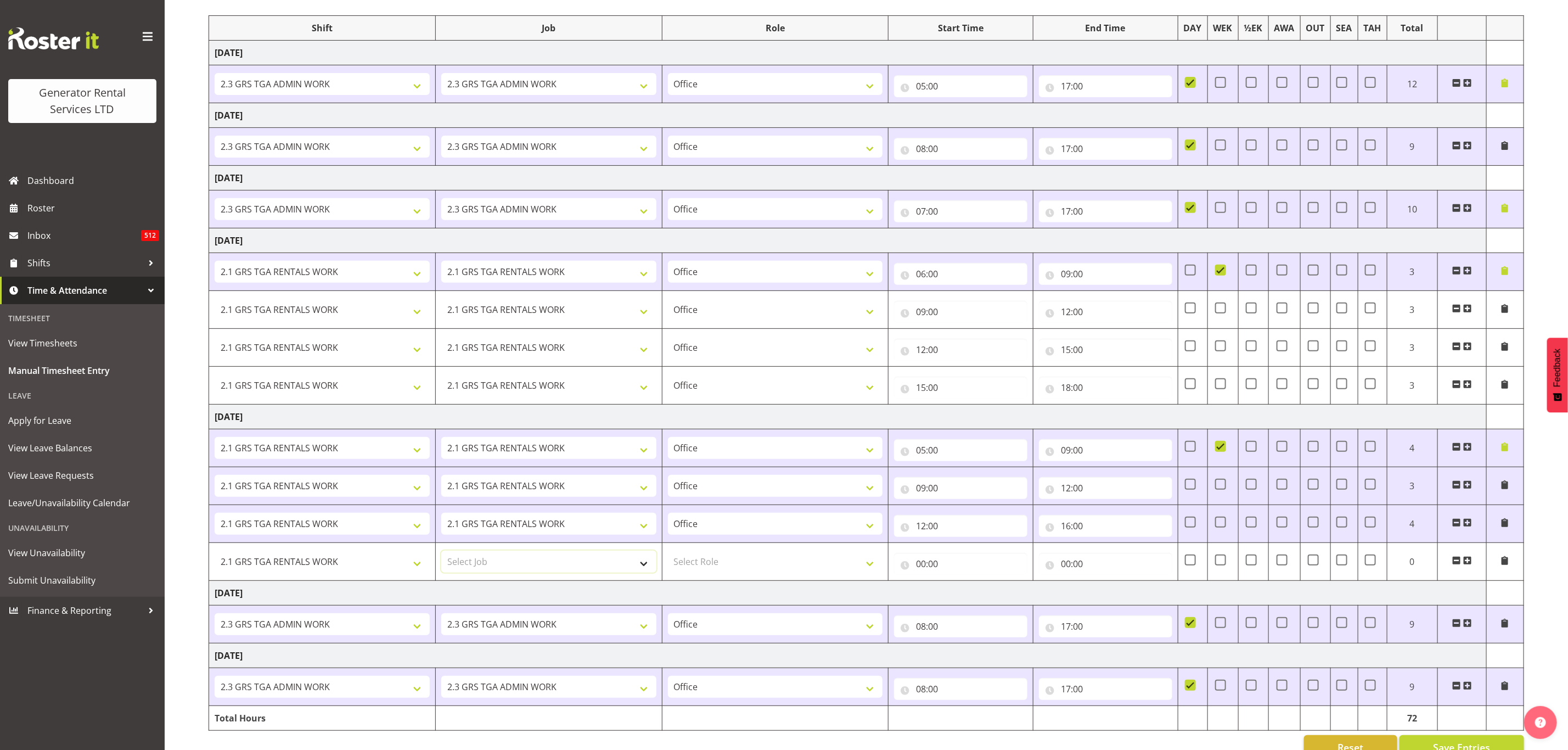
select select "877"
click at [441, 557] on select "Select Job 1.1 GRS AKL RENTALS 1.1 GRS AKL RENTALS AC 1.1 GRS AKL RENTALS CT 1.…" at bounding box center [549, 562] width 215 height 22
click at [717, 569] on select "Select Role Office" at bounding box center [776, 562] width 215 height 22
select select "22"
click at [668, 557] on select "Select Role Office" at bounding box center [776, 562] width 215 height 22
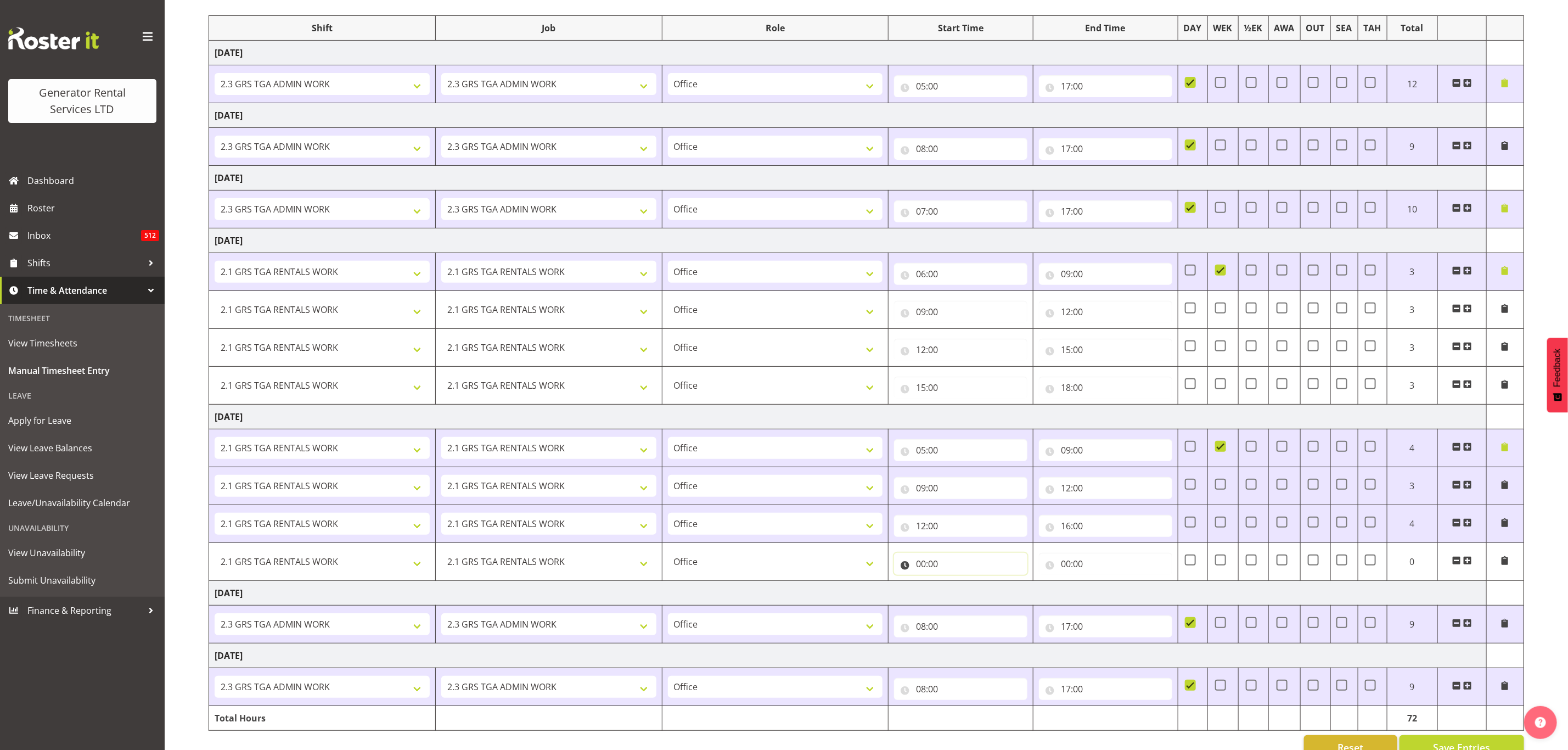
click at [943, 569] on input "00:00" at bounding box center [961, 564] width 133 height 22
click at [976, 592] on select "00 01 02 03 04 05 06 07 08 09 10 11 12 13 14 15 16 17 18 19 20 21 22 23" at bounding box center [969, 592] width 25 height 22
select select "16"
click at [957, 588] on select "00 01 02 03 04 05 06 07 08 09 10 11 12 13 14 15 16 17 18 19 20 21 22 23" at bounding box center [969, 592] width 25 height 22
type input "16:00"
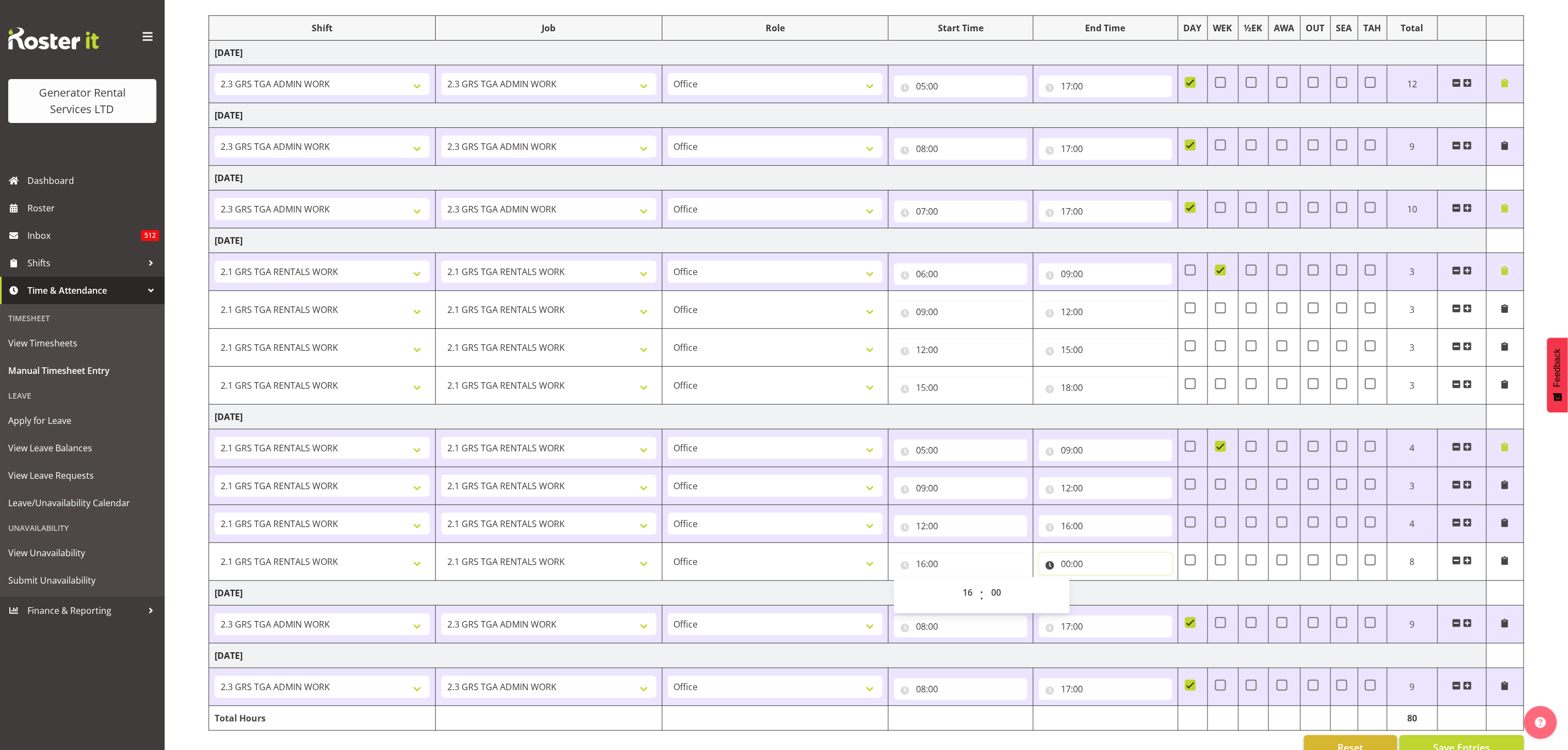
click at [1069, 566] on input "00:00" at bounding box center [1106, 564] width 133 height 22
click at [1106, 600] on select "00 01 02 03 04 05 06 07 08 09 10 11 12 13 14 15 16 17 18 19 20 21 22 23" at bounding box center [1113, 592] width 25 height 22
select select "19"
click at [1102, 588] on select "00 01 02 03 04 05 06 07 08 09 10 11 12 13 14 15 16 17 18 19 20 21 22 23" at bounding box center [1113, 592] width 25 height 22
type input "19:00"
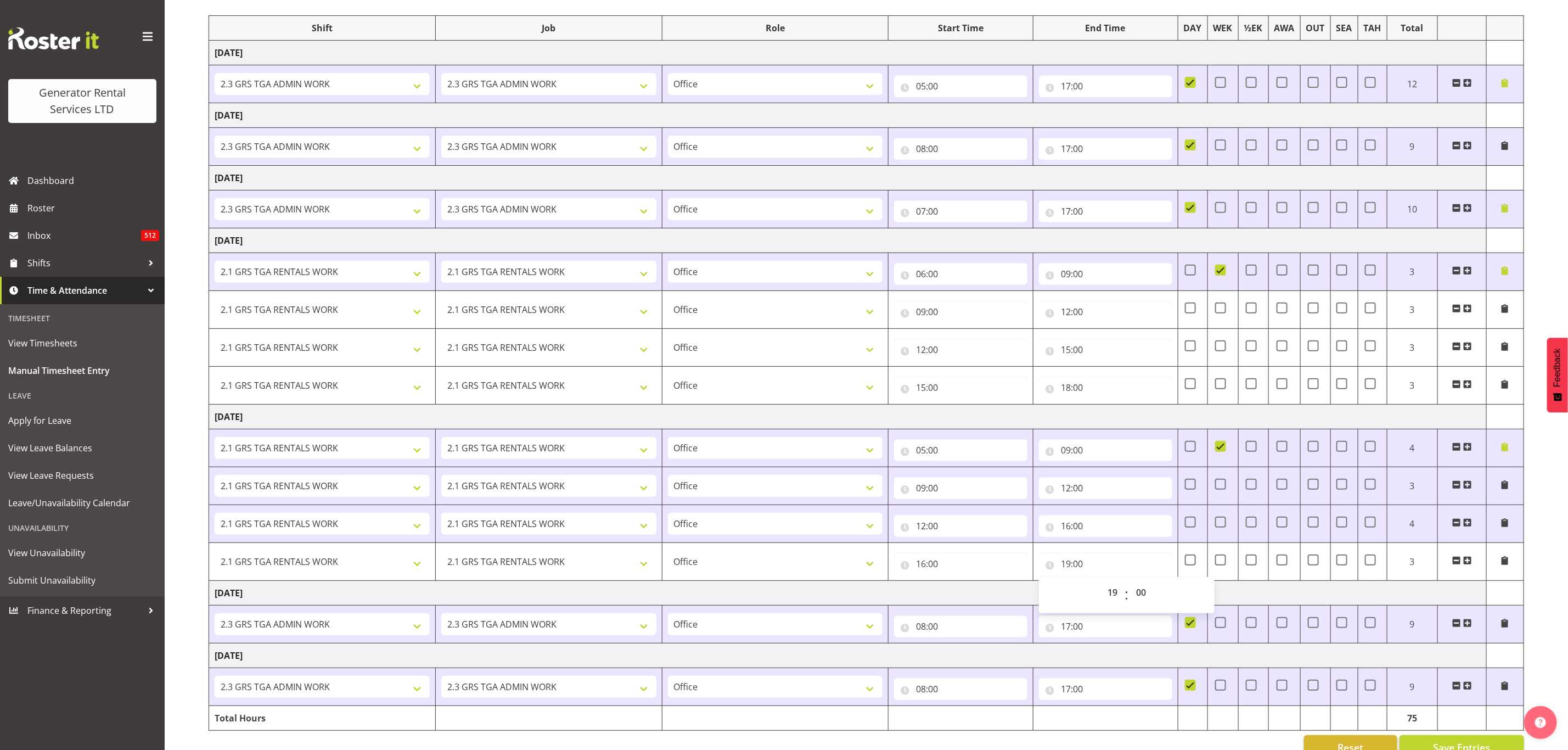
click at [1503, 451] on span at bounding box center [1505, 447] width 9 height 9
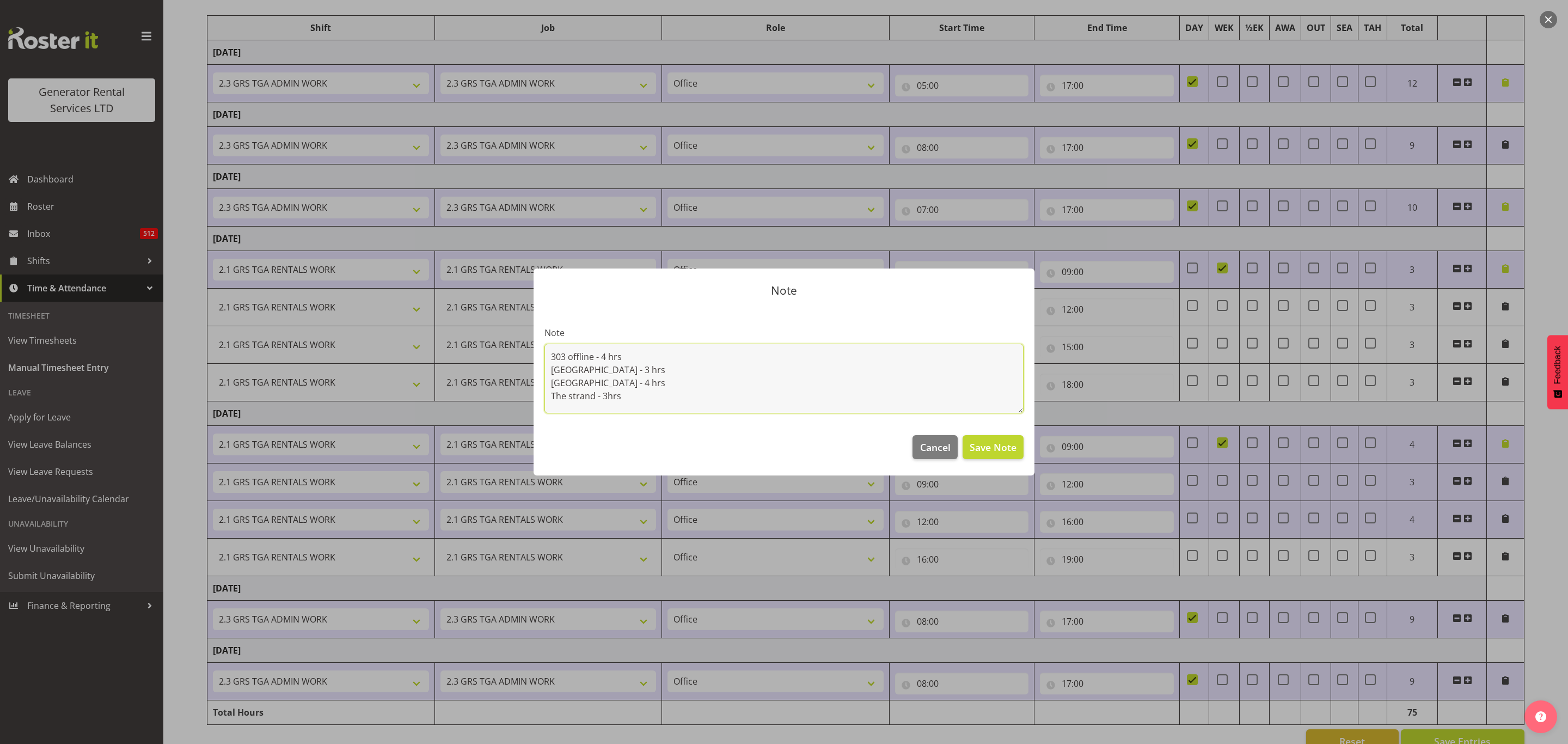
click at [646, 358] on textarea "303 offline - 4 hrs Dinsdale - 3 hrs Matamata - 4 hrs The strand - 3hrs" at bounding box center [784, 379] width 479 height 70
click at [597, 356] on textarea "303 offline - 4 hrs Dinsdale - 3 hrs Matamata - 4 hrs The strand - 3hrs" at bounding box center [784, 379] width 479 height 70
click at [587, 362] on textarea "303 offline unplanned - 4 hrs Dinsdale - 3 hrs Matamata - 4 hrs The strand - 3h…" at bounding box center [784, 379] width 479 height 70
click at [587, 372] on textarea "303 offline unplanned - 4 hrs Dinsdale - 3 hrs Matamata - 4 hrs The strand - 3h…" at bounding box center [784, 379] width 479 height 70
click at [592, 386] on textarea "303 offline unplanned - 4 hrs Dinsdale refuels - 3 hrs Matamata - 4 hrs The str…" at bounding box center [784, 379] width 479 height 70
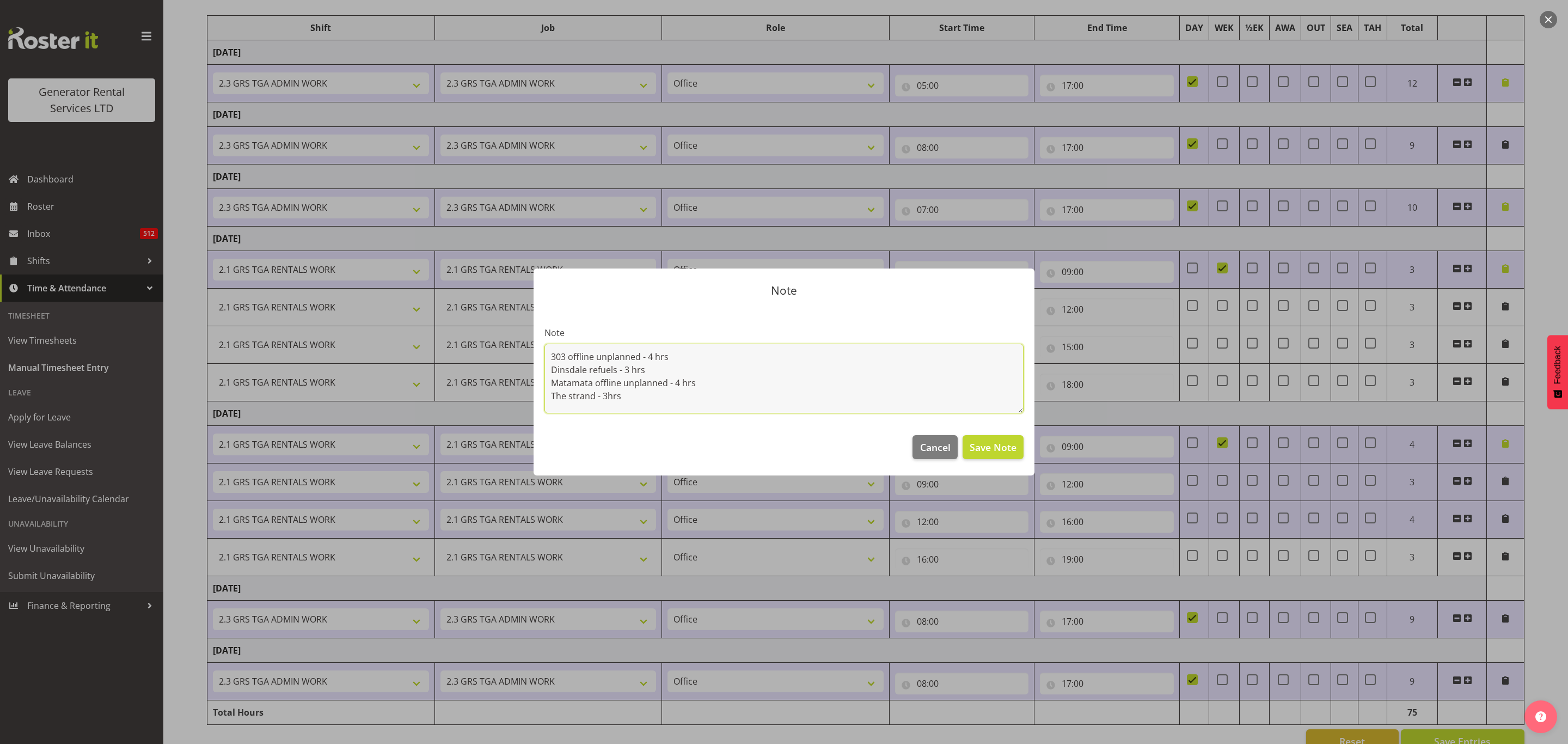
click at [594, 397] on textarea "303 offline unplanned - 4 hrs Dinsdale refuels - 3 hrs Matamata offline unplann…" at bounding box center [784, 379] width 479 height 70
click at [588, 371] on textarea "303 offline unplanned - 4 hrs Dinsdale refuels - 3 hrs Matamata offline unplann…" at bounding box center [784, 379] width 479 height 70
type textarea "303 offline unplanned - 4 hrs Dinsdale planned refuels - 3 hrs Matamata offline…"
click at [1003, 450] on span "Save Note" at bounding box center [993, 447] width 47 height 14
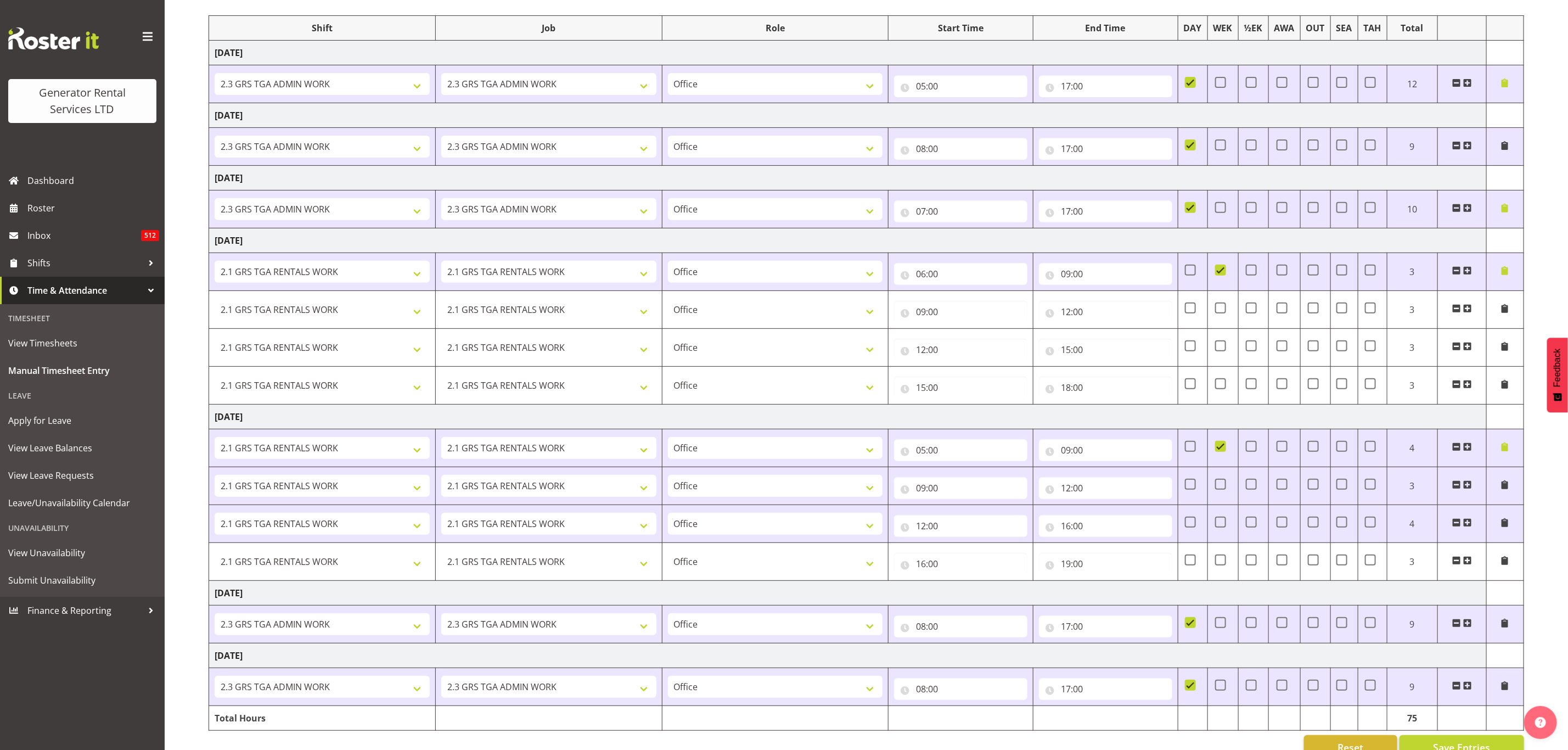
click at [1503, 275] on span at bounding box center [1505, 271] width 9 height 9
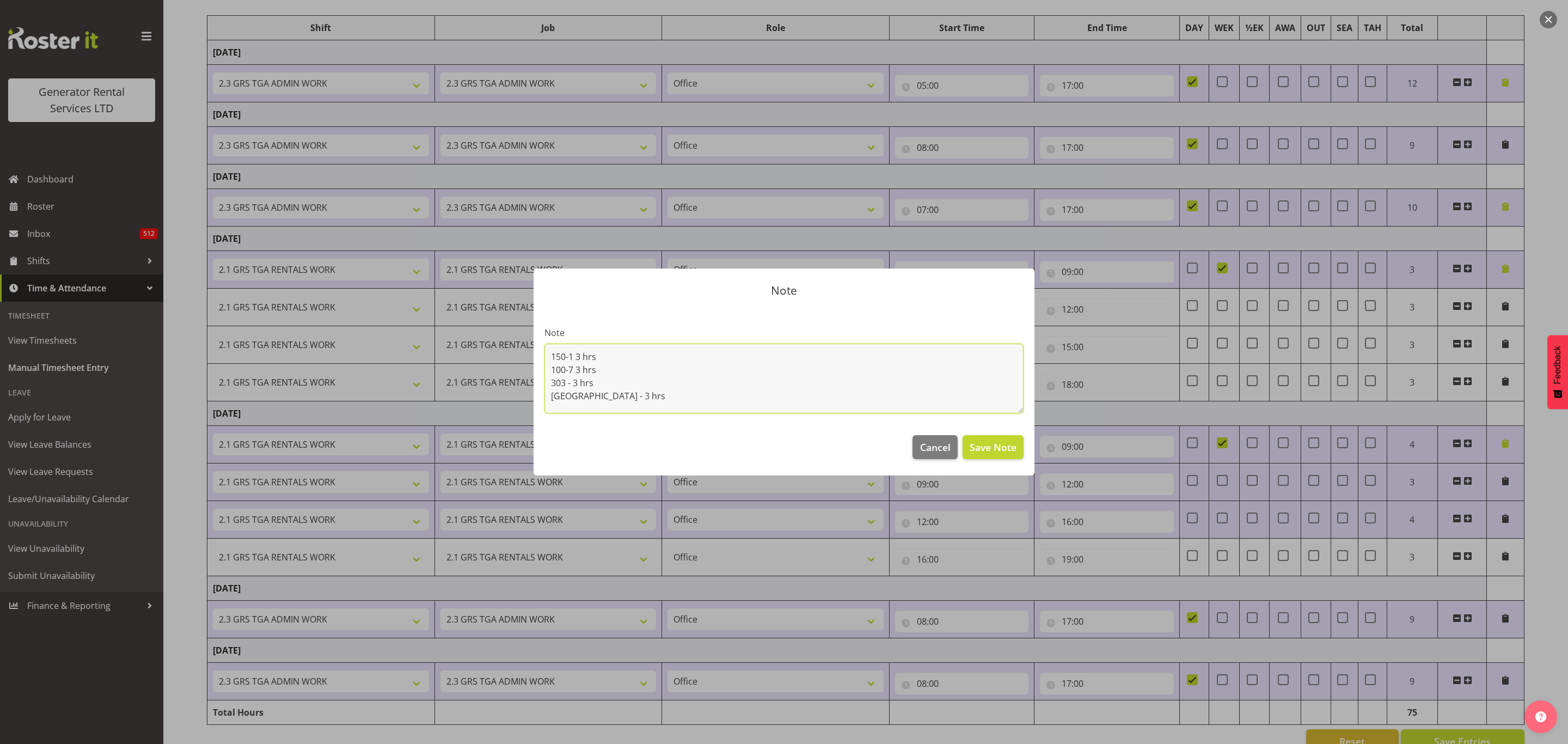
click at [628, 397] on textarea "150-1 3 hrs 100-7 3 hrs 303 - 3 hrs Dinsdale - 3 hrs" at bounding box center [784, 379] width 479 height 70
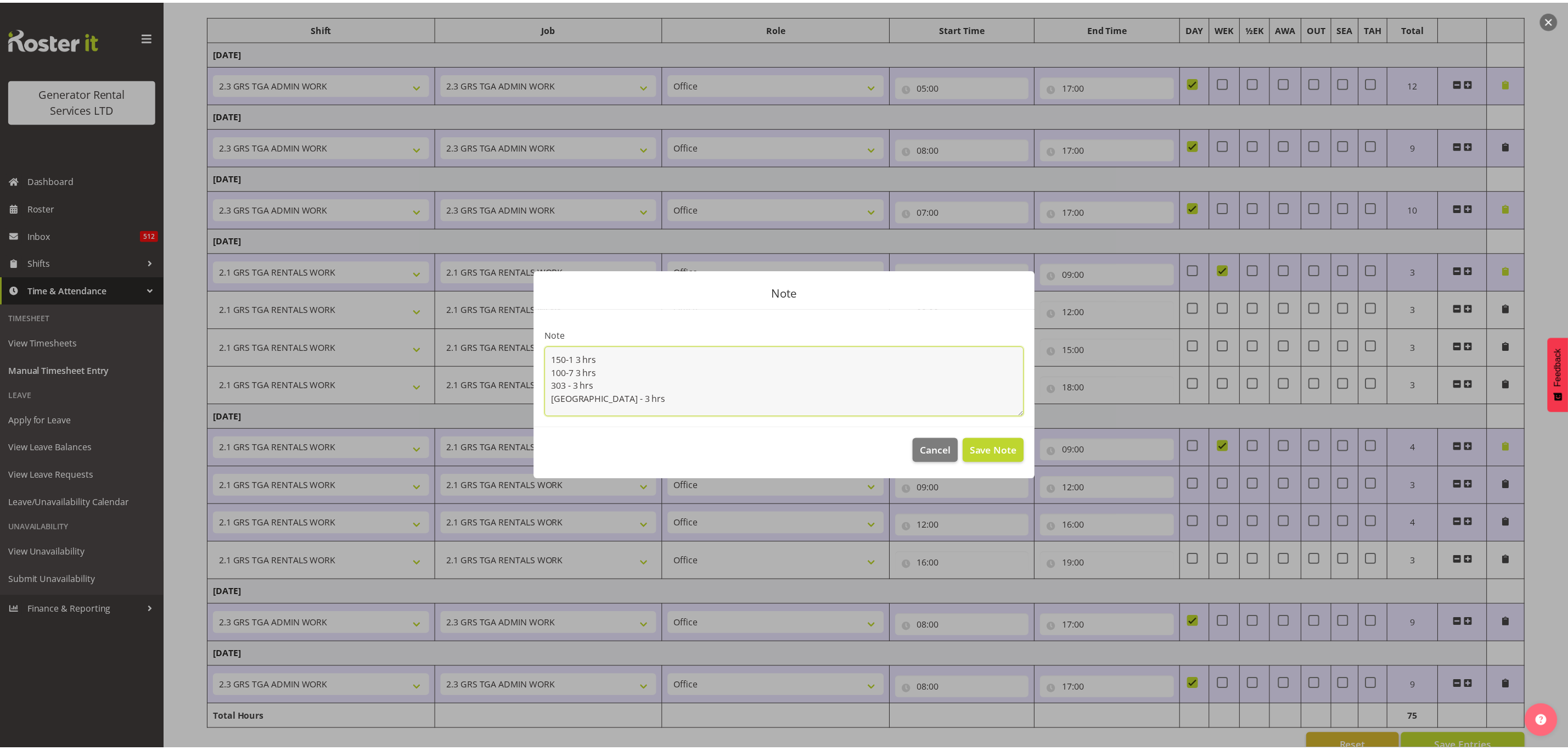
scroll to position [4, 0]
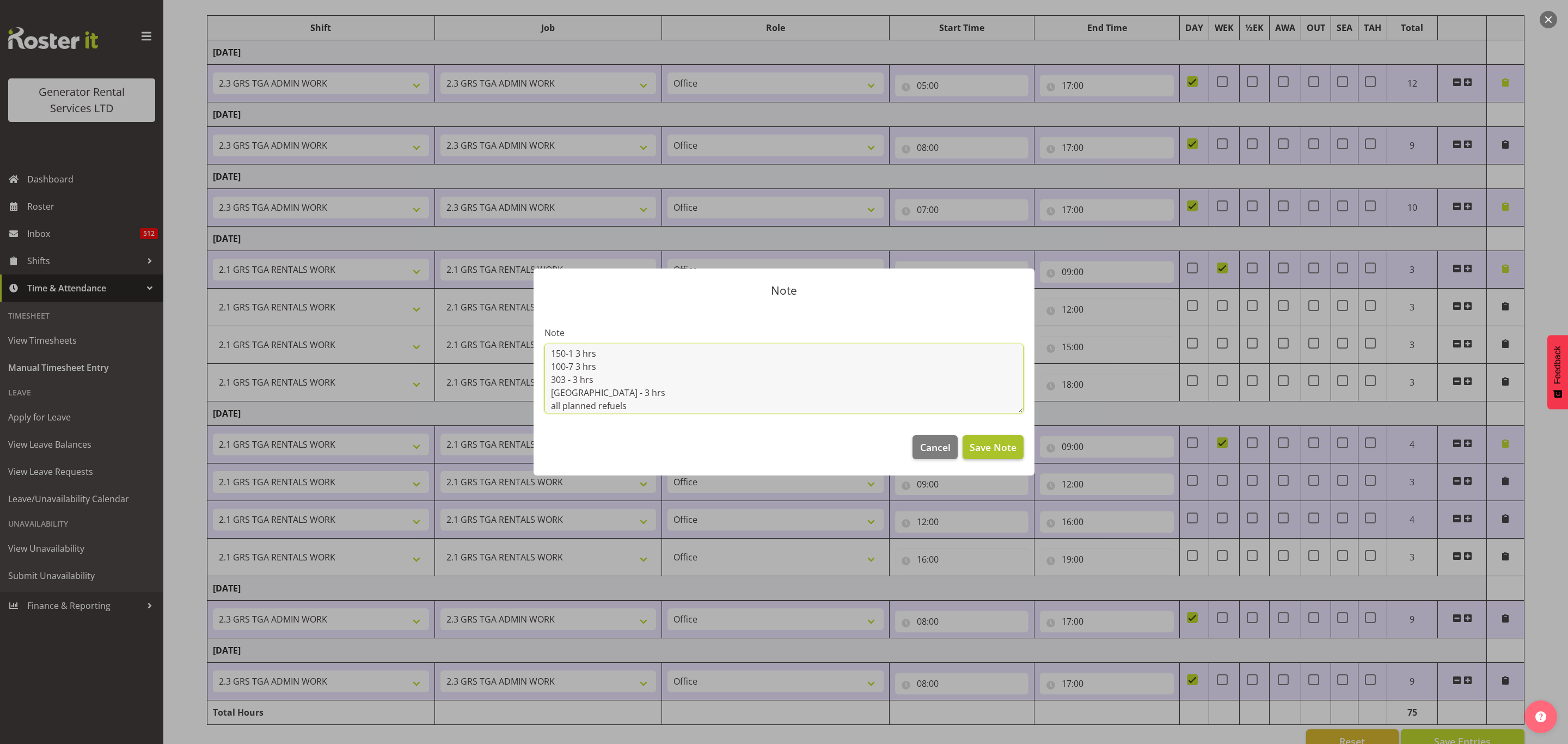
type textarea "150-1 3 hrs 100-7 3 hrs 303 - 3 hrs Dinsdale - 3 hrs all planned refuels"
drag, startPoint x: 1000, startPoint y: 445, endPoint x: 992, endPoint y: 442, distance: 8.5
click at [1000, 443] on span "Save Note" at bounding box center [993, 447] width 47 height 14
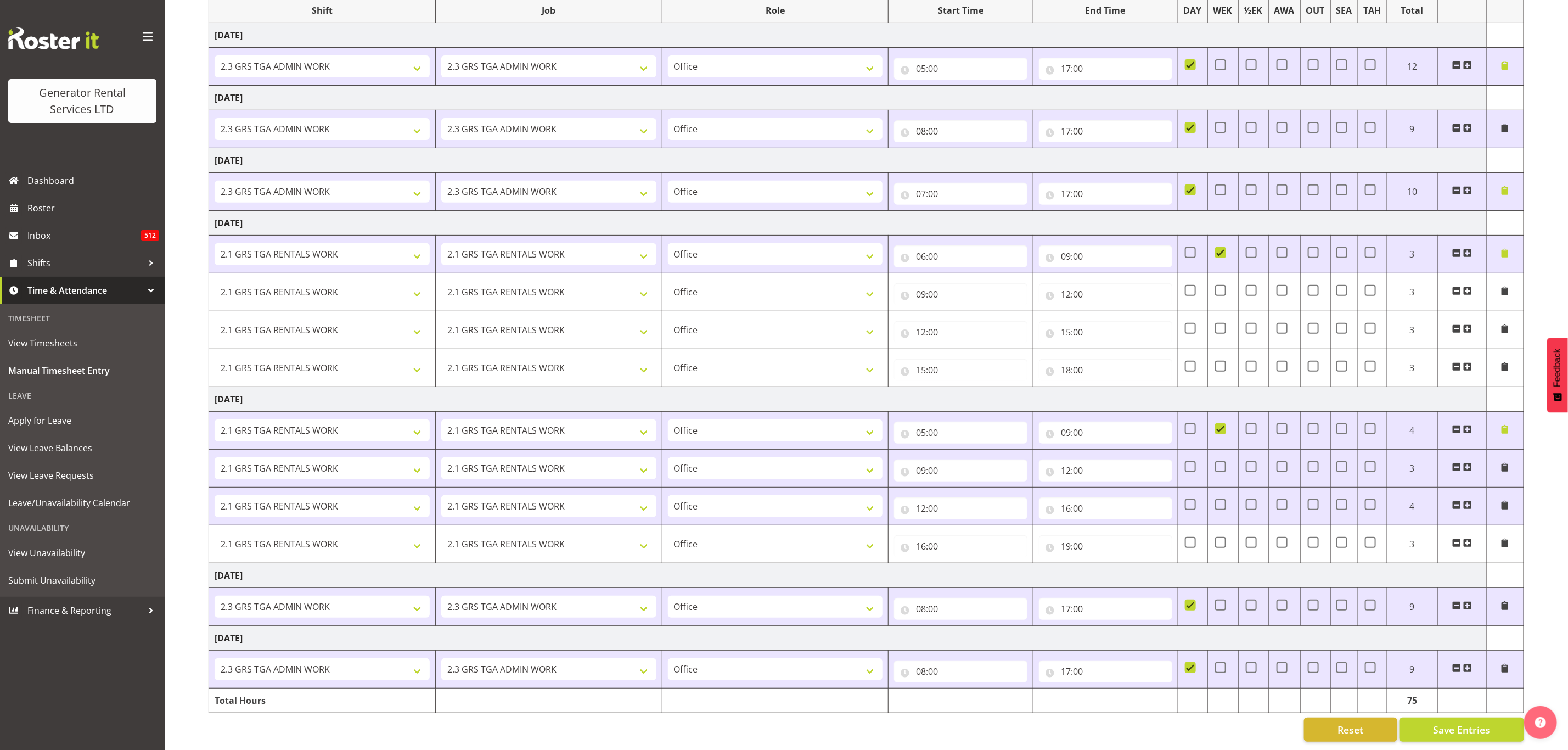
scroll to position [235, 0]
click at [1471, 723] on span "Save Entries" at bounding box center [1461, 730] width 57 height 14
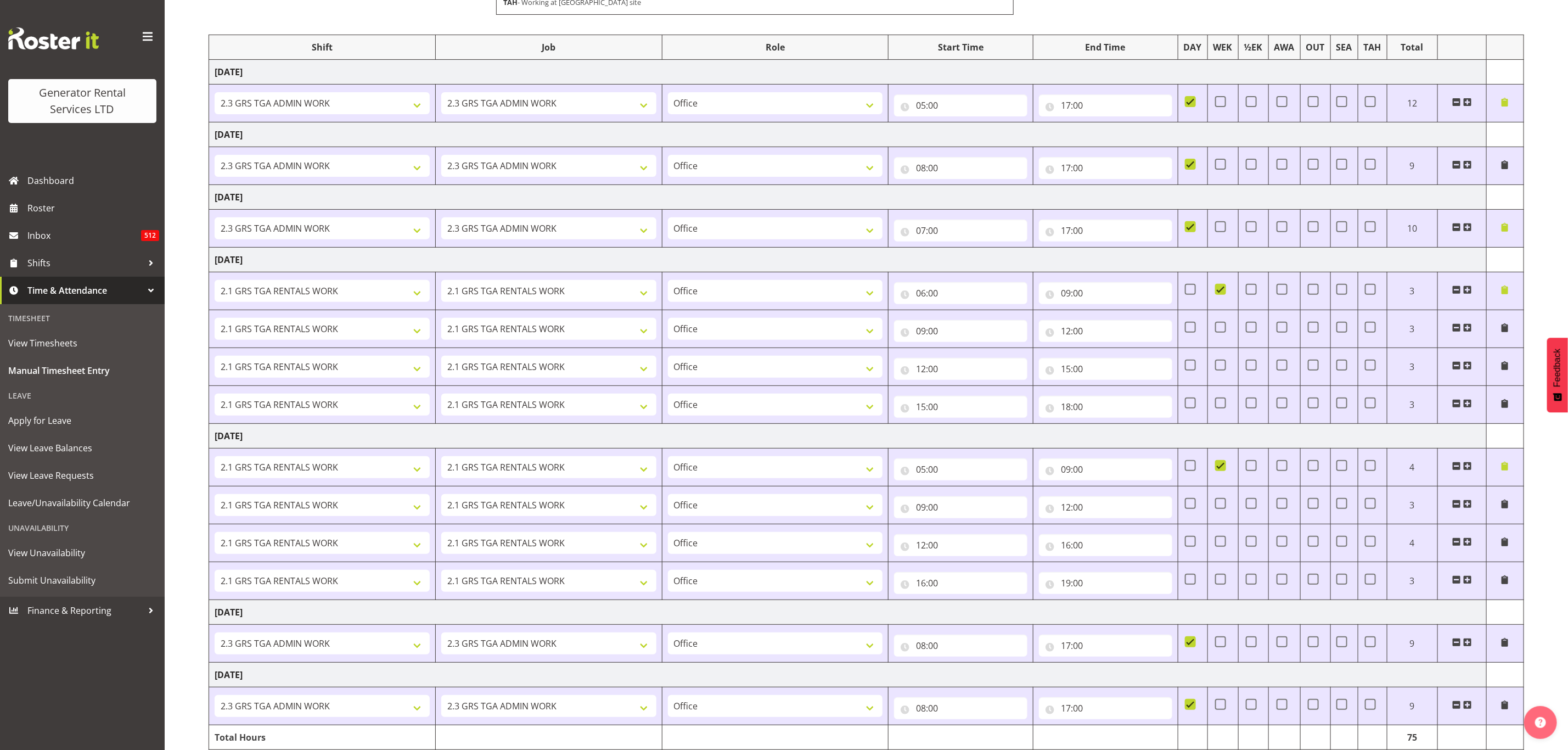
scroll to position [153, 0]
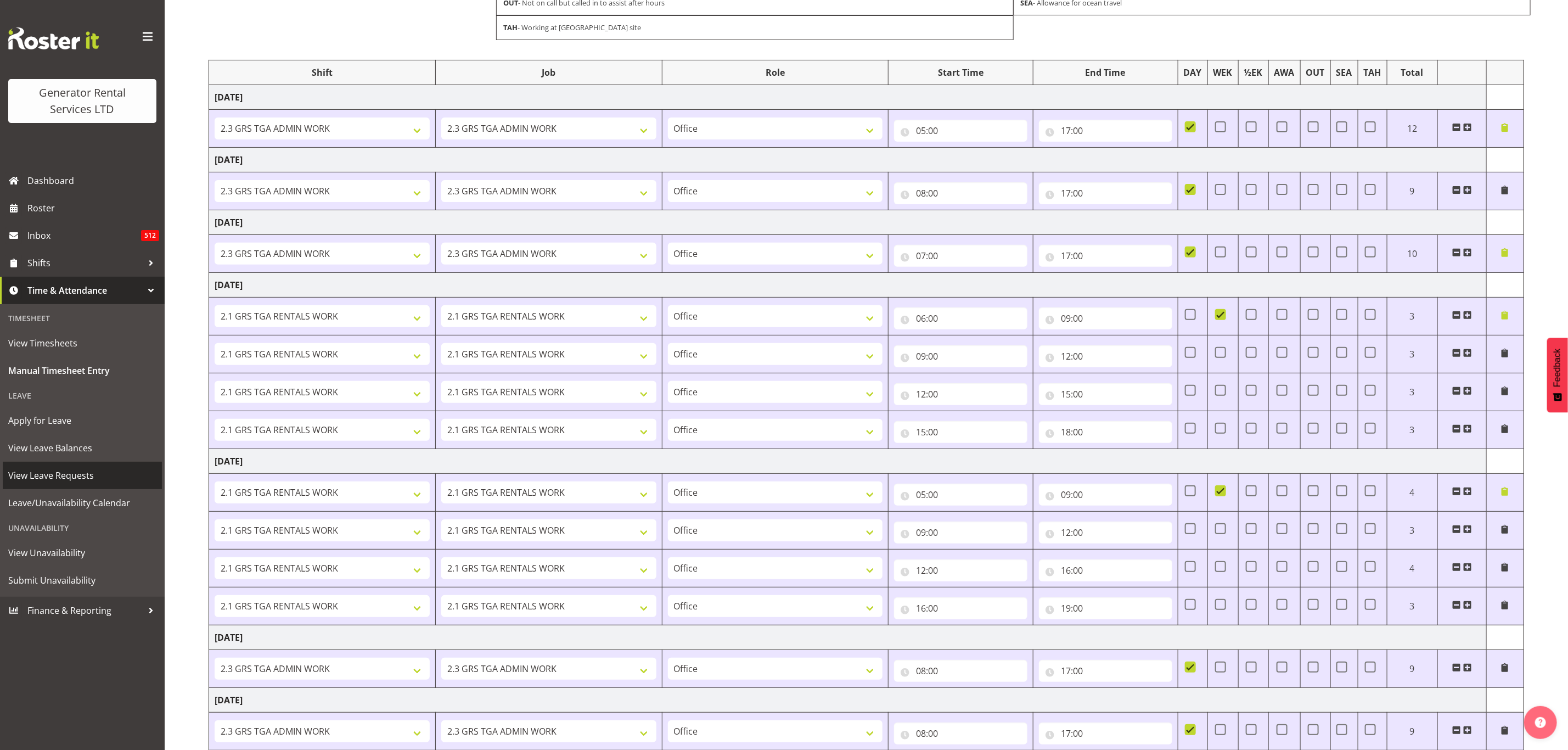
click at [53, 470] on span "View Leave Requests" at bounding box center [82, 475] width 148 height 16
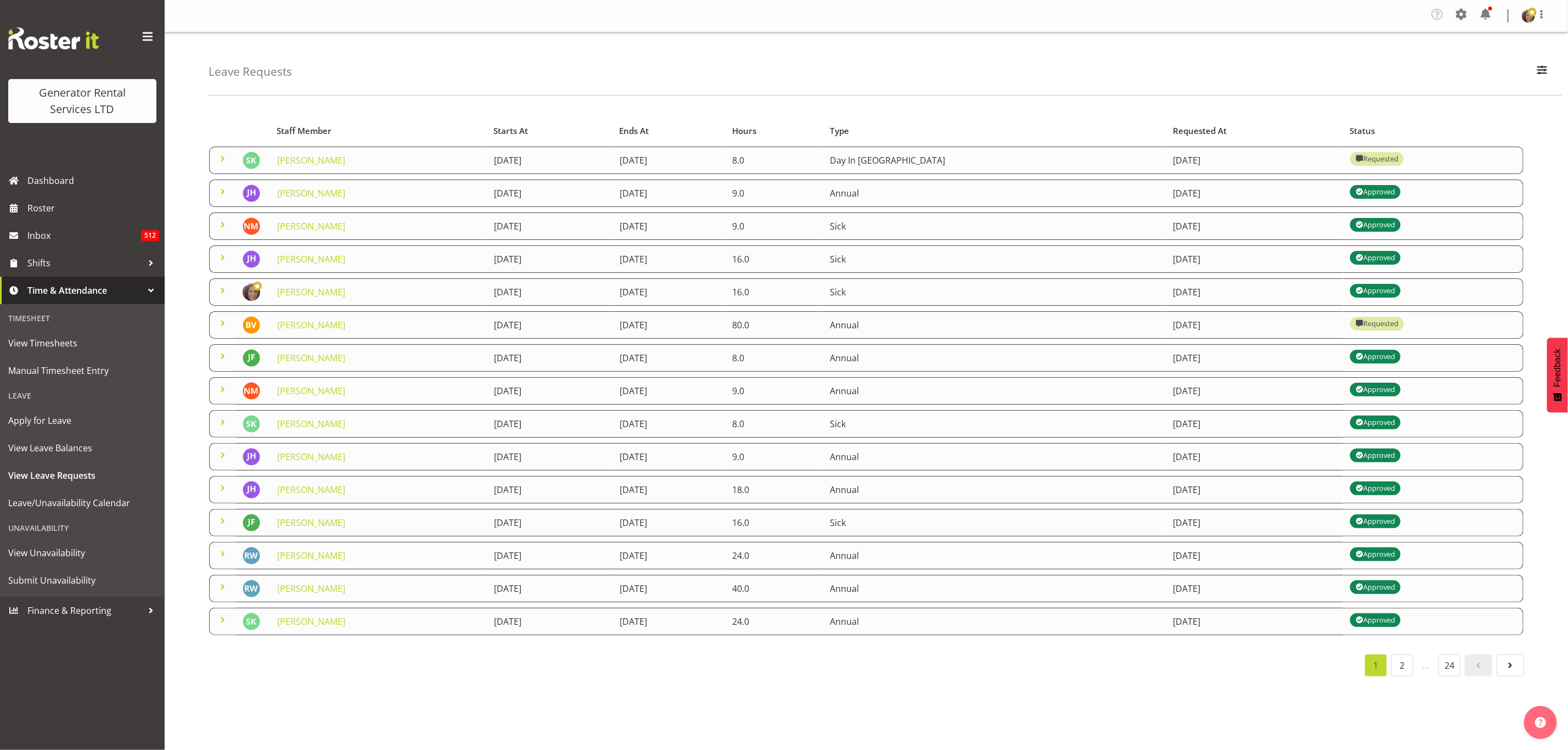
click at [220, 157] on span at bounding box center [223, 158] width 13 height 13
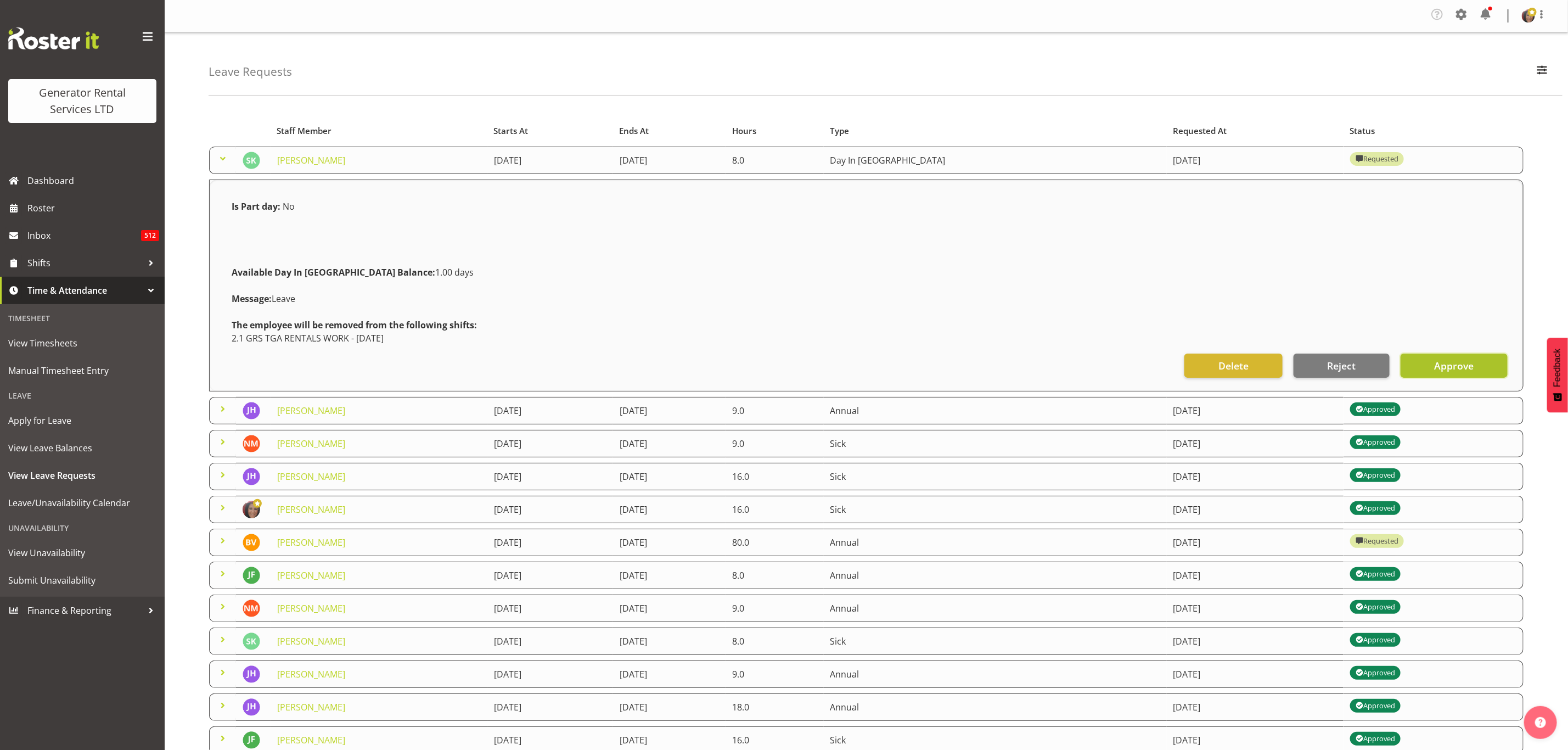
click at [1485, 360] on button "Approve" at bounding box center [1454, 366] width 107 height 24
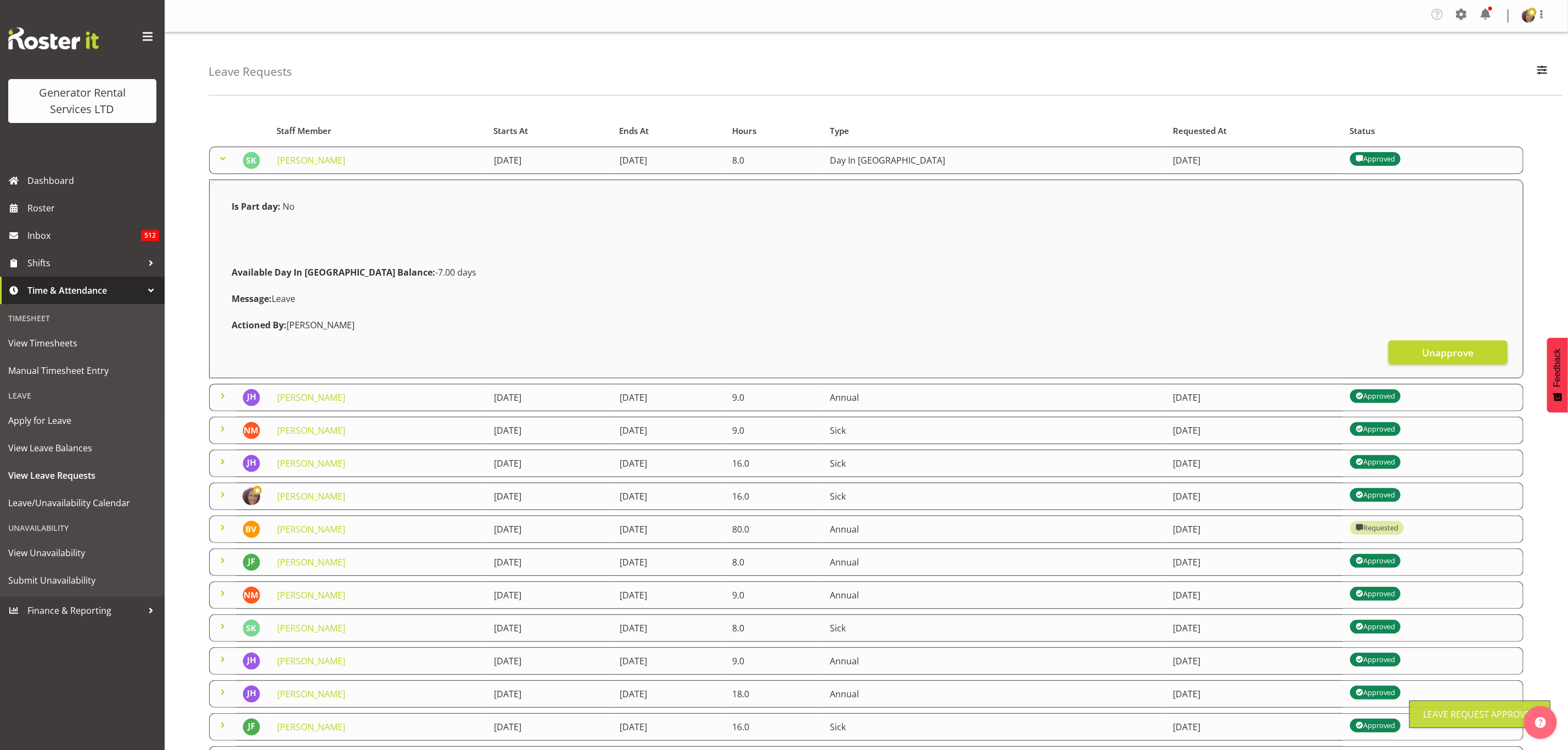
click at [216, 157] on td at bounding box center [223, 160] width 27 height 27
click at [228, 157] on span at bounding box center [223, 158] width 13 height 13
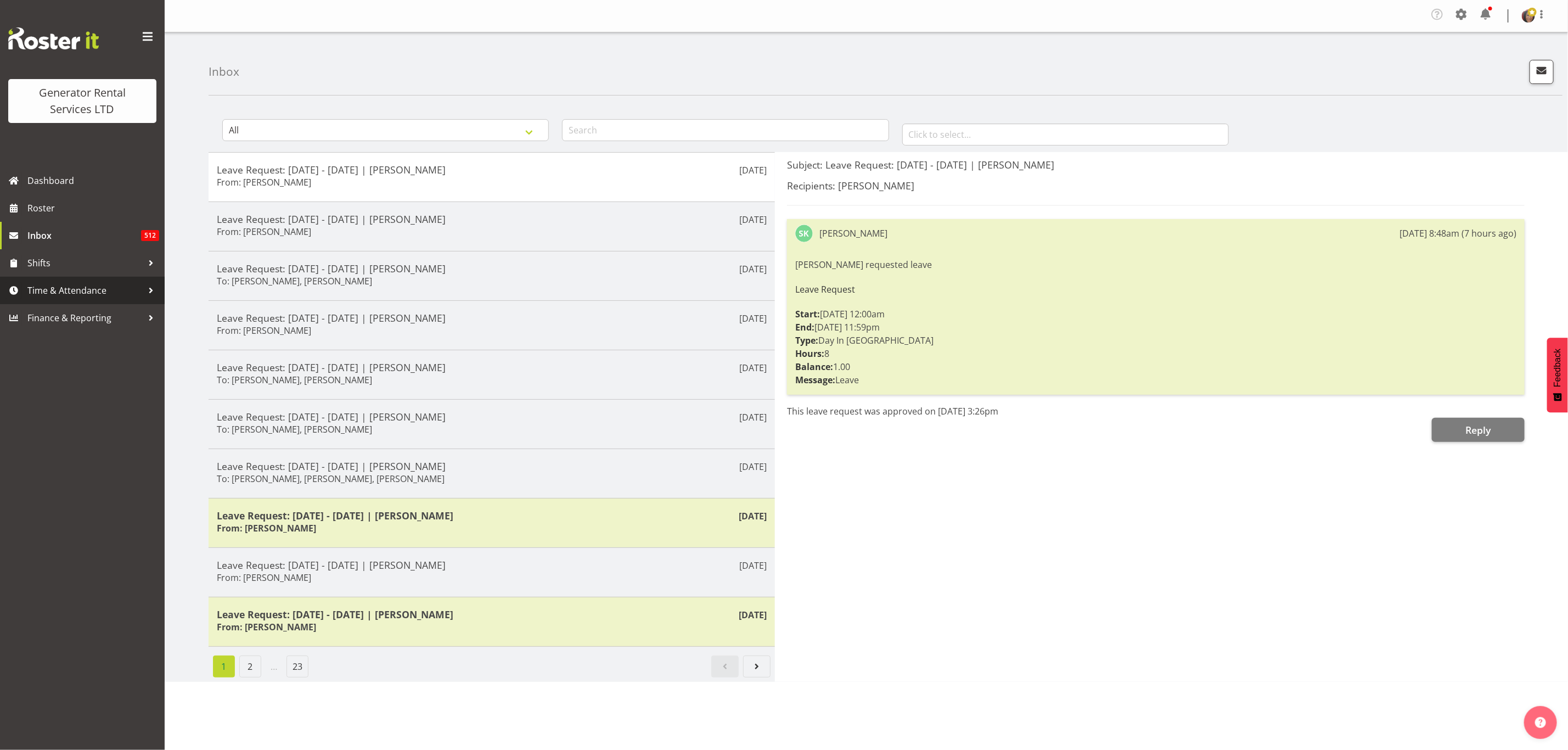
click at [84, 285] on span "Time & Attendance" at bounding box center [85, 290] width 115 height 16
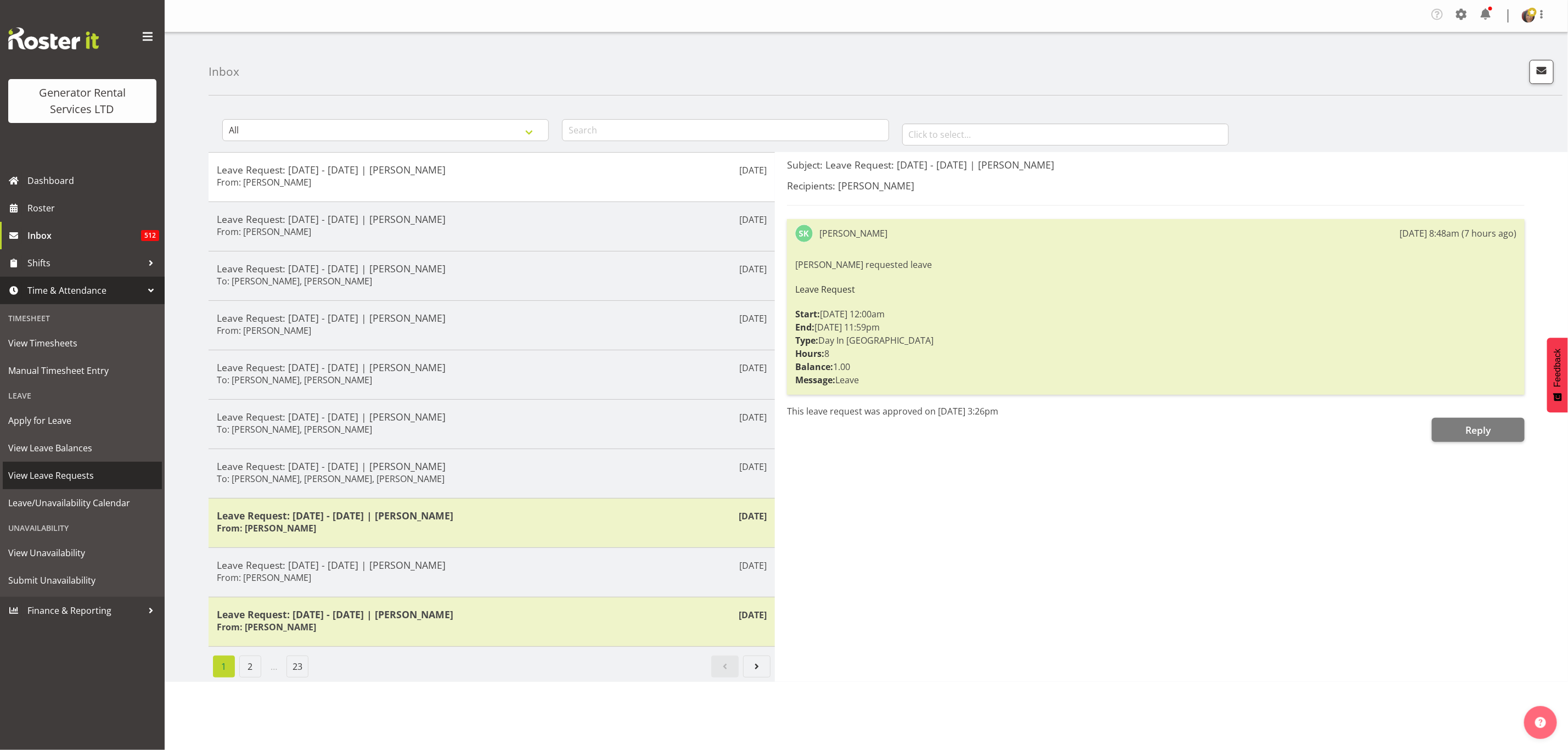
click at [71, 479] on span "View Leave Requests" at bounding box center [82, 475] width 148 height 16
